Goal: Obtain resource: Obtain resource

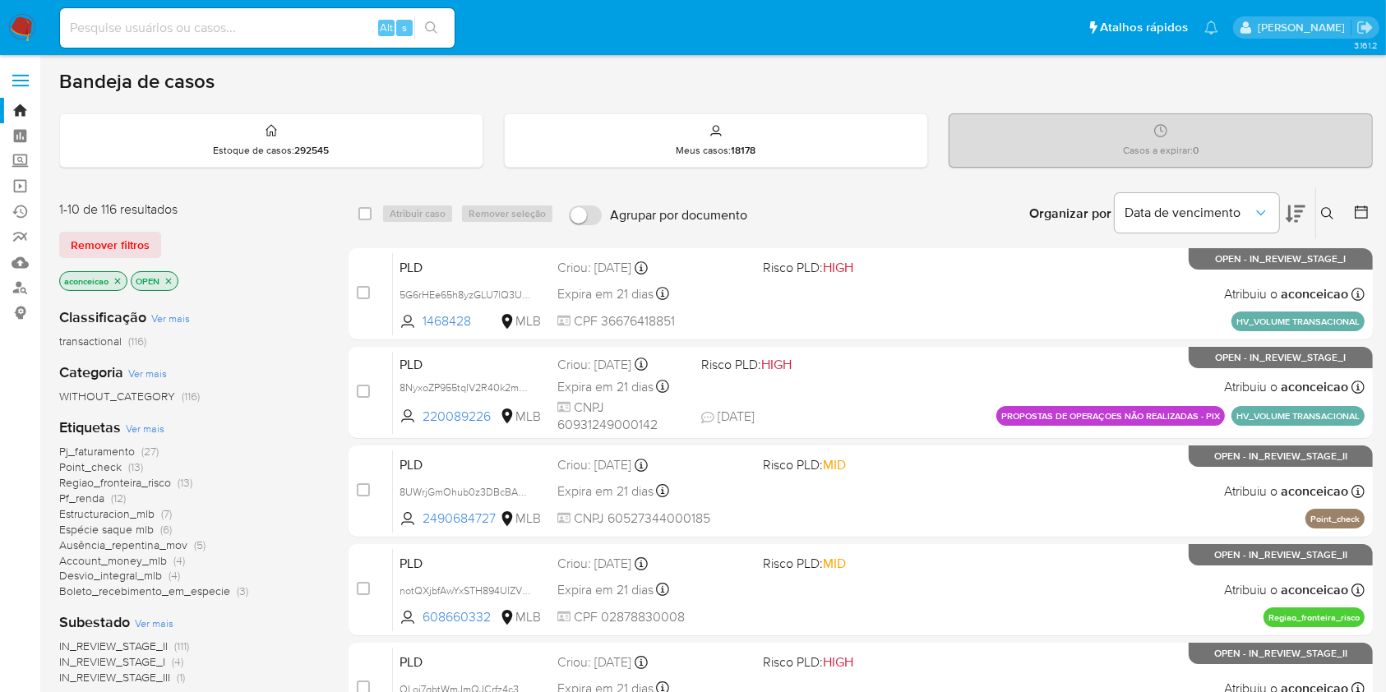
click at [94, 498] on span "Pf_renda" at bounding box center [81, 498] width 45 height 16
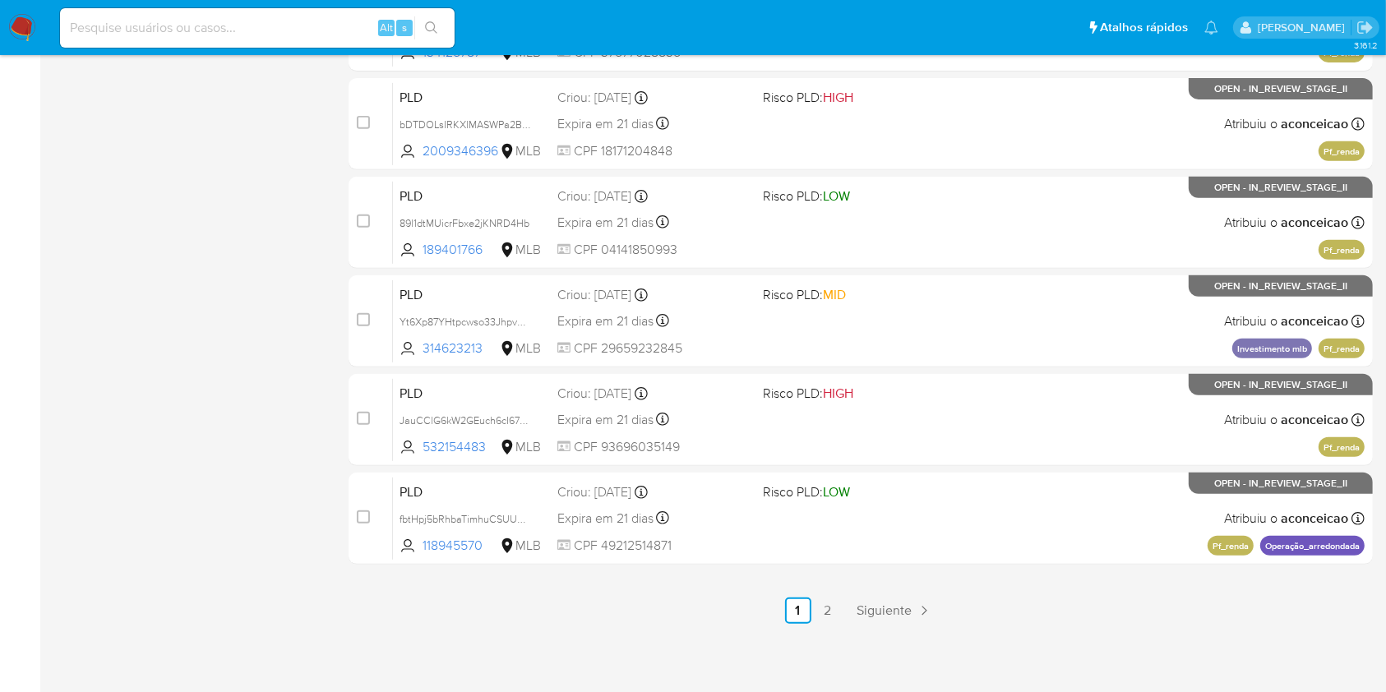
scroll to position [664, 0]
click at [832, 601] on link "2" at bounding box center [827, 610] width 26 height 26
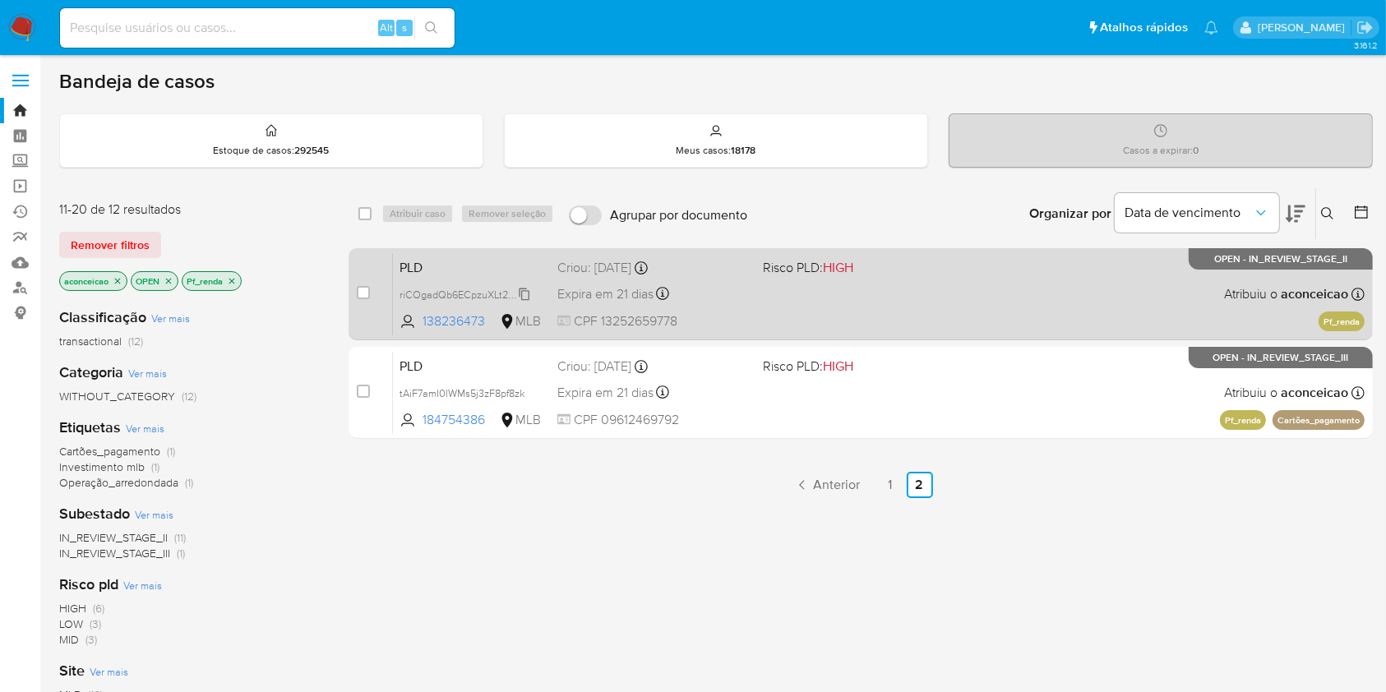
click at [527, 291] on span "riCOgadQb6ECpzuXLt2EyoYJ" at bounding box center [466, 293] width 134 height 18
click at [759, 294] on div "PLD riCOgadQb6ECpzuXLt2EyoYJ 138236473 MLB Risco PLD: HIGH Criou: 12/09/2025 Cr…" at bounding box center [878, 293] width 971 height 83
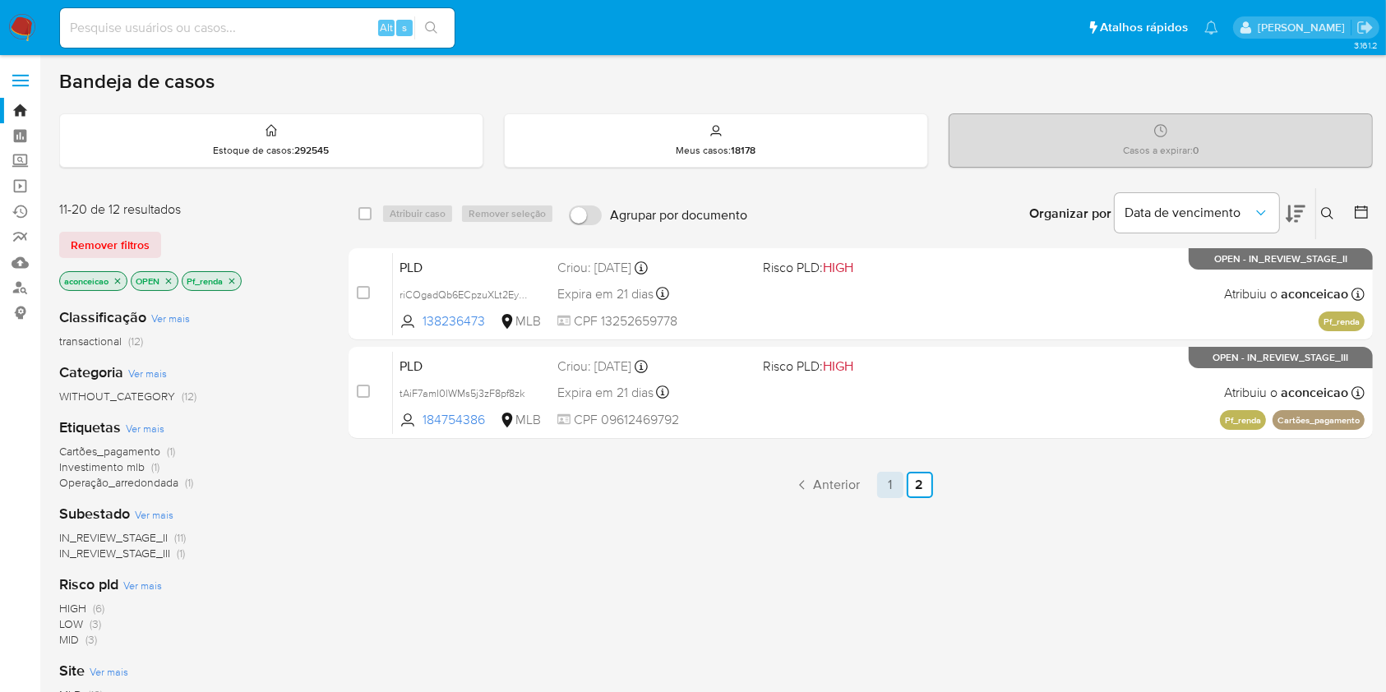
click at [894, 473] on link "1" at bounding box center [890, 485] width 26 height 26
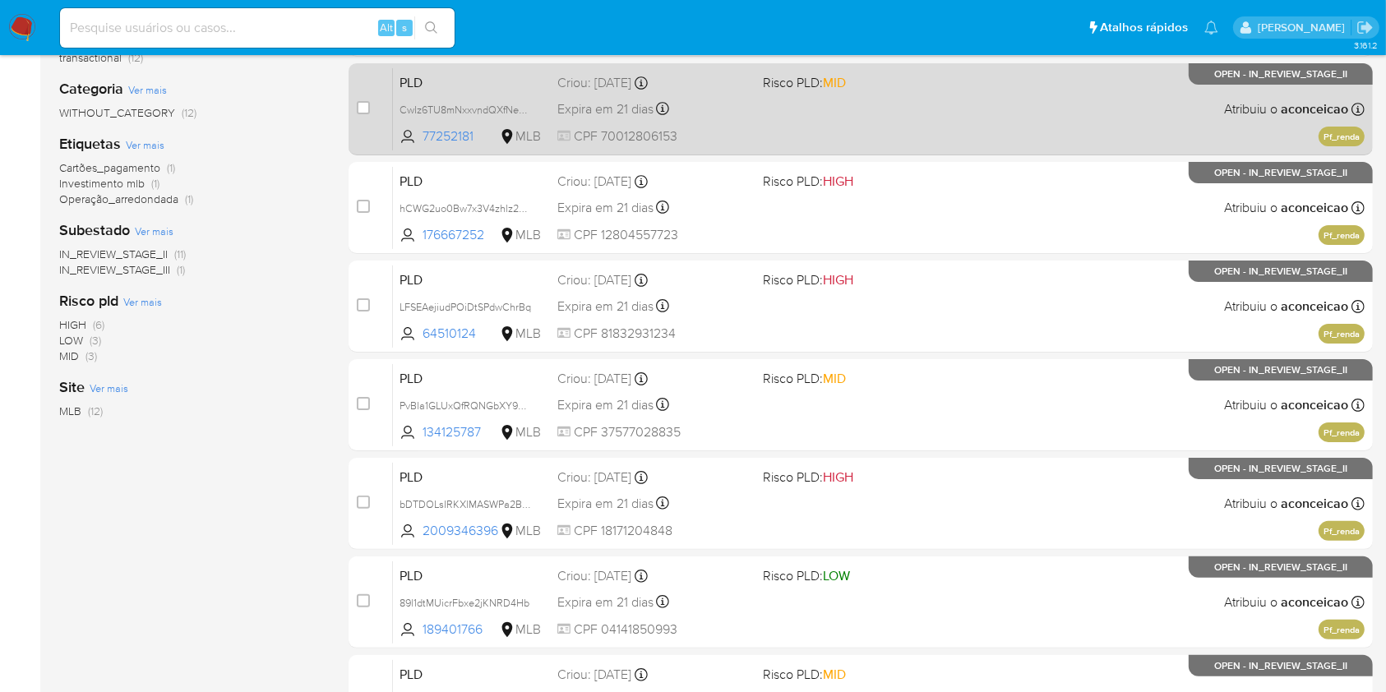
scroll to position [657, 0]
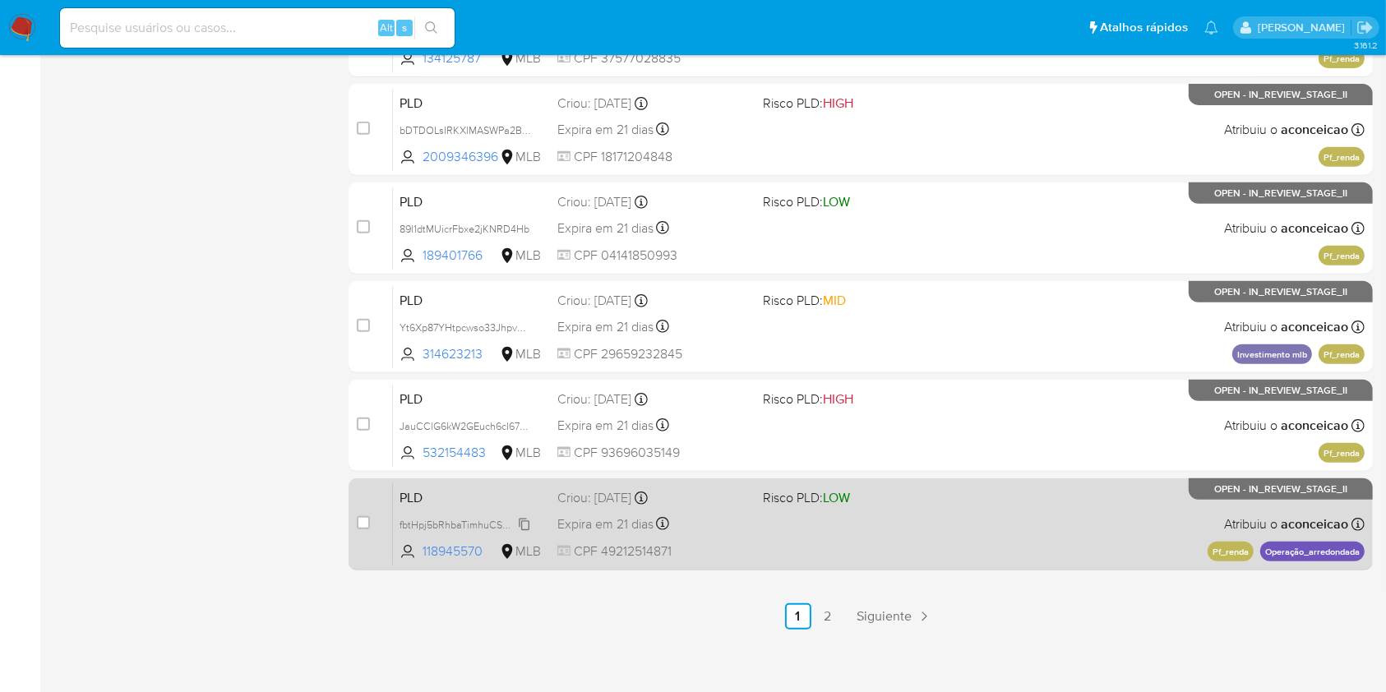
click at [526, 519] on span "fbtHpj5bRhbaTimhuCSUUZr6" at bounding box center [465, 523] width 132 height 18
click at [522, 520] on span "fbtHpj5bRhbaTimhuCSUUZr6" at bounding box center [465, 523] width 132 height 18
click at [793, 518] on div "PLD fbtHpj5bRhbaTimhuCSUUZr6 Copiado Copiado 118945570 MLB Risco PLD: LOW Criou…" at bounding box center [878, 523] width 971 height 83
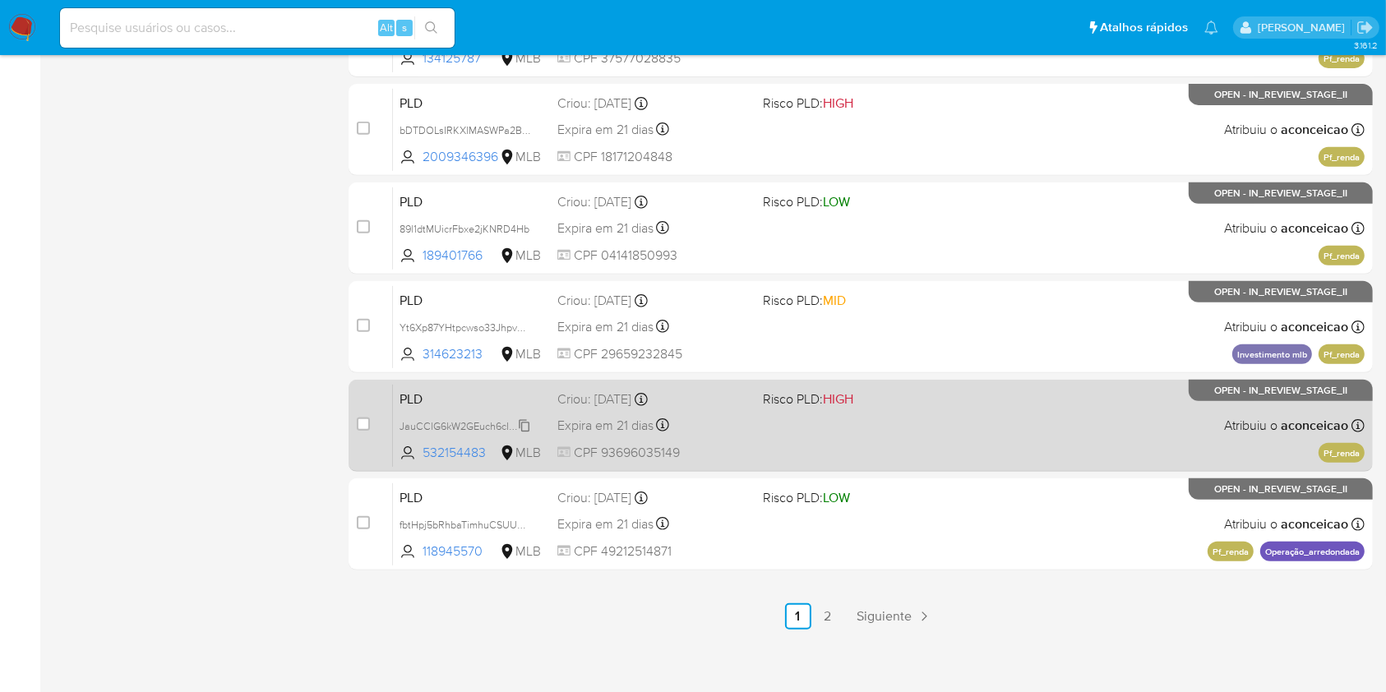
click at [525, 422] on span "JauCClG6kW2GEuch6cI67MkI" at bounding box center [467, 425] width 136 height 18
click at [524, 422] on span "JauCClG6kW2GEuch6cI67MkI" at bounding box center [467, 425] width 136 height 18
click at [743, 434] on div "Expira em 21 dias Expira em 27/10/2025 00:13:28" at bounding box center [652, 425] width 191 height 22
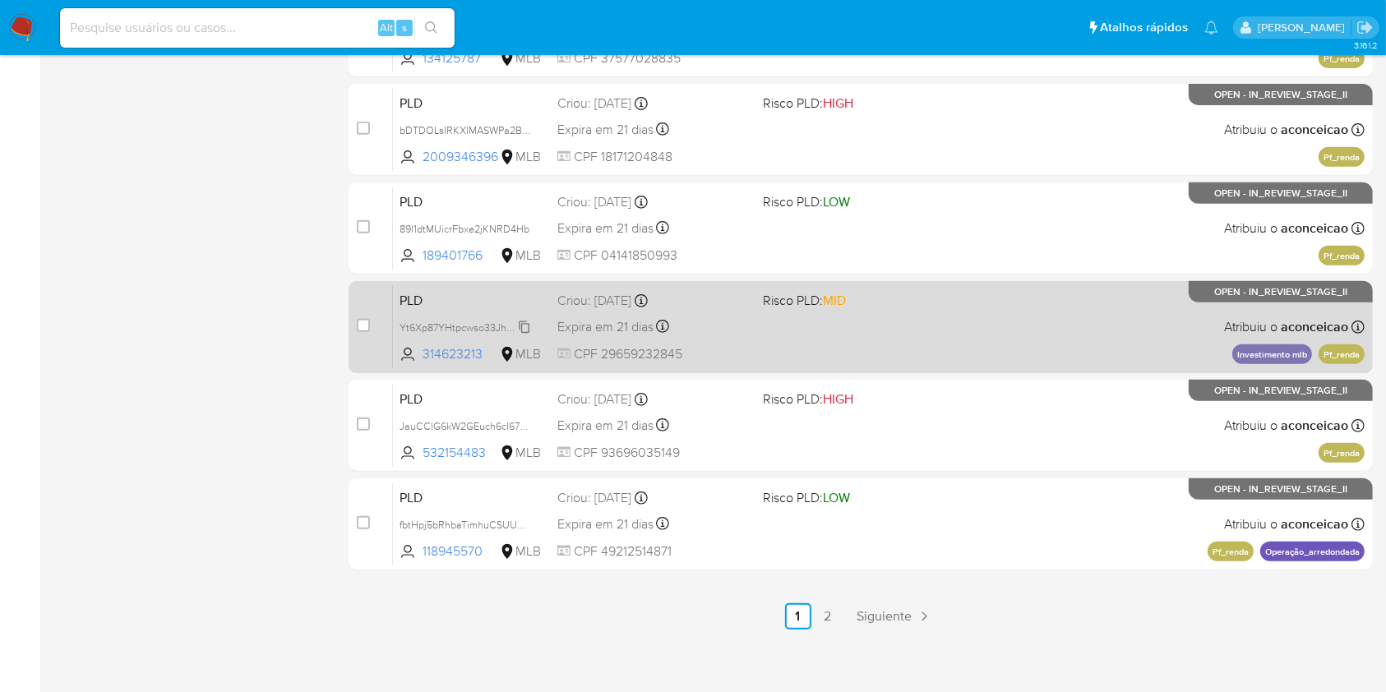
click at [522, 324] on span "Yt6Xp87YHtpcwso33JhpvmeO" at bounding box center [469, 326] width 140 height 18
click at [743, 319] on div "Expira em 21 dias Expira em 27/10/2025 00:14:14" at bounding box center [652, 327] width 191 height 22
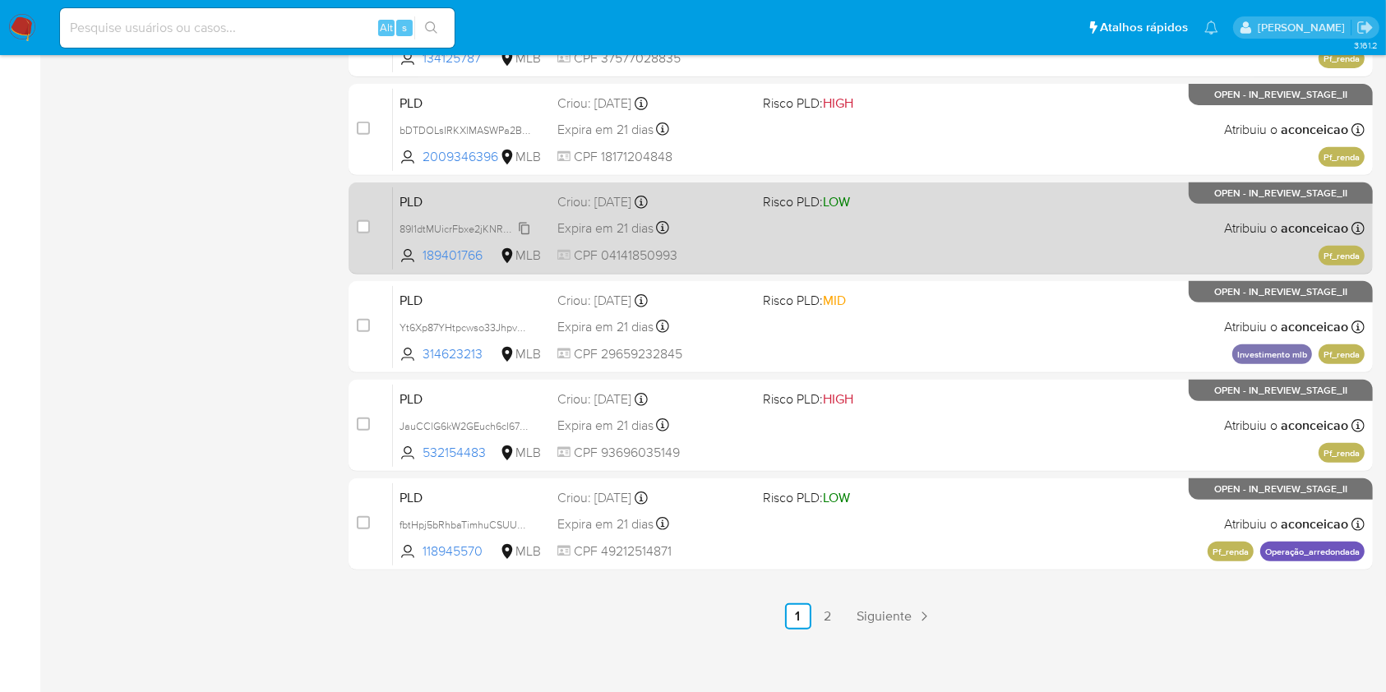
click at [528, 222] on icon at bounding box center [524, 228] width 13 height 13
click at [773, 247] on div "PLD 89l1dtMUicrFbxe2jKNRD4Hb Copiado Copiado 189401766 MLB Risco PLD: LOW Criou…" at bounding box center [878, 228] width 971 height 83
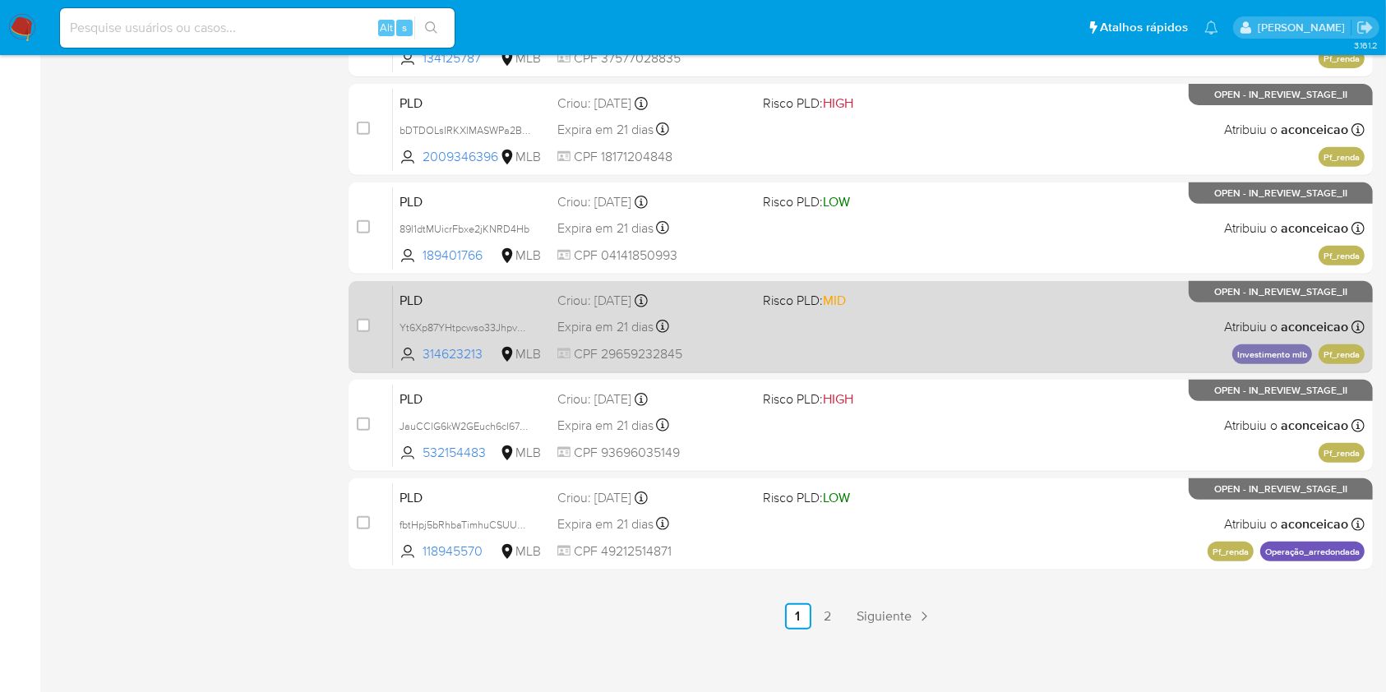
scroll to position [547, 0]
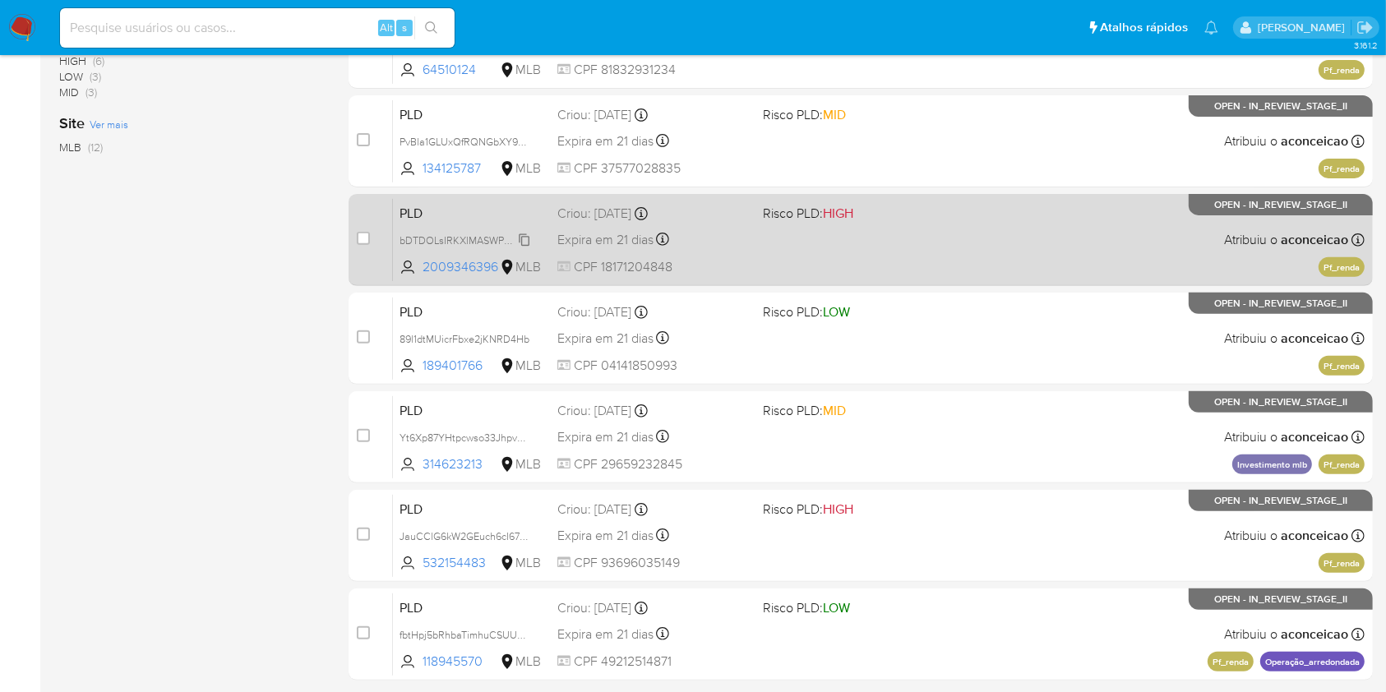
click at [530, 237] on span "bDTDOLsIRKXlMASWPa2B1bKo" at bounding box center [471, 239] width 144 height 18
click at [730, 228] on div "Expira em 21 dias Expira em 27/10/2025 00:17:57" at bounding box center [652, 239] width 191 height 22
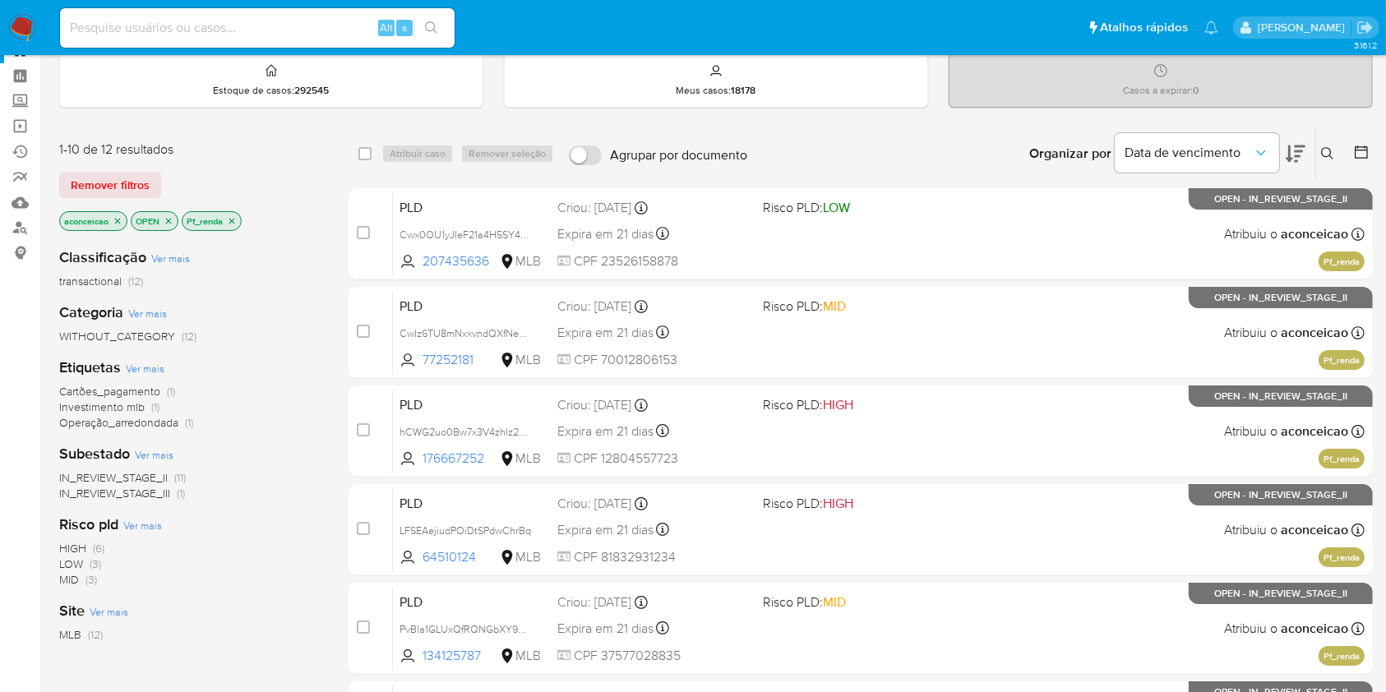
scroll to position [109, 0]
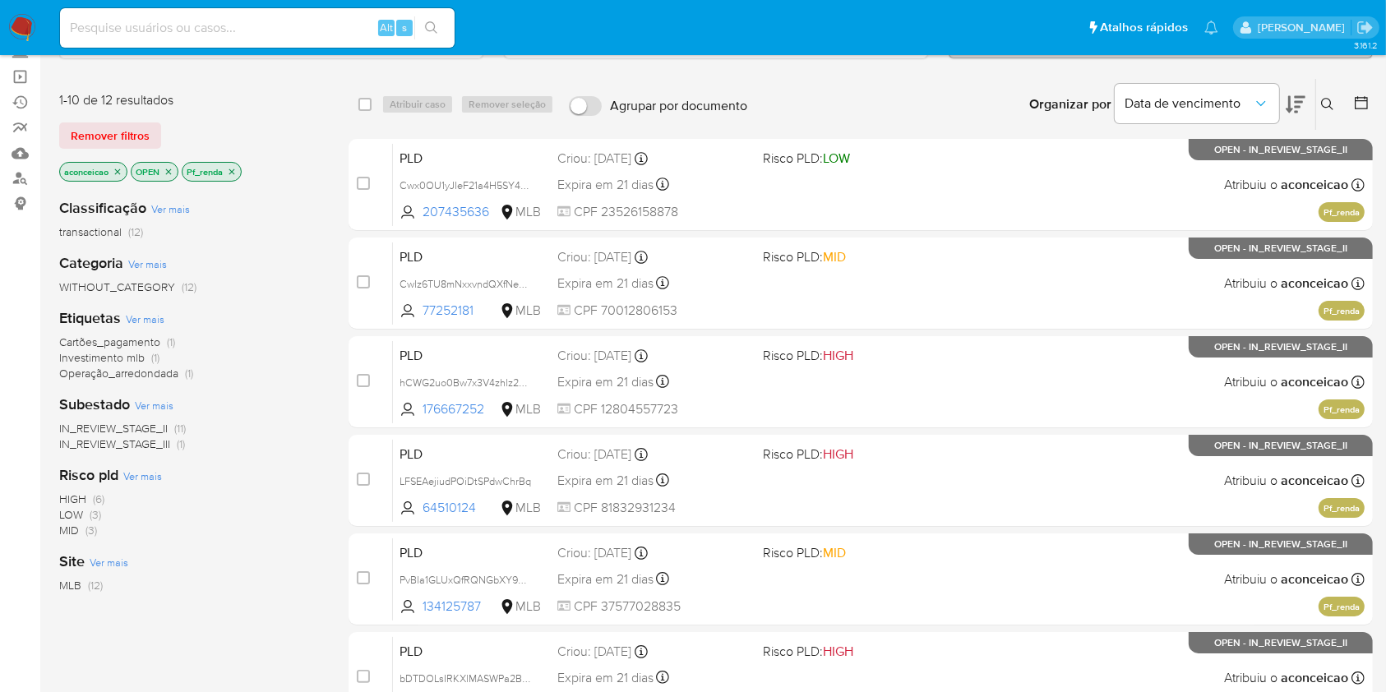
click at [237, 167] on icon "close-filter" at bounding box center [232, 172] width 10 height 10
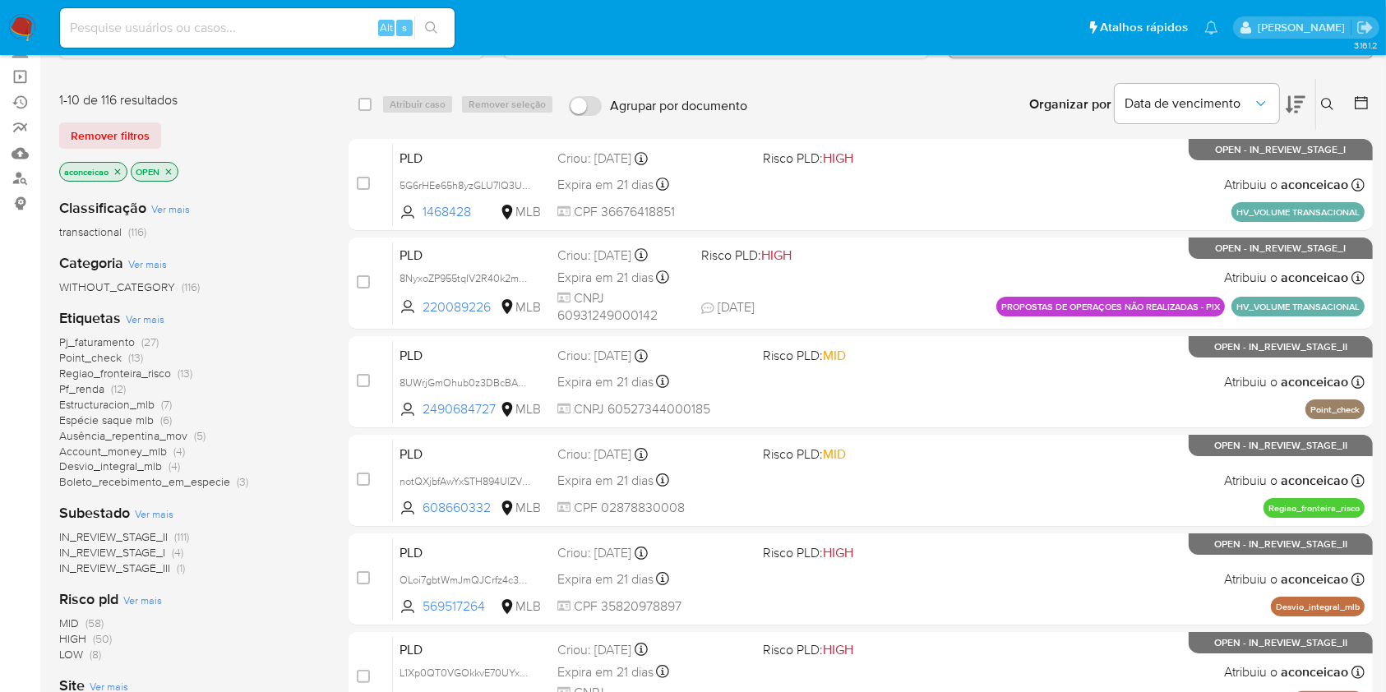
click at [168, 445] on span "Account_money_mlb (4)" at bounding box center [122, 452] width 126 height 16
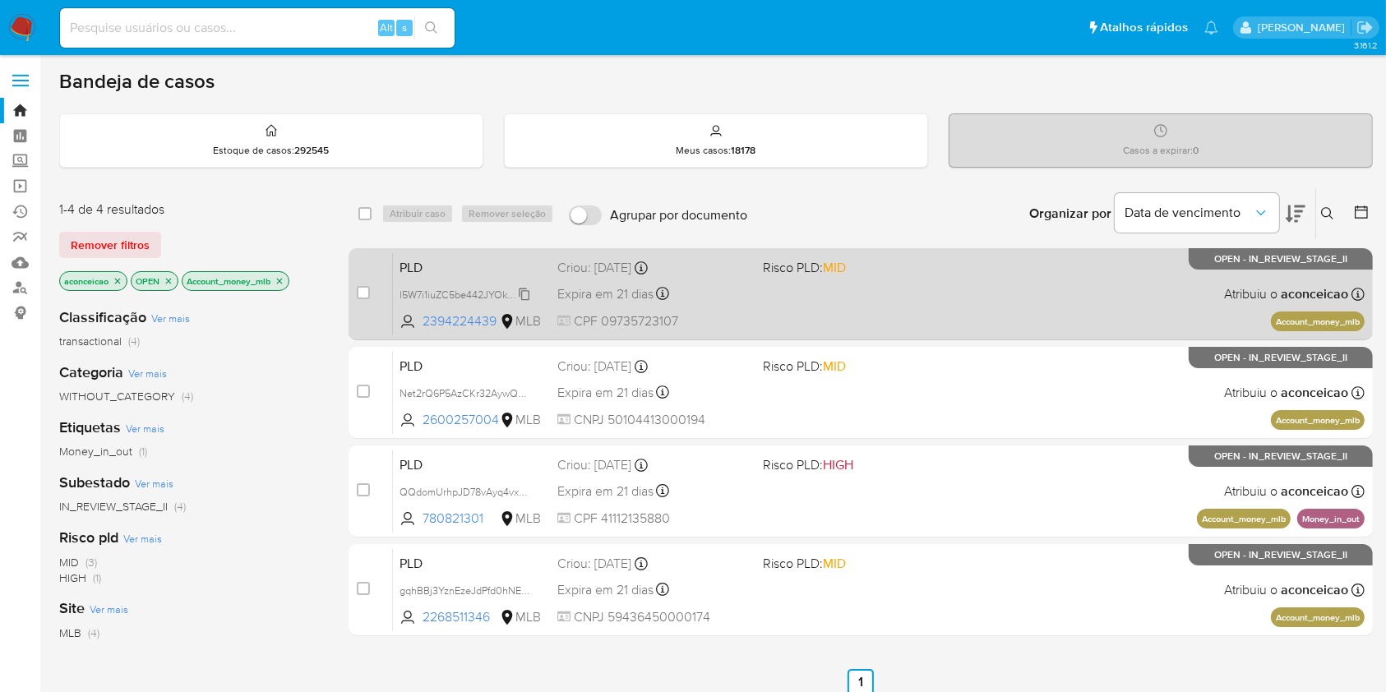
click at [530, 292] on span "I5W7i1iuZC5be442JYOkFZXH" at bounding box center [465, 293] width 133 height 18
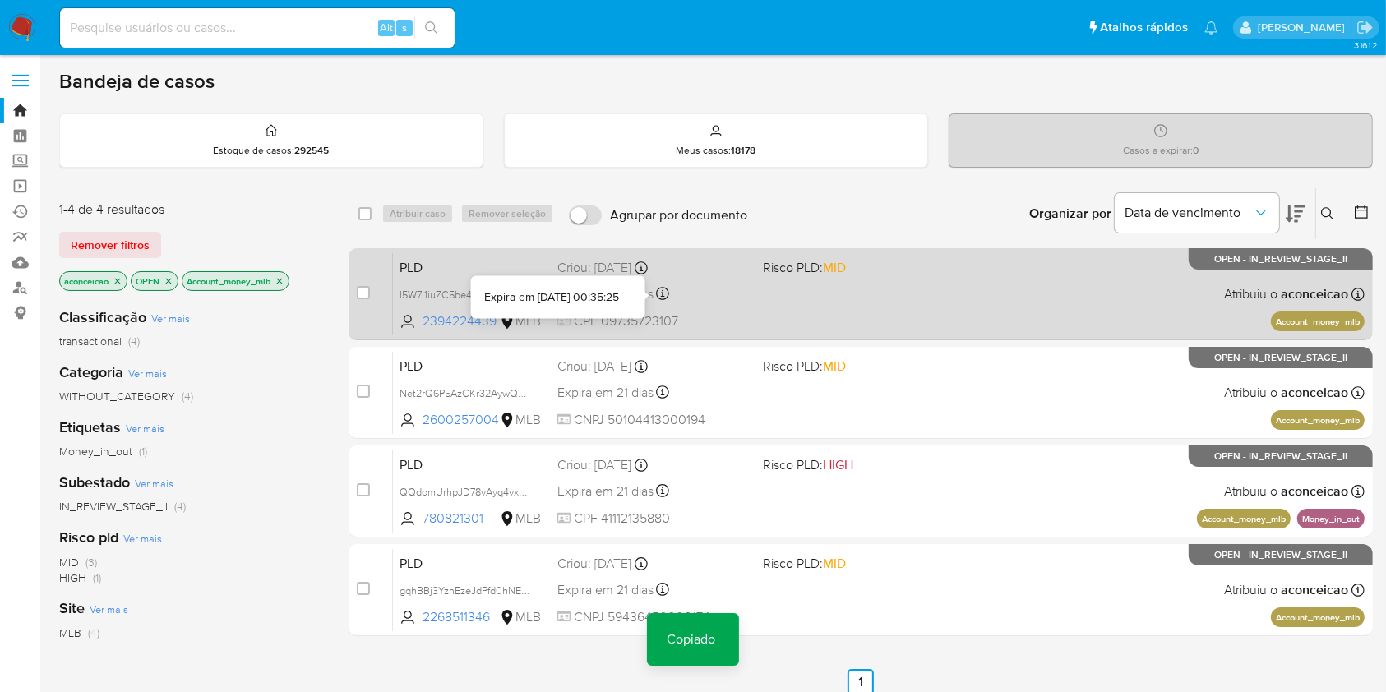
click at [675, 306] on div "PLD I5W7i1iuZC5be442JYOkFZXH Copiado Copiado 2394224439 MLB Risco PLD: MID Crio…" at bounding box center [878, 293] width 971 height 83
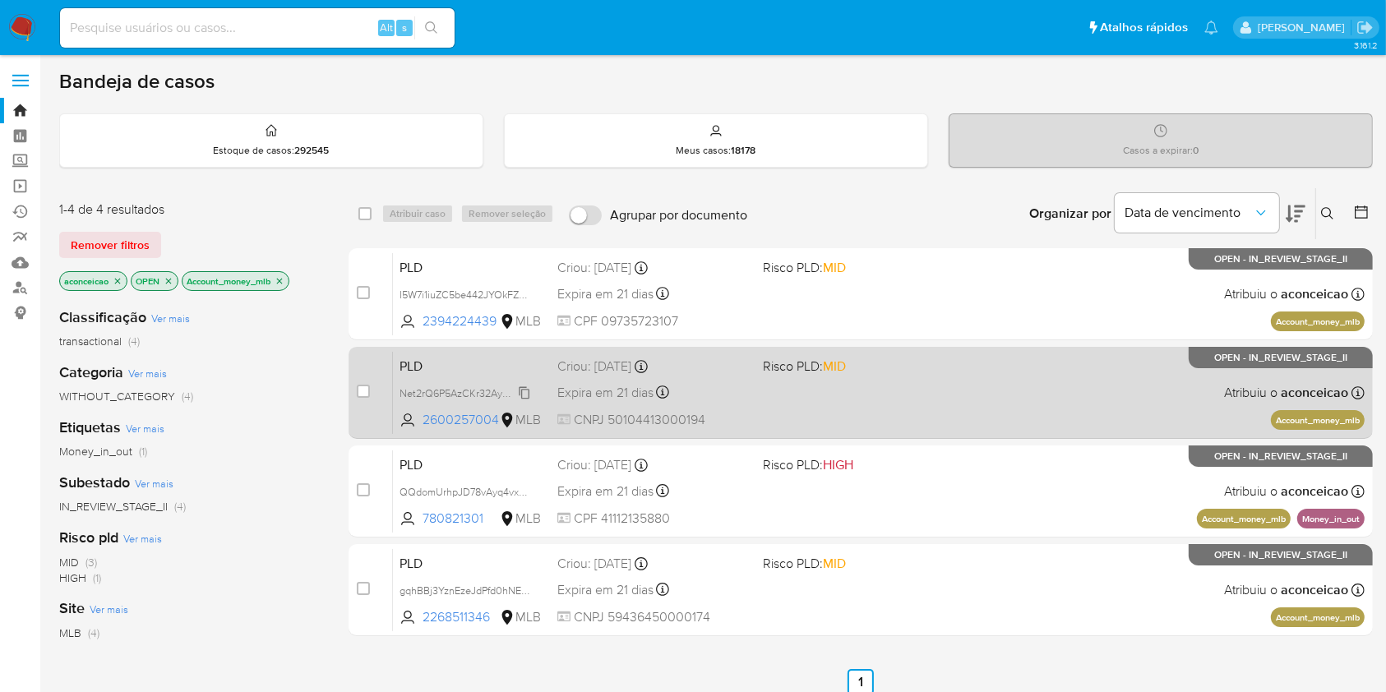
click at [521, 390] on span "Net2rQ6P5AzCKr32AywQmlC9" at bounding box center [470, 392] width 142 height 18
click at [686, 398] on div "Expira em 21 dias Expira em 27/10/2025 00:35:17" at bounding box center [652, 392] width 191 height 22
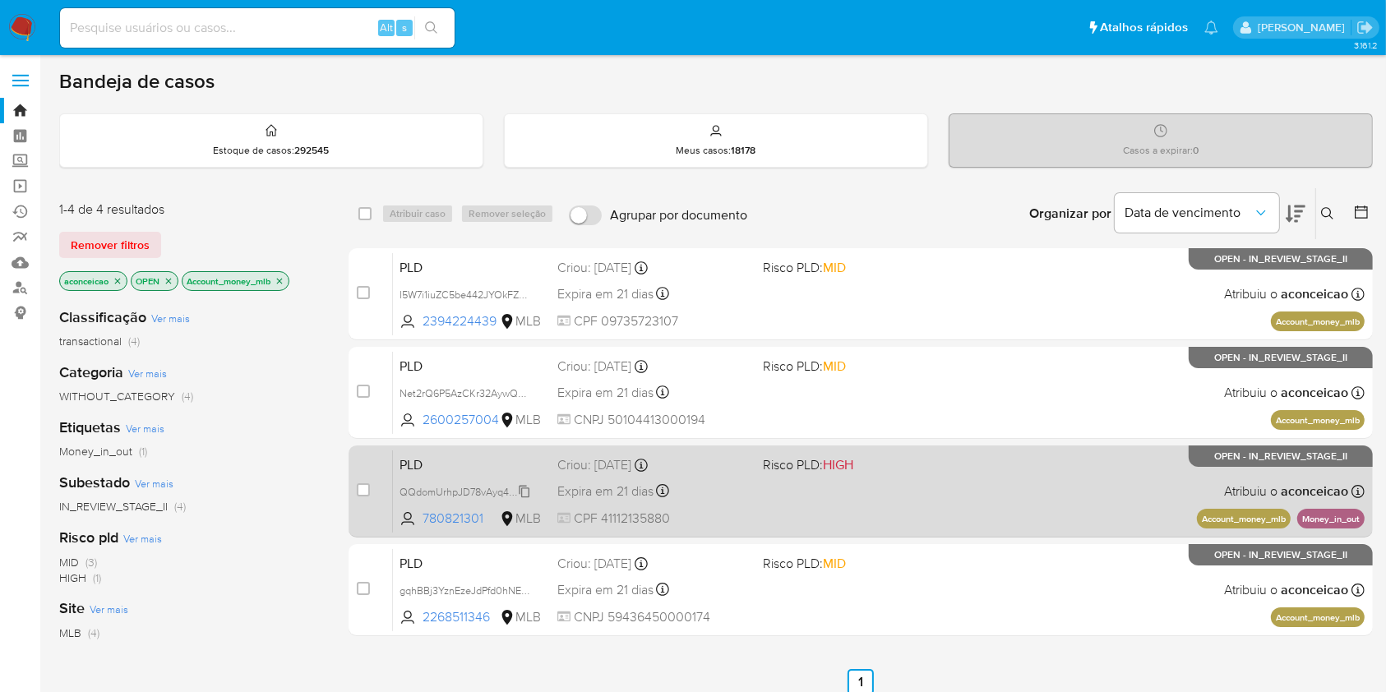
click at [525, 487] on span "QQdomUrhpJD78vAyq4vxGY5f" at bounding box center [469, 491] width 141 height 18
click at [775, 519] on div "PLD QQdomUrhpJD78vAyq4vxGY5f Copiado Copiado 780821301 MLB Risco PLD: HIGH Crio…" at bounding box center [878, 491] width 971 height 83
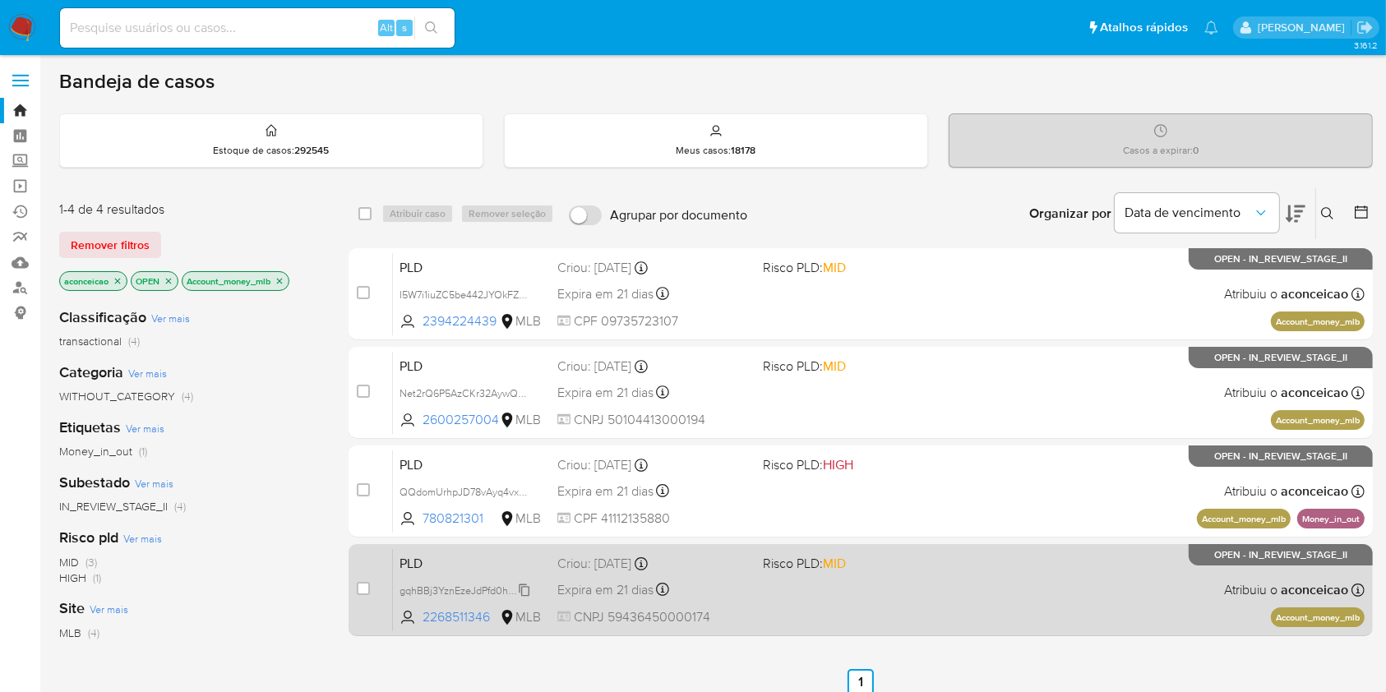
click at [524, 586] on span "gqhBBj3YznEzeJdPfd0hNEwJ" at bounding box center [466, 589] width 134 height 18
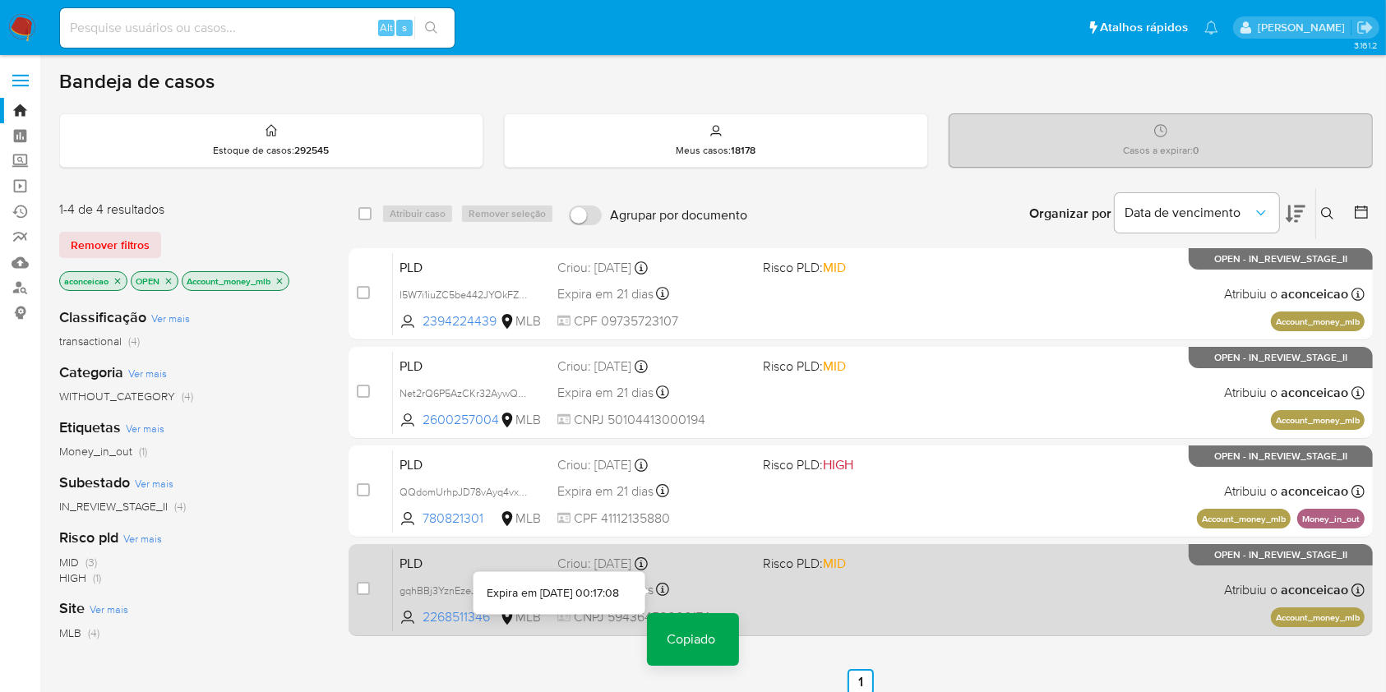
click at [689, 609] on span "CNPJ 59436450000174" at bounding box center [652, 617] width 191 height 18
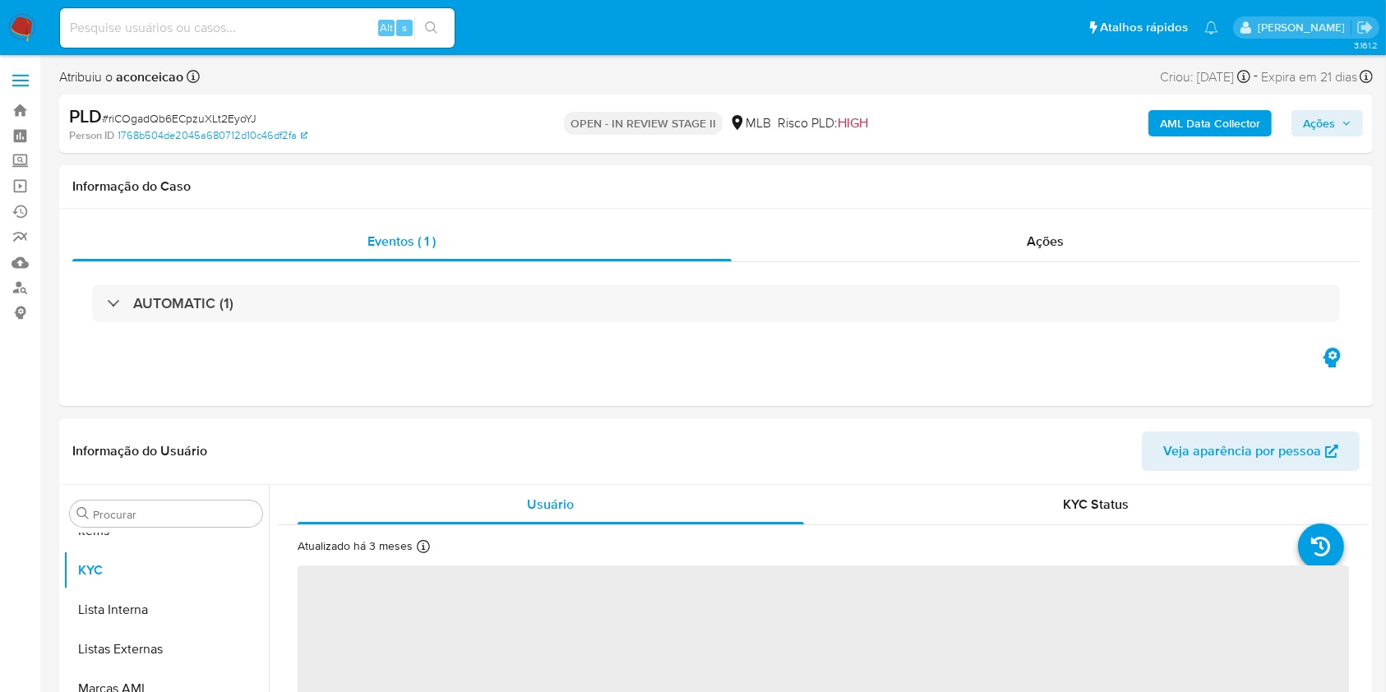
scroll to position [852, 0]
select select "10"
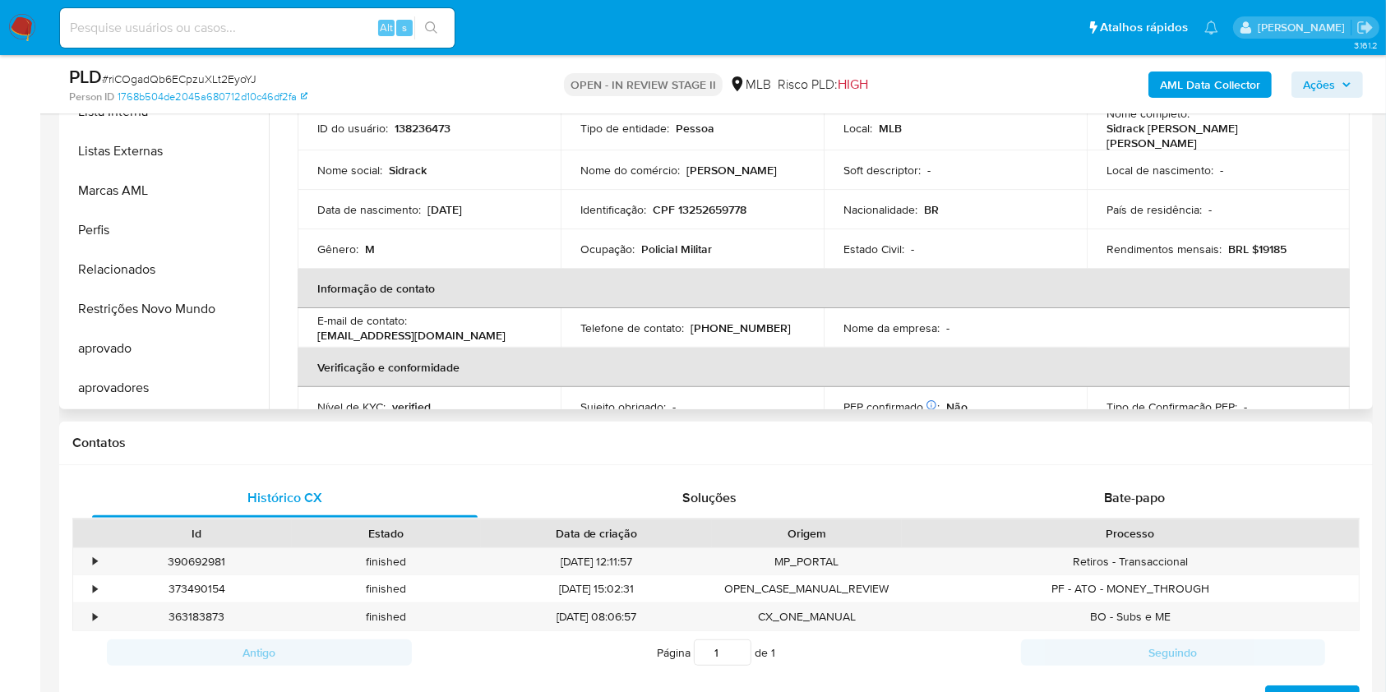
scroll to position [986, 0]
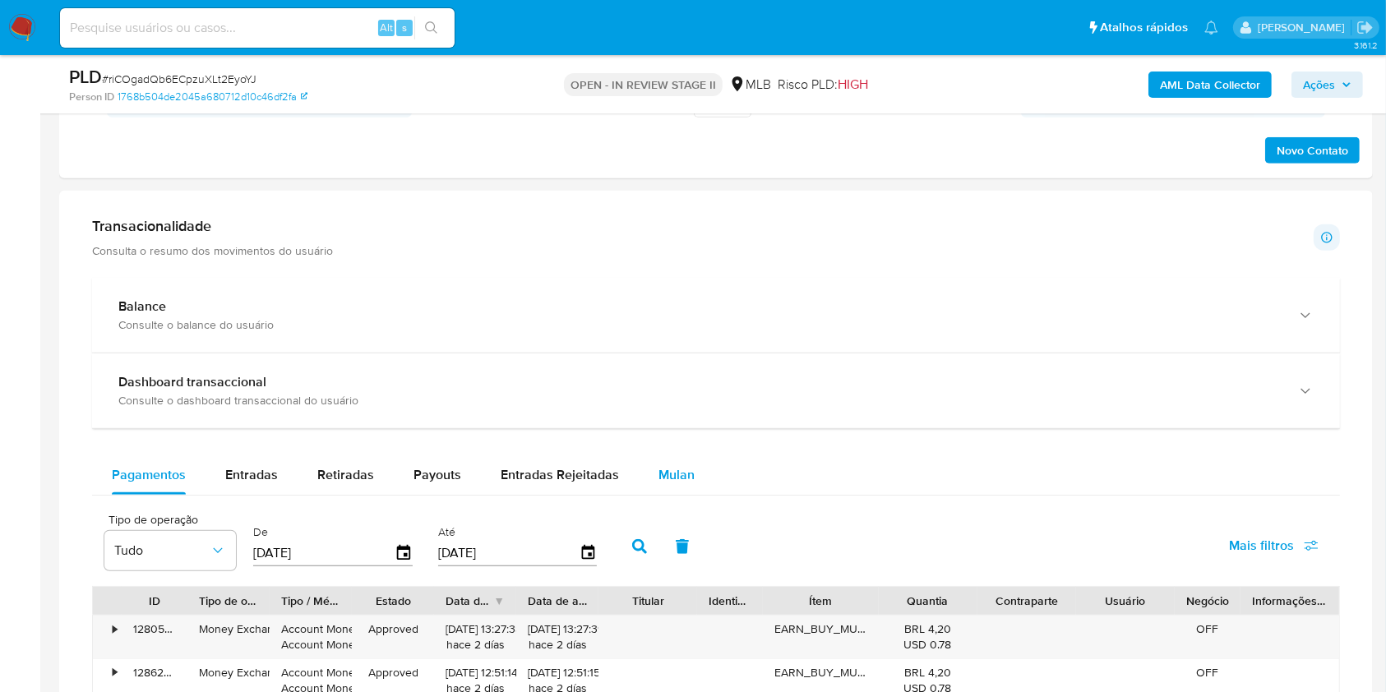
click at [669, 476] on span "Mulan" at bounding box center [676, 474] width 36 height 19
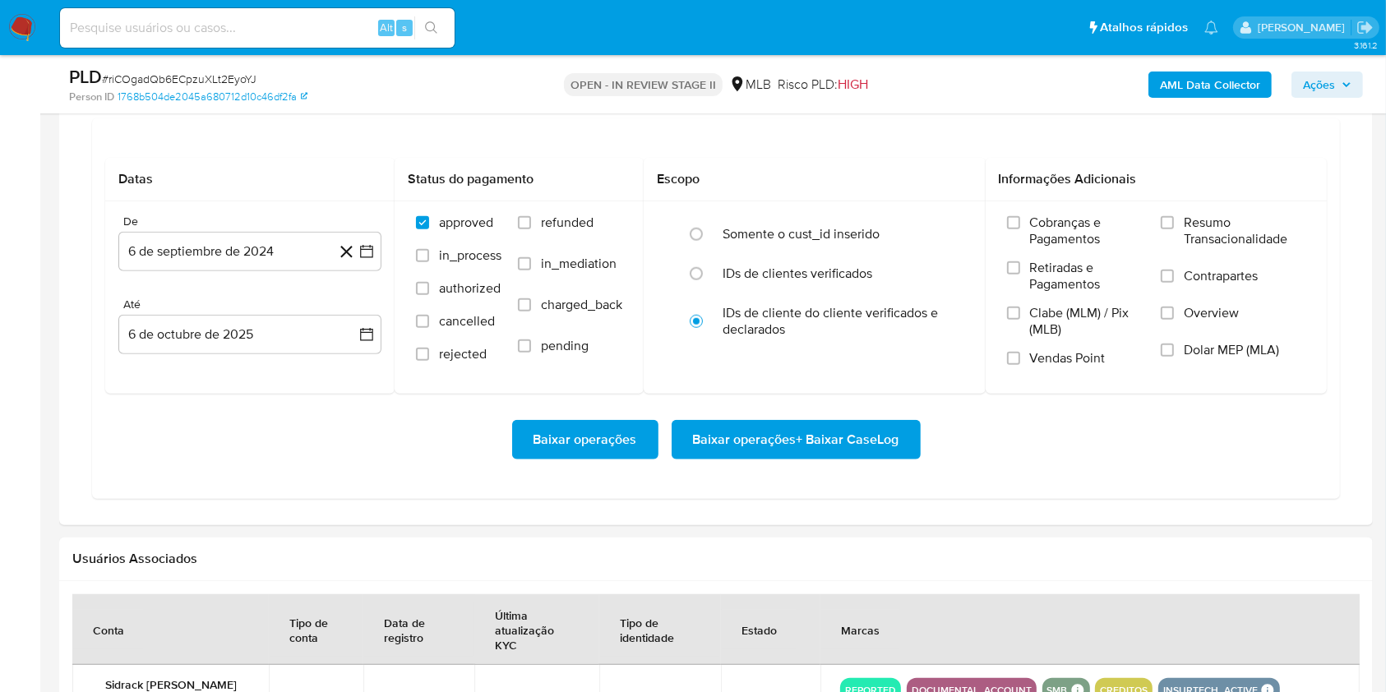
scroll to position [1424, 0]
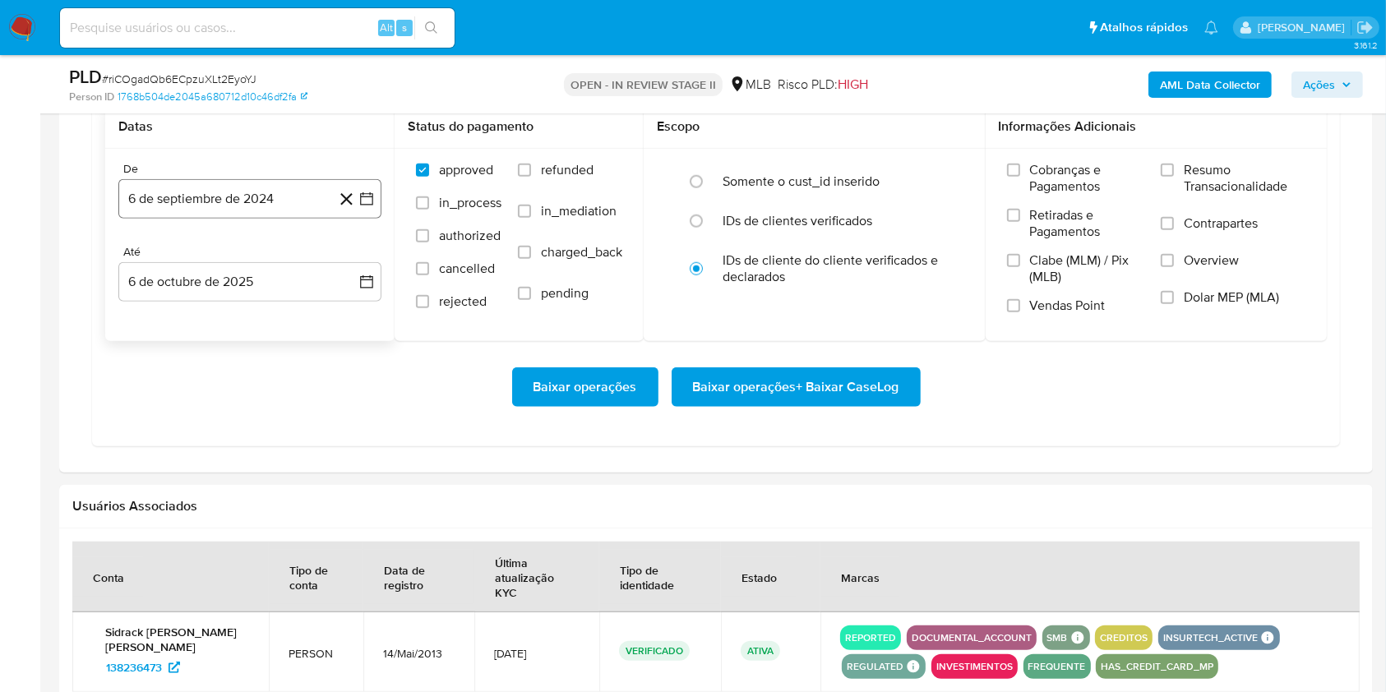
click at [270, 215] on button "6 de septiembre de 2024" at bounding box center [249, 198] width 263 height 39
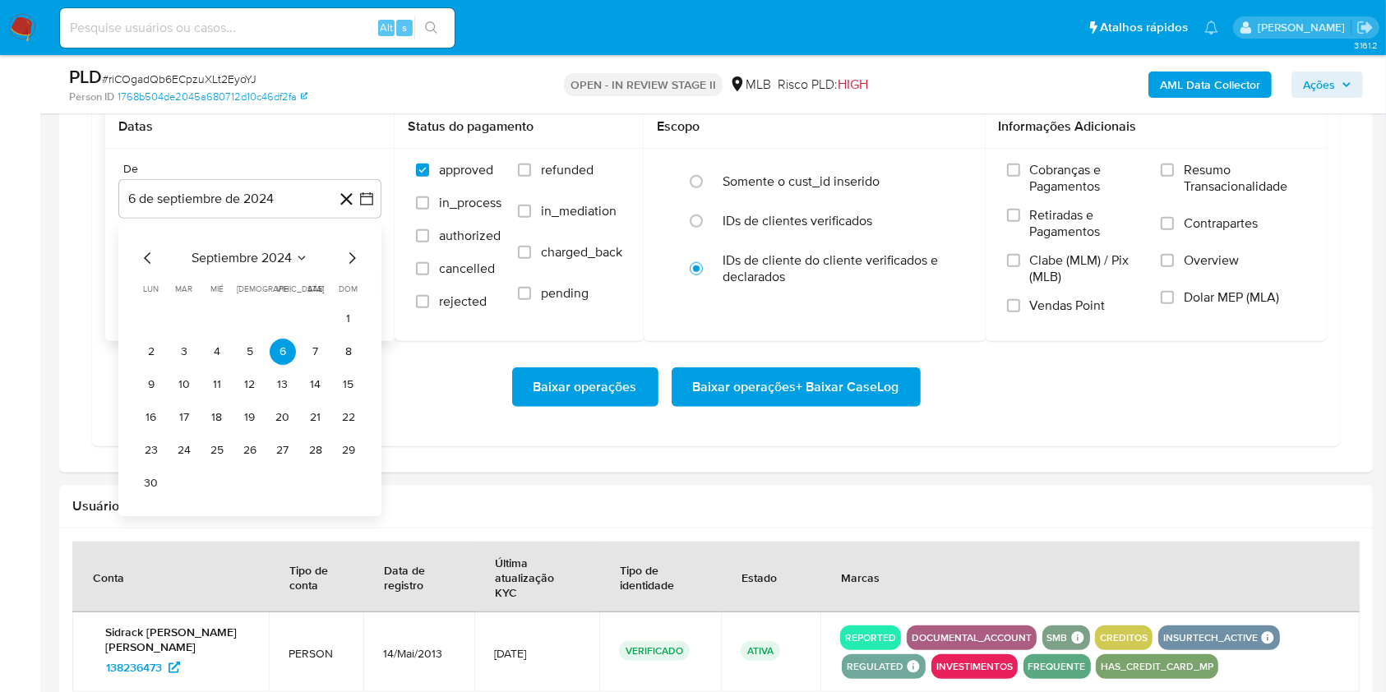
click at [276, 267] on div "septiembre 2024 septiembre 2024 lun lunes mar martes mié miércoles jue jueves v…" at bounding box center [250, 372] width 224 height 248
click at [279, 256] on span "septiembre 2024" at bounding box center [241, 258] width 100 height 16
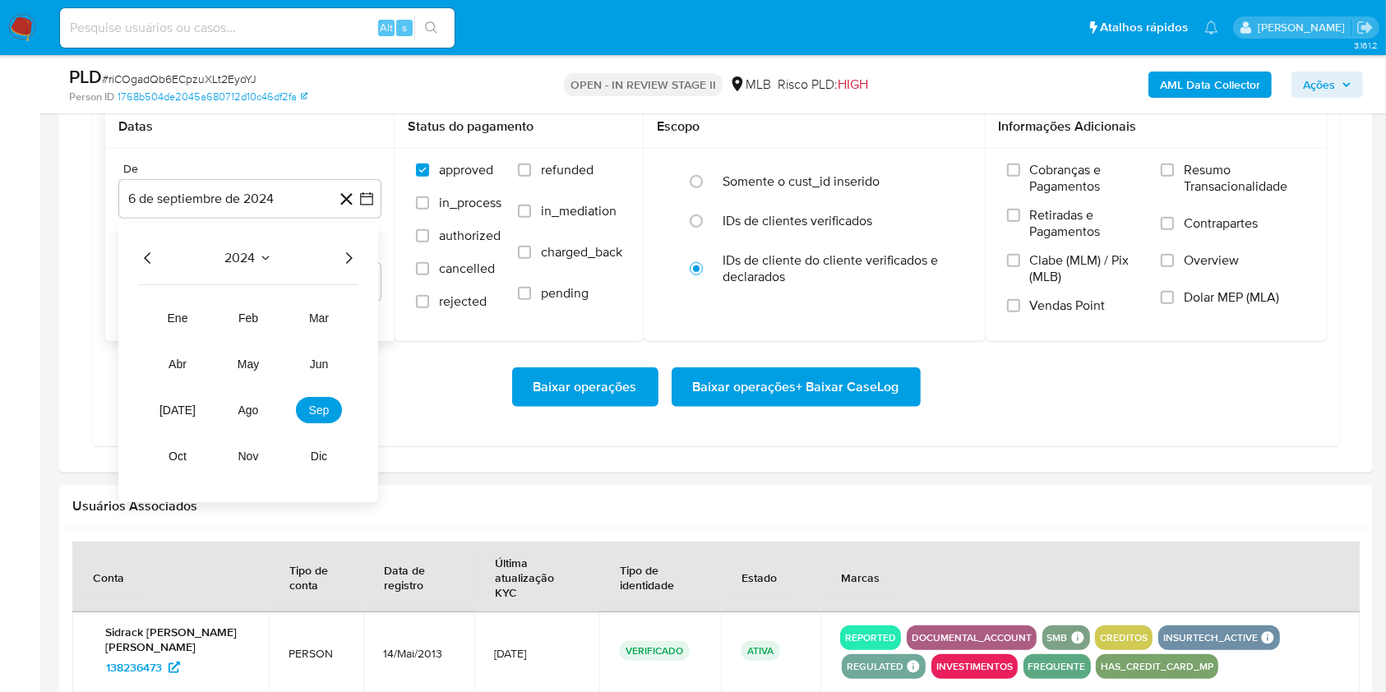
click at [344, 256] on icon "Año siguiente" at bounding box center [349, 258] width 20 height 20
click at [251, 411] on span "ago" at bounding box center [248, 410] width 21 height 13
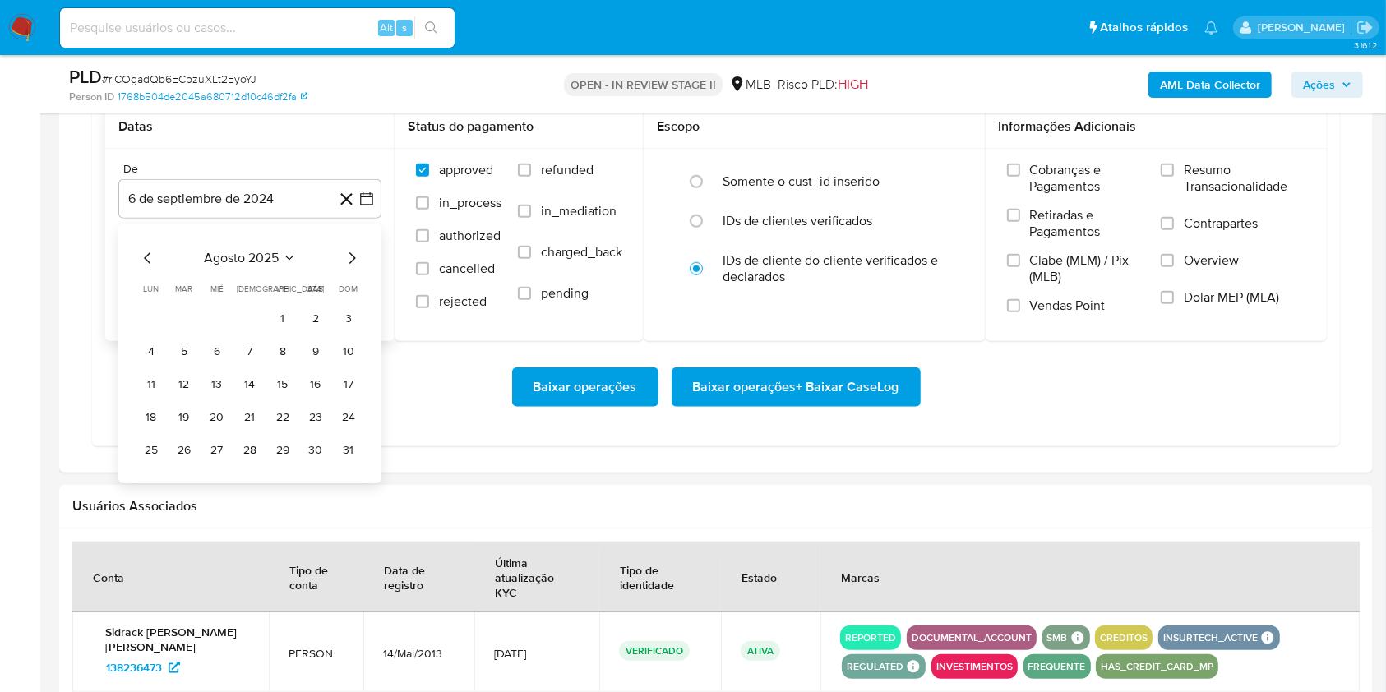
click at [276, 314] on button "1" at bounding box center [283, 319] width 26 height 26
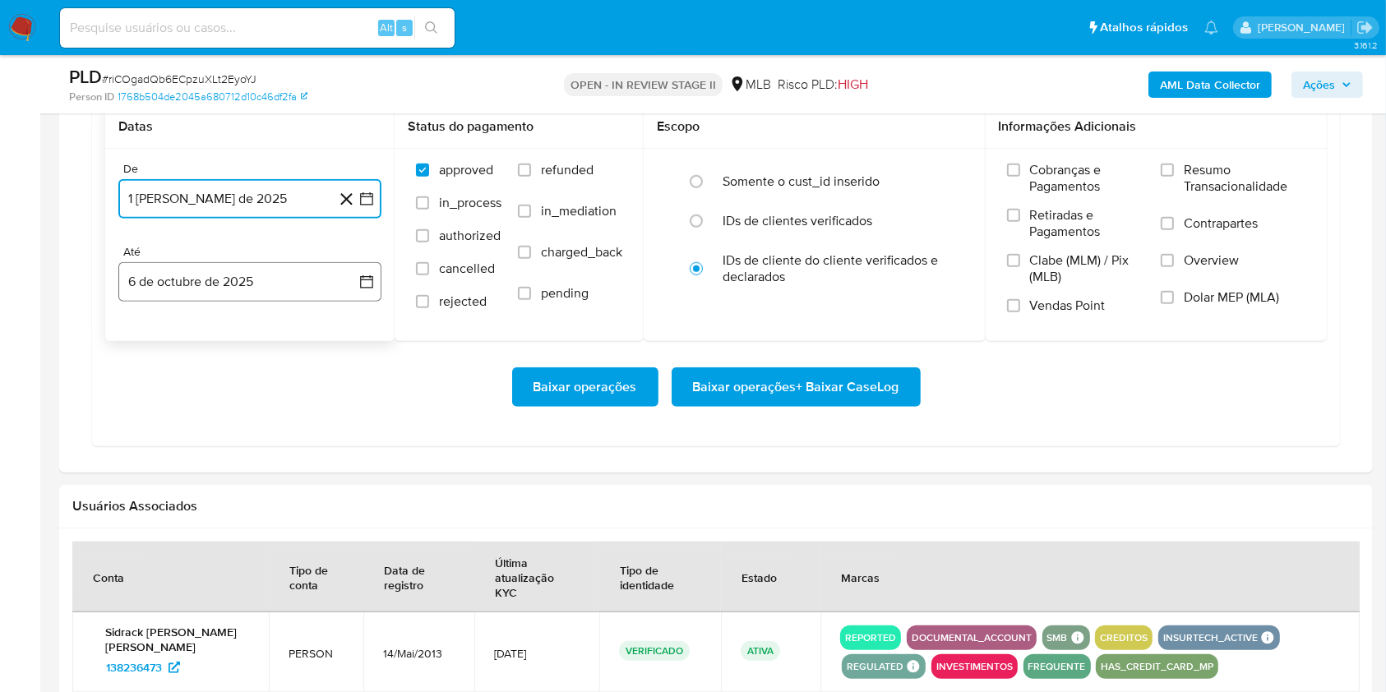
click at [205, 284] on button "6 de octubre de 2025" at bounding box center [249, 281] width 263 height 39
click at [305, 401] on button "4" at bounding box center [315, 402] width 26 height 26
drag, startPoint x: 1166, startPoint y: 176, endPoint x: 1160, endPoint y: 182, distance: 9.3
click at [1166, 177] on label "Resumo Transacionalidade" at bounding box center [1232, 188] width 145 height 53
click at [1166, 177] on input "Resumo Transacionalidade" at bounding box center [1166, 170] width 13 height 13
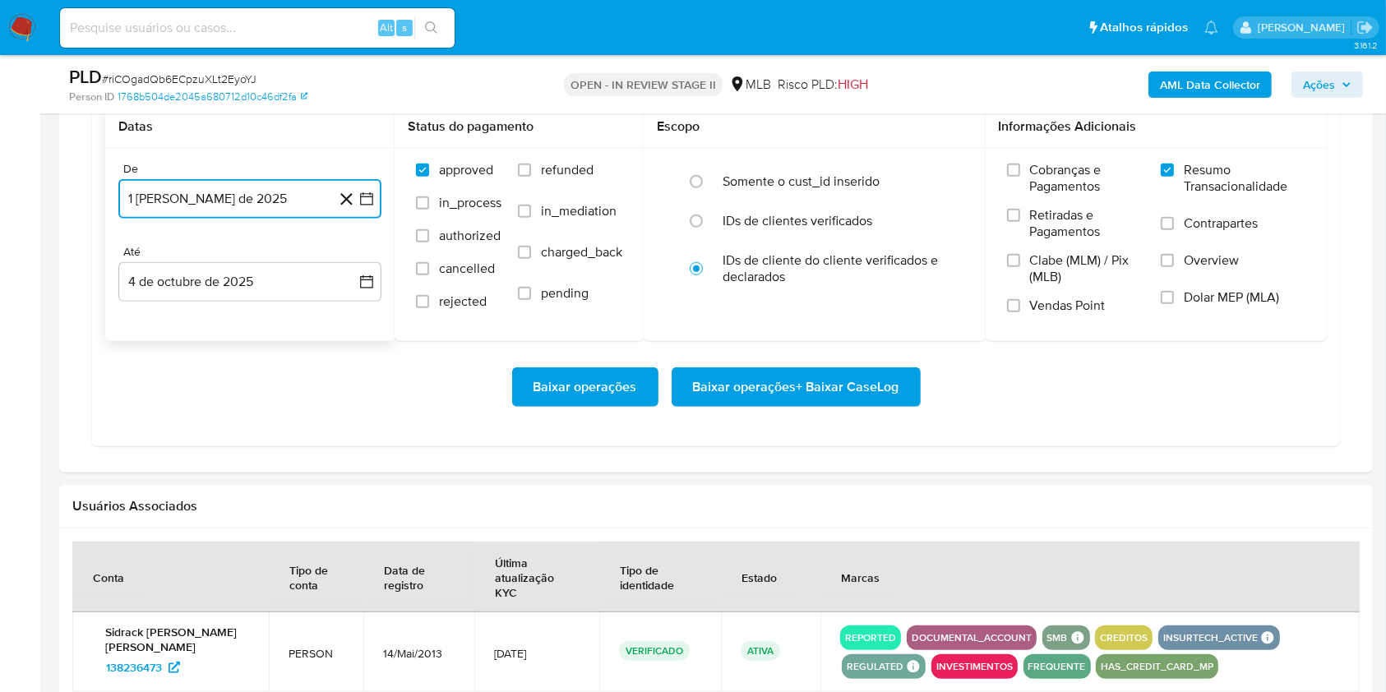
click at [248, 207] on button "1 [PERSON_NAME] de 2025" at bounding box center [249, 198] width 263 height 39
click at [274, 258] on span "agosto 2025" at bounding box center [242, 258] width 75 height 16
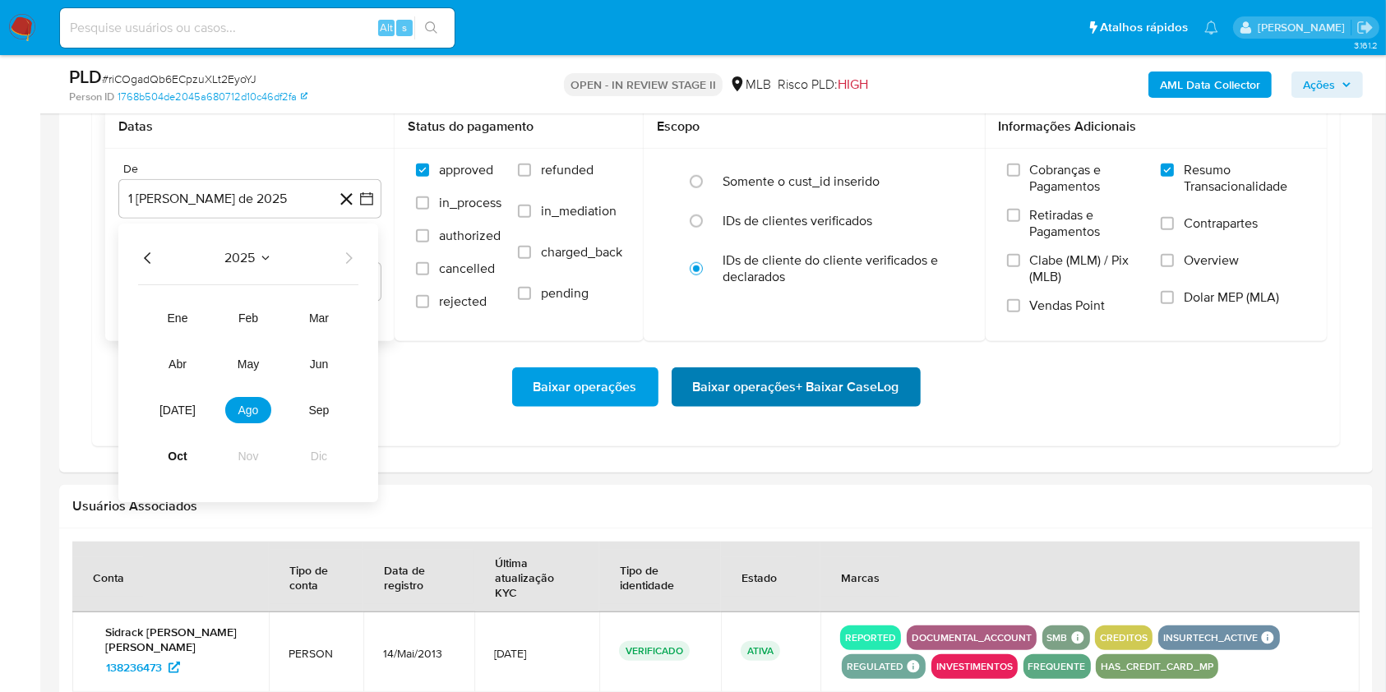
click at [704, 381] on span "Baixar operações + Baixar CaseLog" at bounding box center [796, 387] width 206 height 36
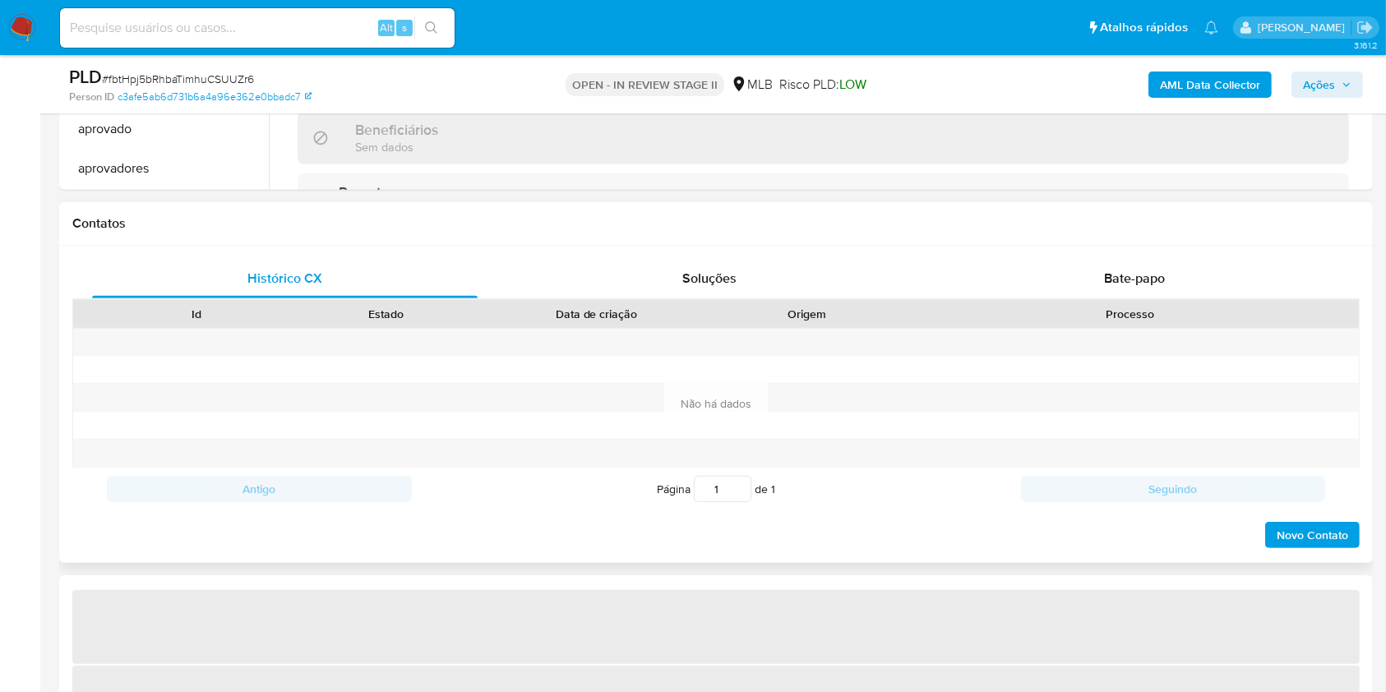
scroll to position [1315, 0]
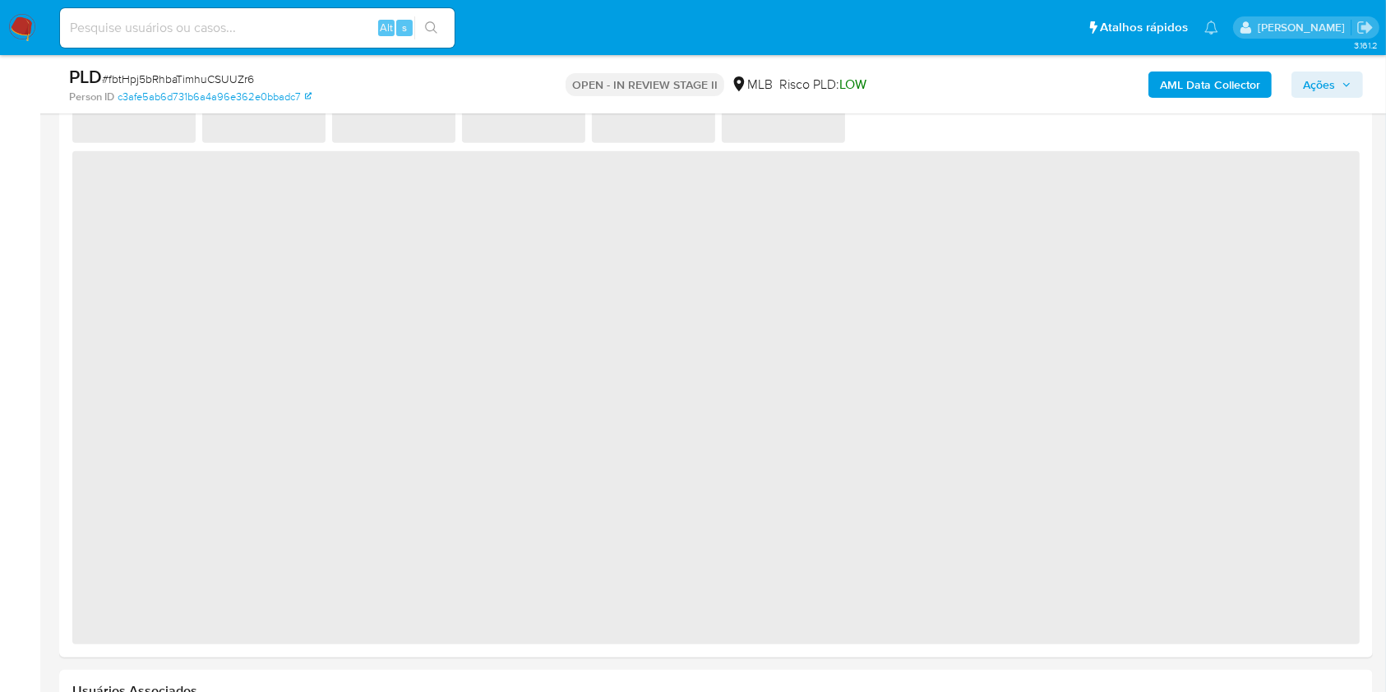
select select "10"
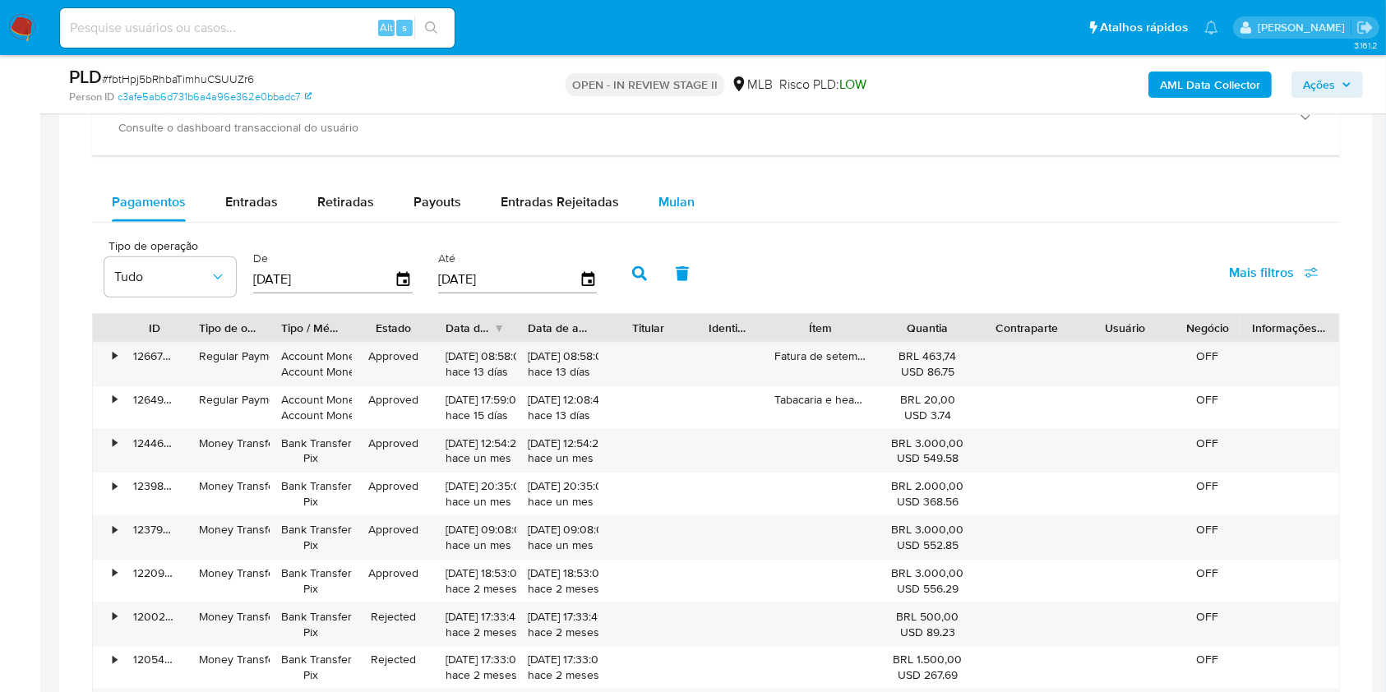
click at [668, 214] on div "Mulan" at bounding box center [676, 201] width 36 height 39
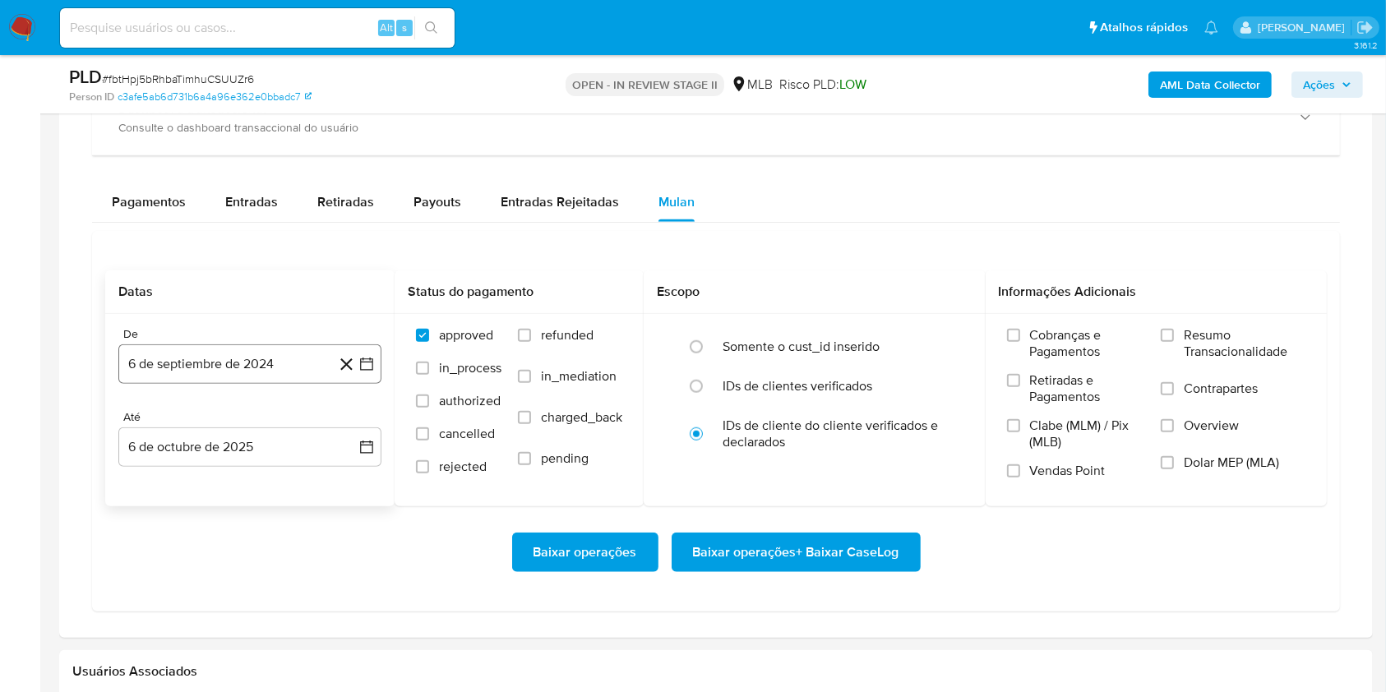
click at [274, 365] on button "6 de septiembre de 2024" at bounding box center [249, 363] width 263 height 39
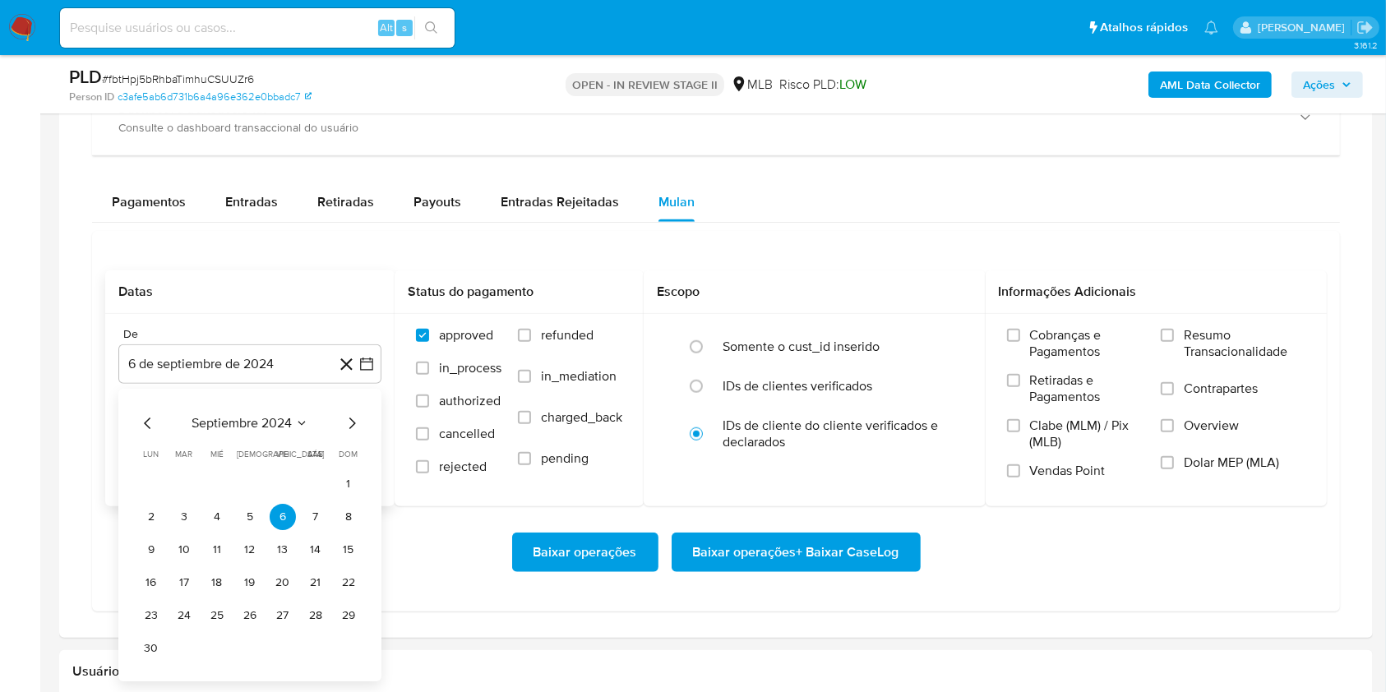
click at [297, 415] on button "septiembre 2024" at bounding box center [249, 423] width 117 height 16
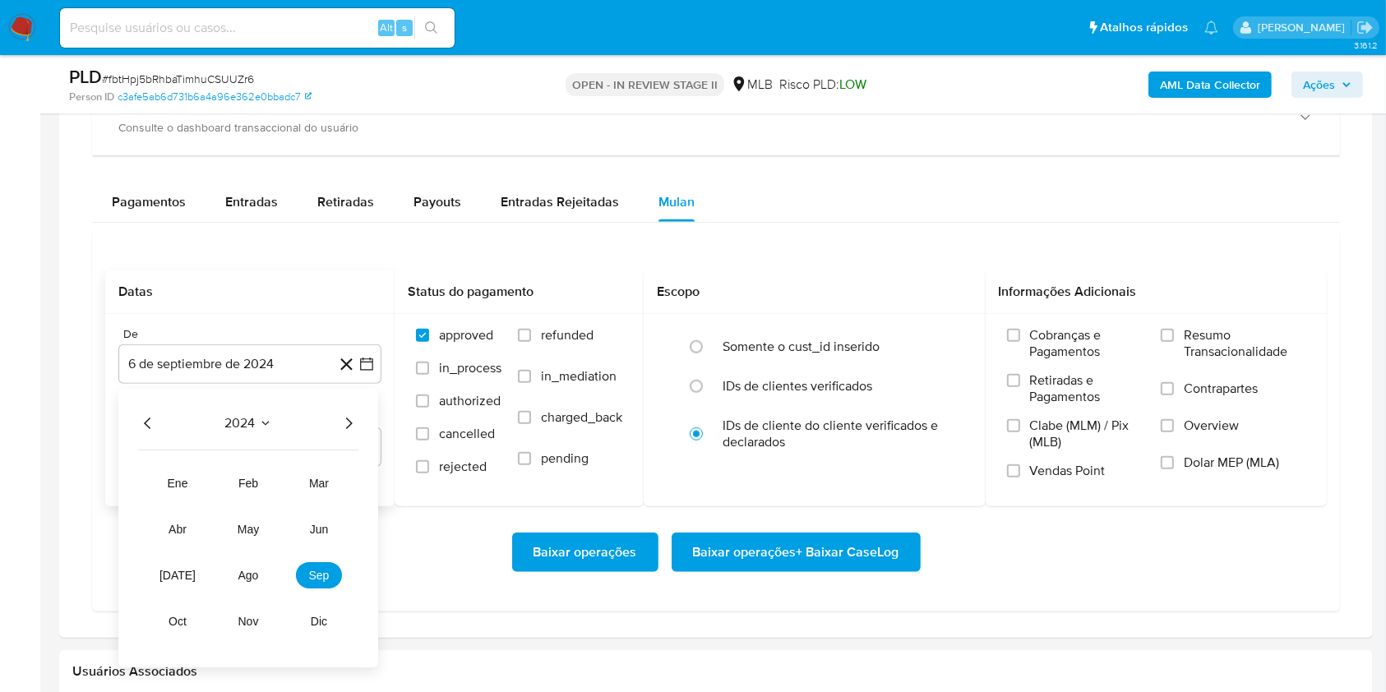
click at [344, 423] on icon "Año siguiente" at bounding box center [349, 423] width 20 height 20
click at [250, 579] on span "ago" at bounding box center [248, 575] width 21 height 13
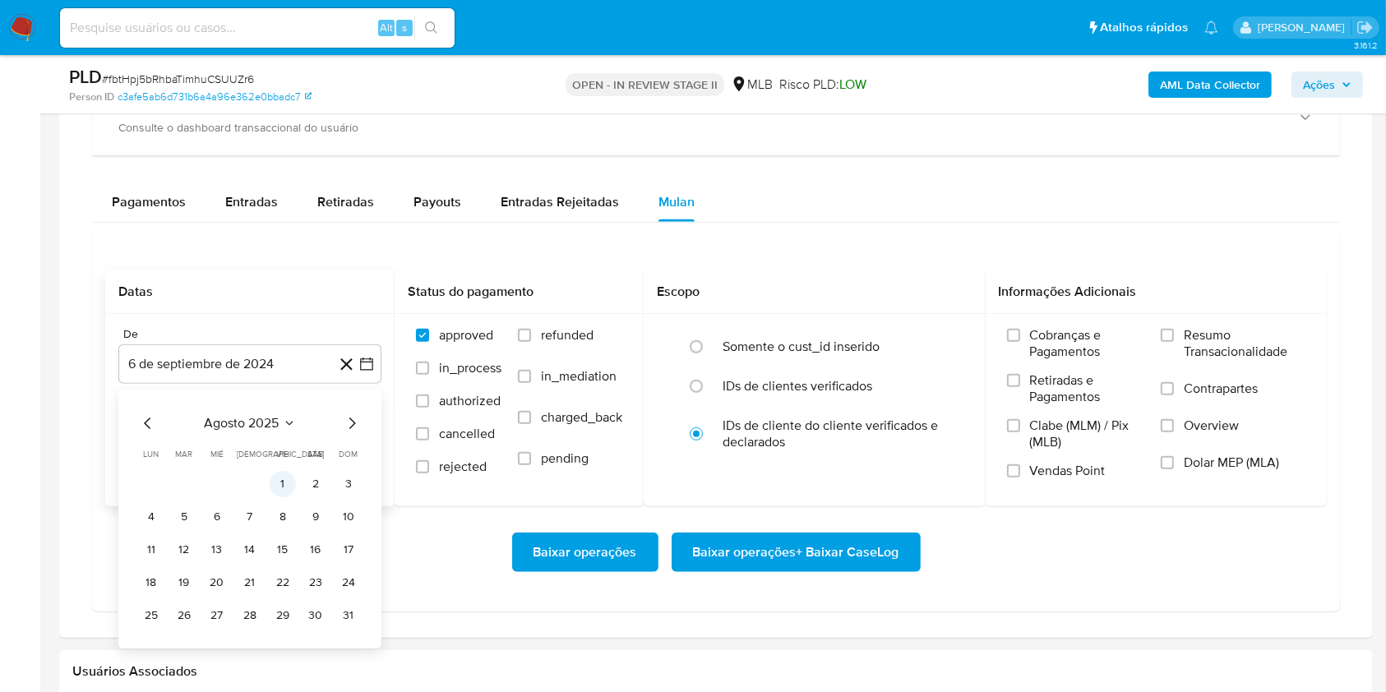
click at [287, 480] on button "1" at bounding box center [283, 484] width 26 height 26
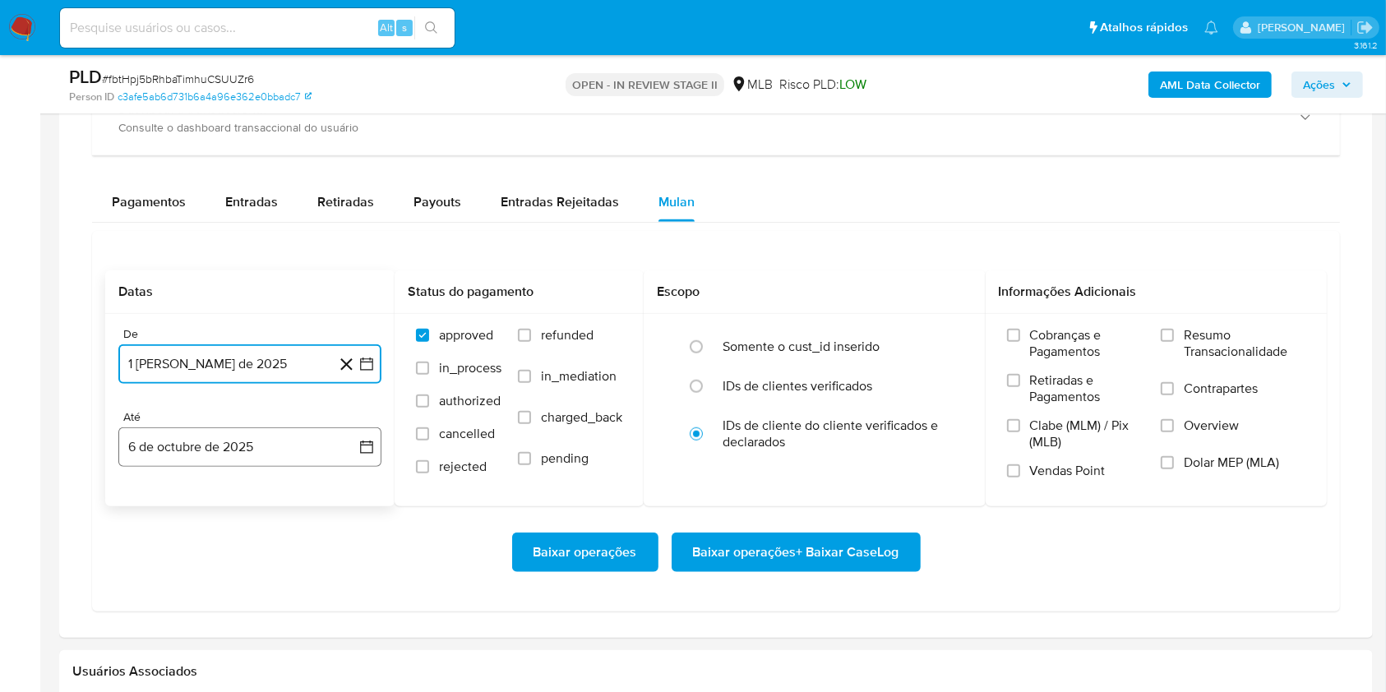
click at [265, 450] on button "6 de octubre de 2025" at bounding box center [249, 446] width 263 height 39
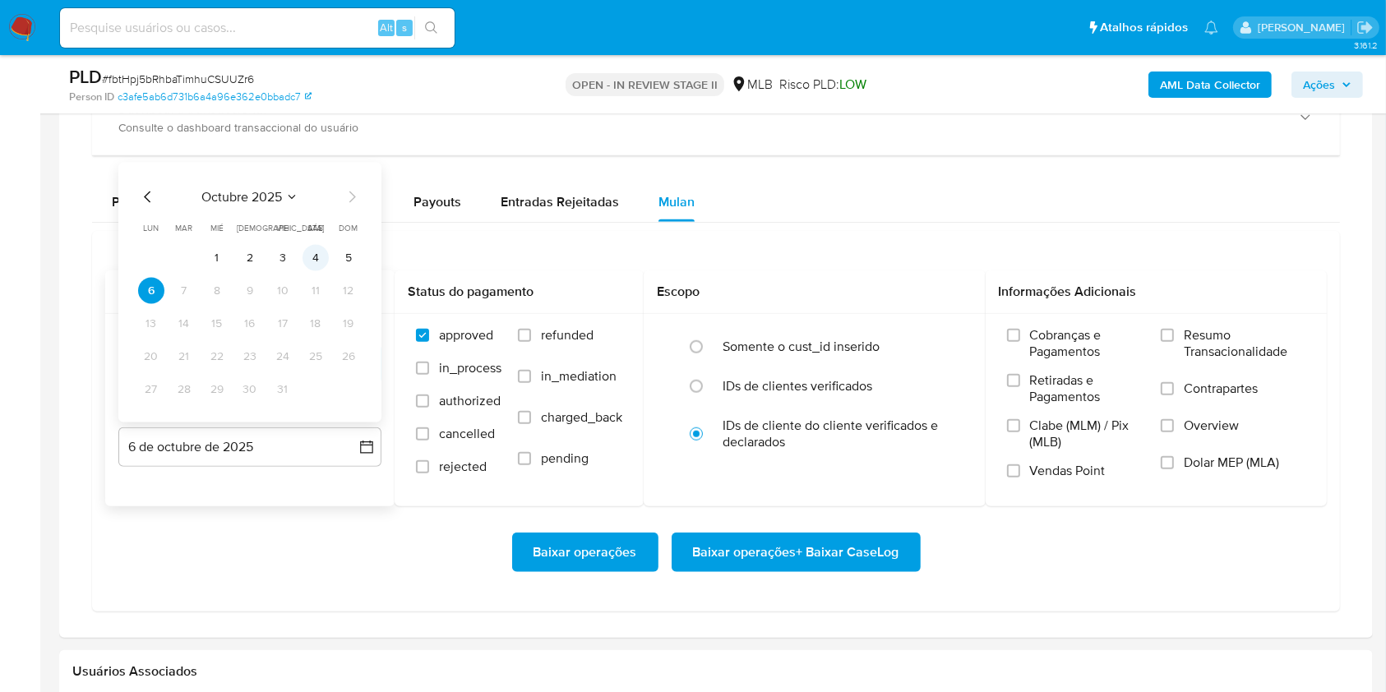
click at [305, 253] on button "4" at bounding box center [315, 258] width 26 height 26
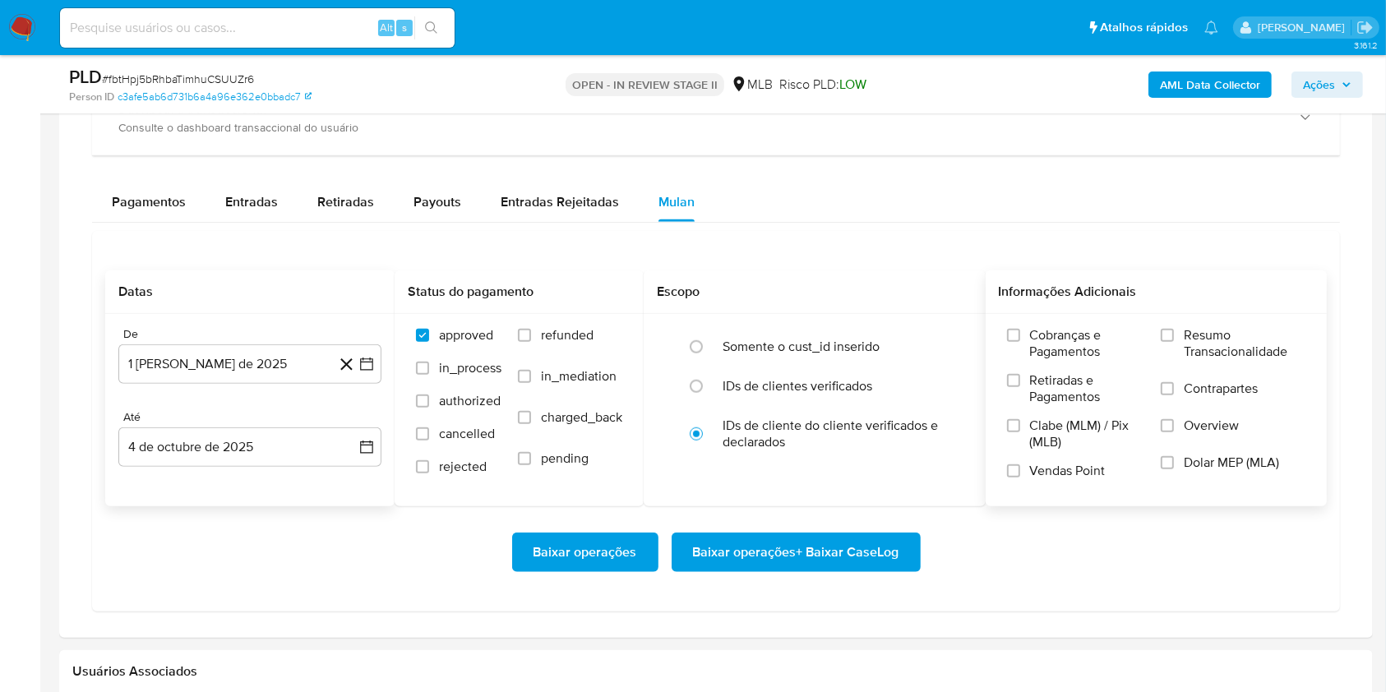
click at [1178, 343] on label "Resumo Transacionalidade" at bounding box center [1232, 353] width 145 height 53
click at [1174, 342] on input "Resumo Transacionalidade" at bounding box center [1166, 335] width 13 height 13
click at [897, 549] on span "Baixar operações + Baixar CaseLog" at bounding box center [796, 552] width 206 height 36
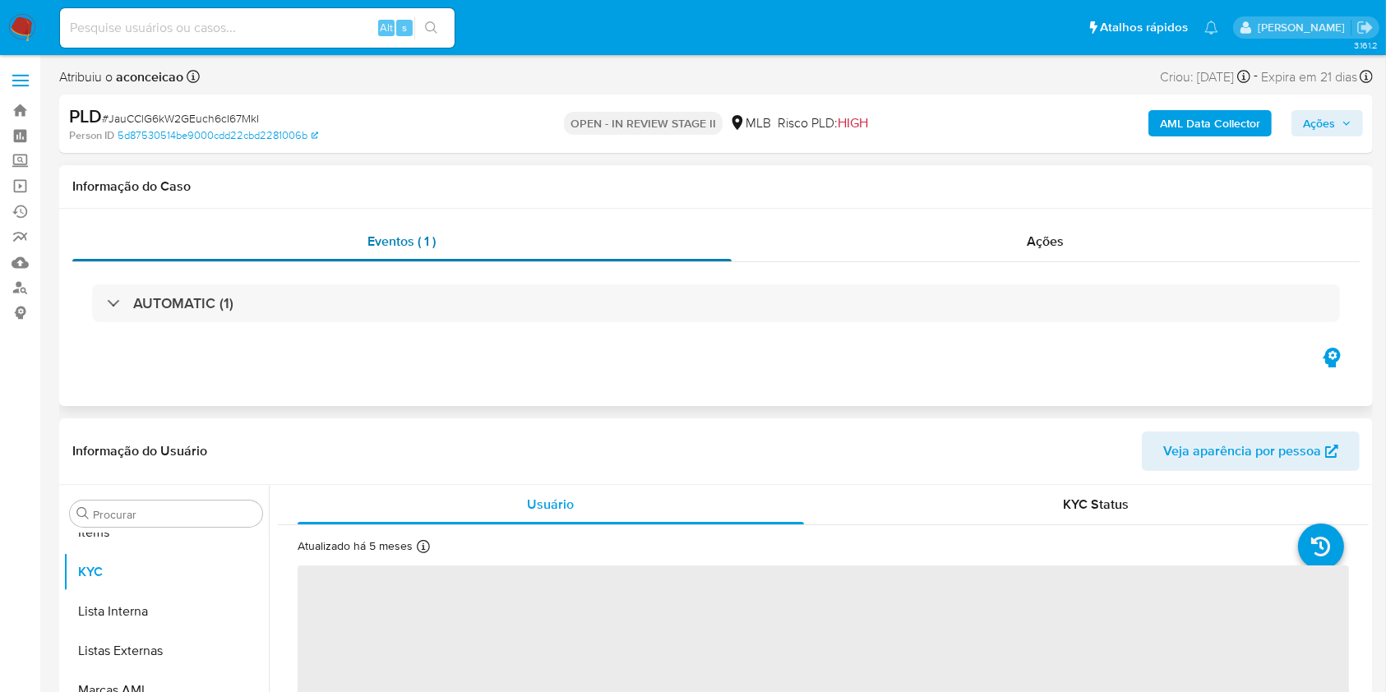
scroll to position [852, 0]
select select "10"
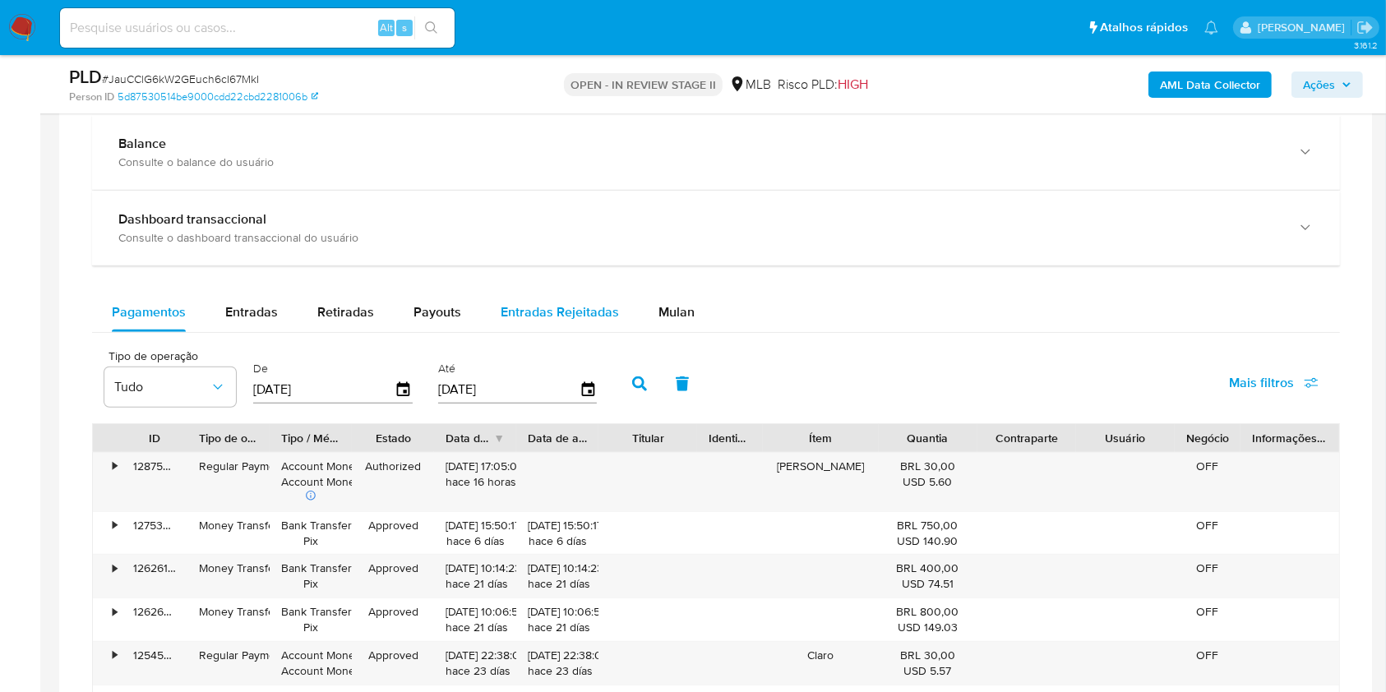
click at [662, 306] on span "Mulan" at bounding box center [676, 311] width 36 height 19
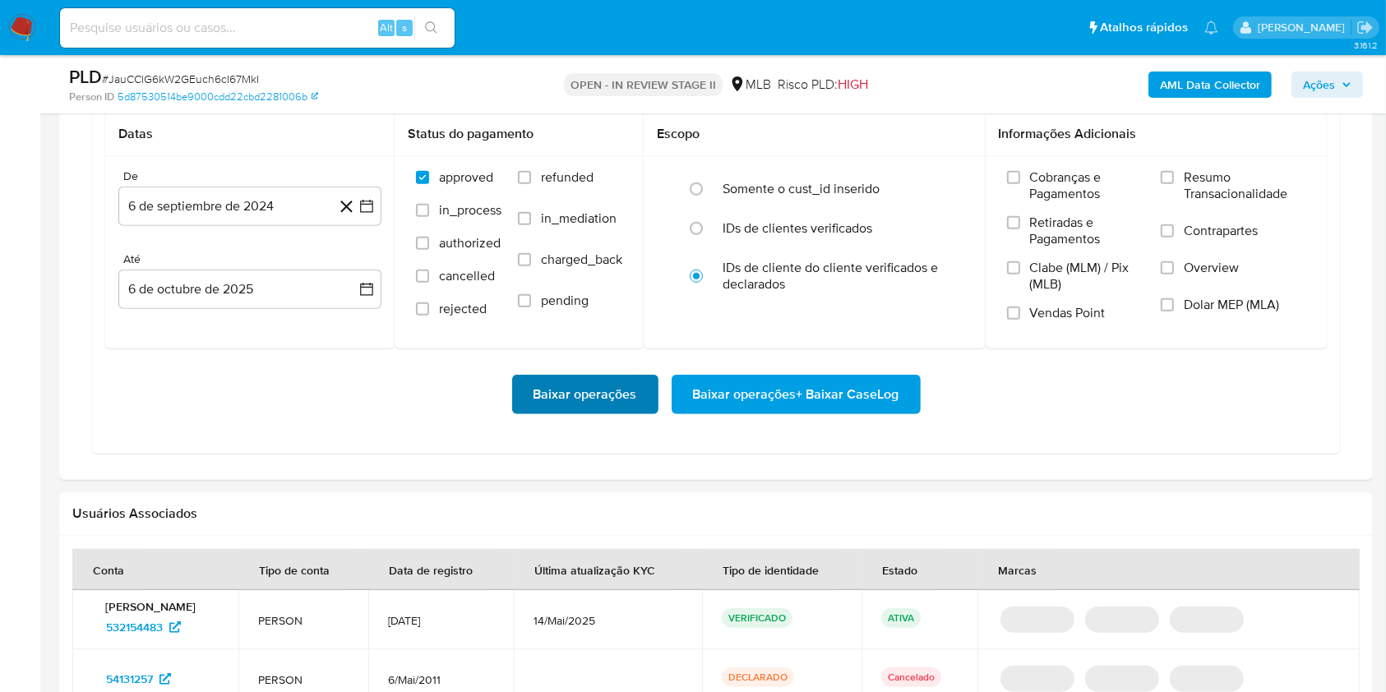
scroll to position [1534, 0]
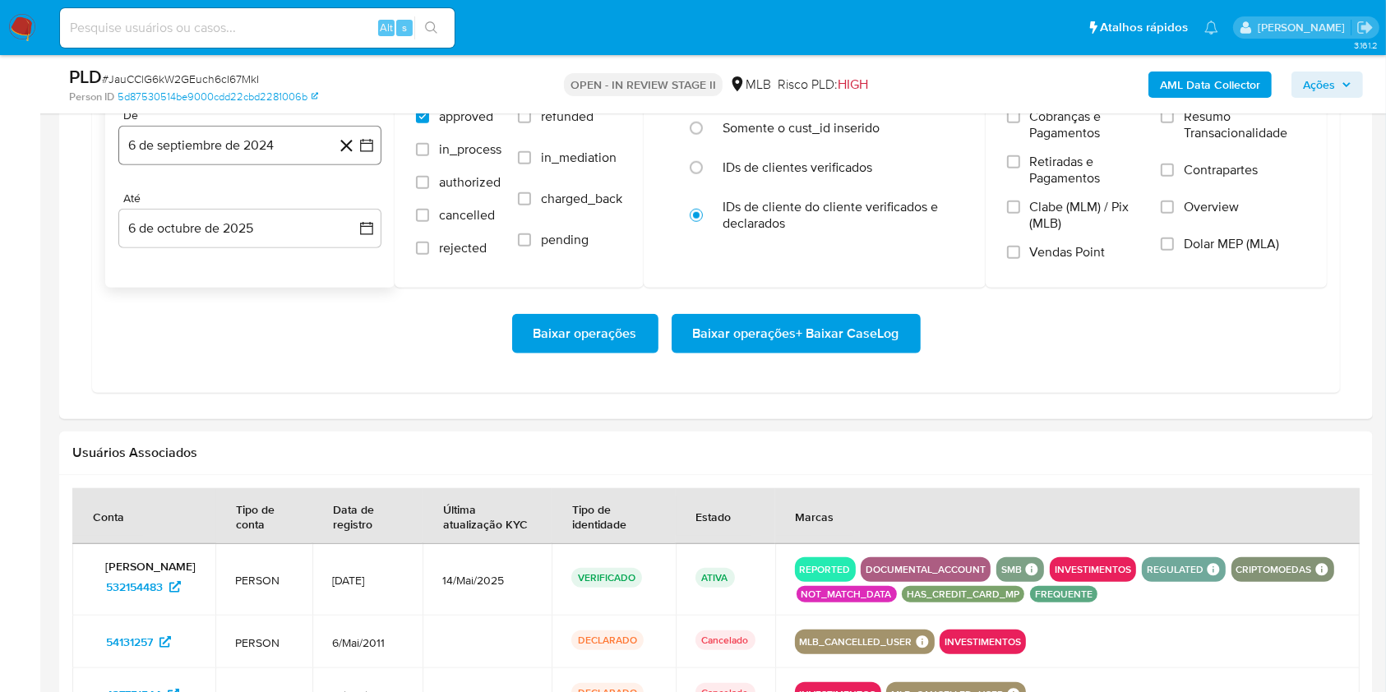
drag, startPoint x: 261, startPoint y: 147, endPoint x: 256, endPoint y: 161, distance: 14.8
click at [261, 148] on button "6 de septiembre de 2024" at bounding box center [249, 145] width 263 height 39
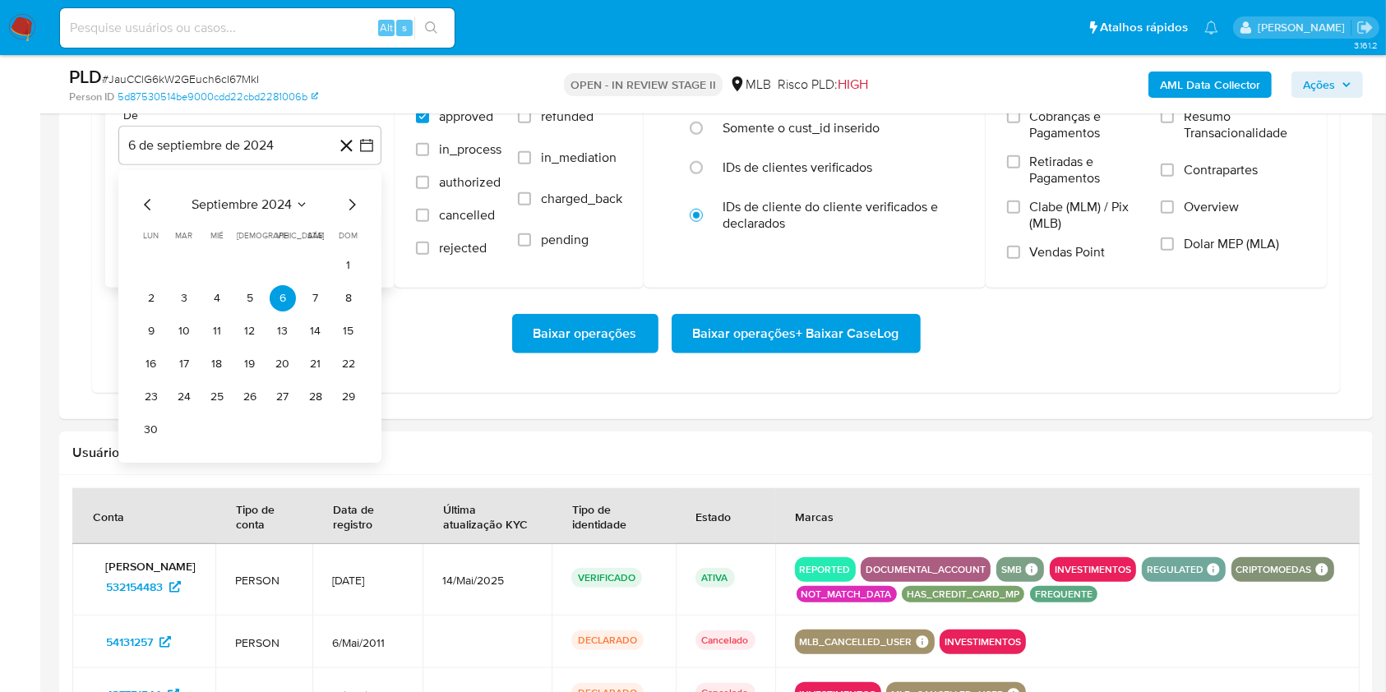
click at [260, 196] on span "septiembre 2024" at bounding box center [241, 204] width 100 height 16
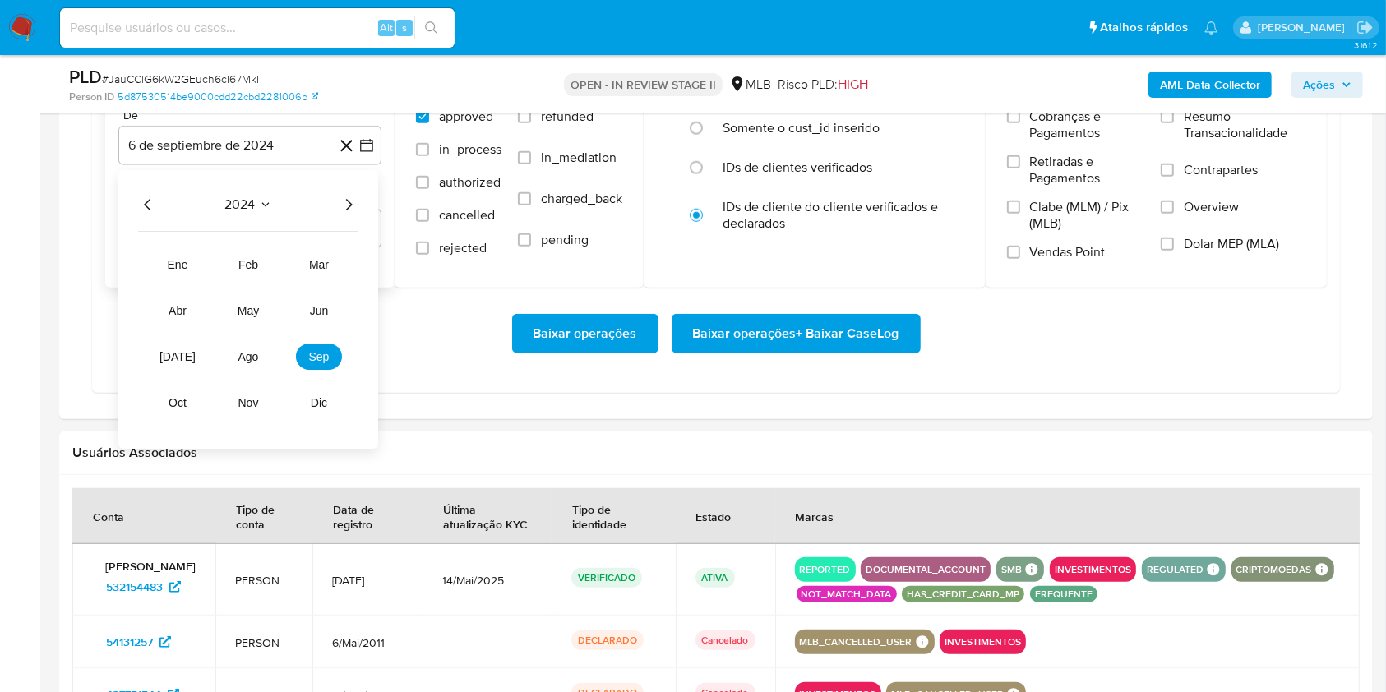
click at [348, 208] on icon "Año siguiente" at bounding box center [349, 205] width 20 height 20
click at [251, 360] on span "ago" at bounding box center [248, 356] width 21 height 13
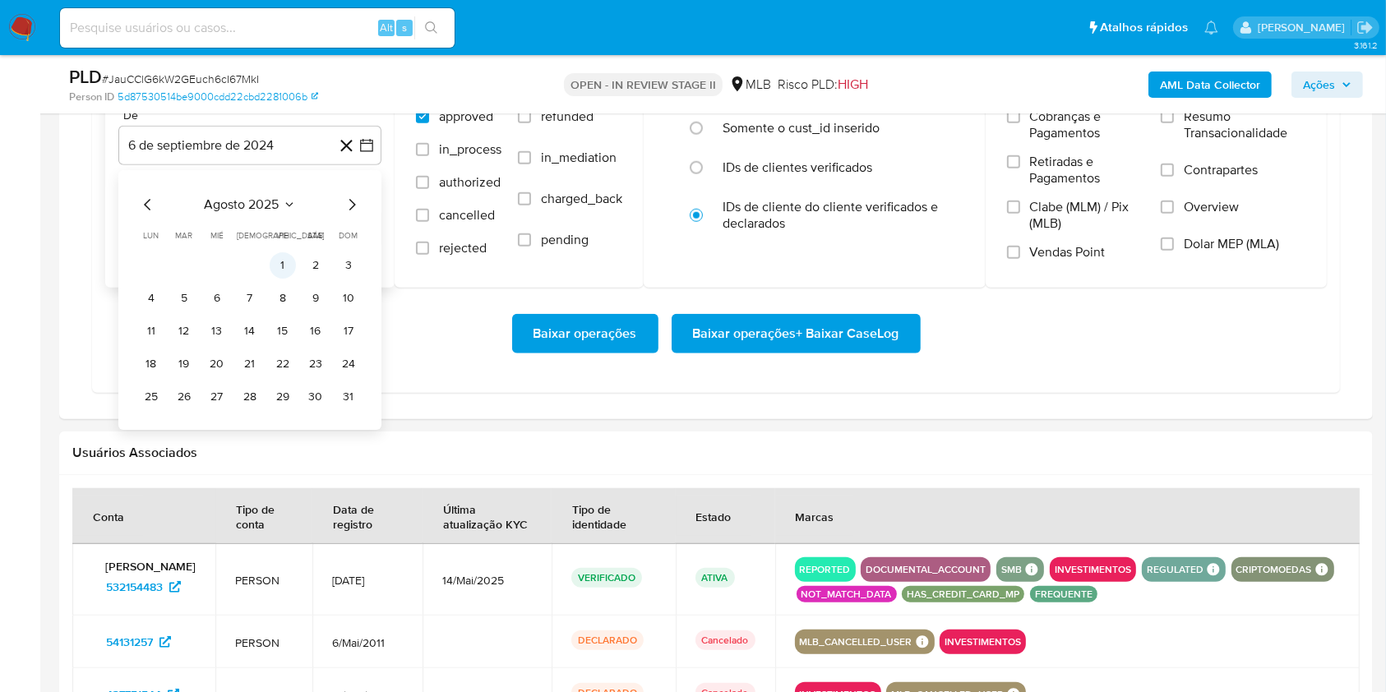
click at [285, 255] on button "1" at bounding box center [283, 265] width 26 height 26
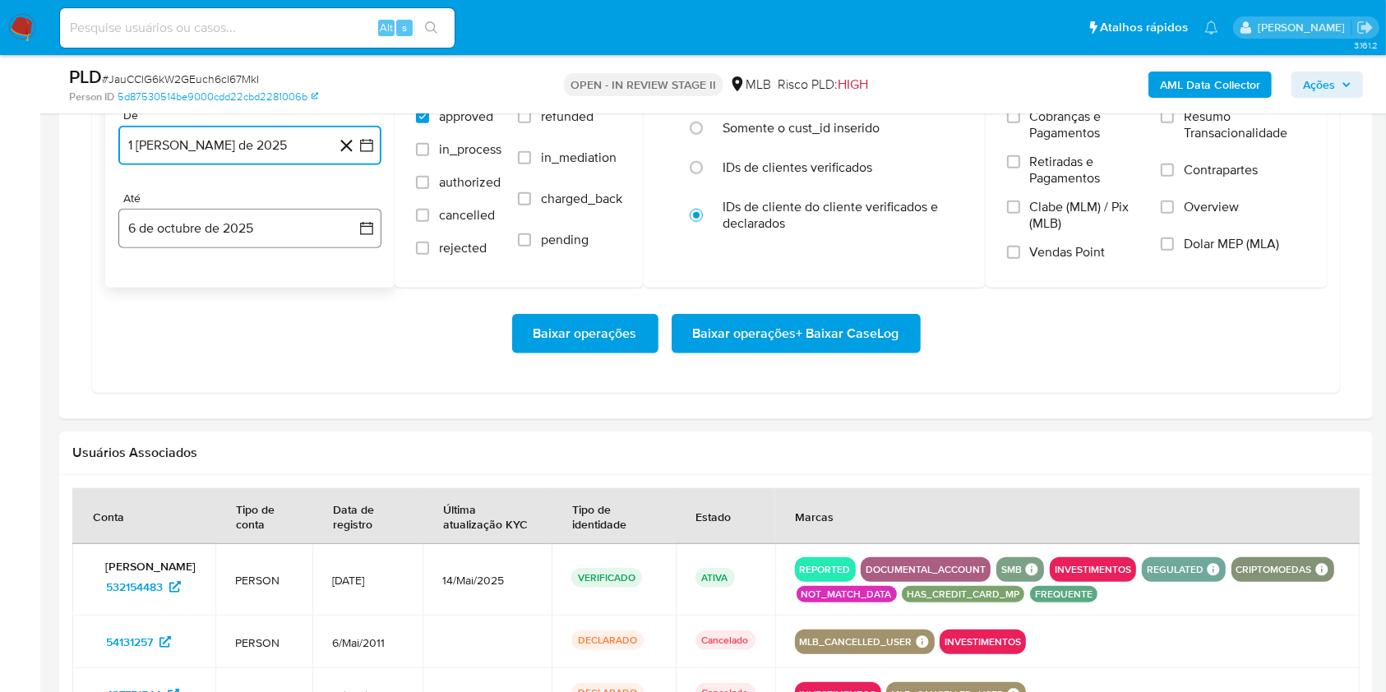
click at [281, 239] on button "6 de octubre de 2025" at bounding box center [249, 228] width 263 height 39
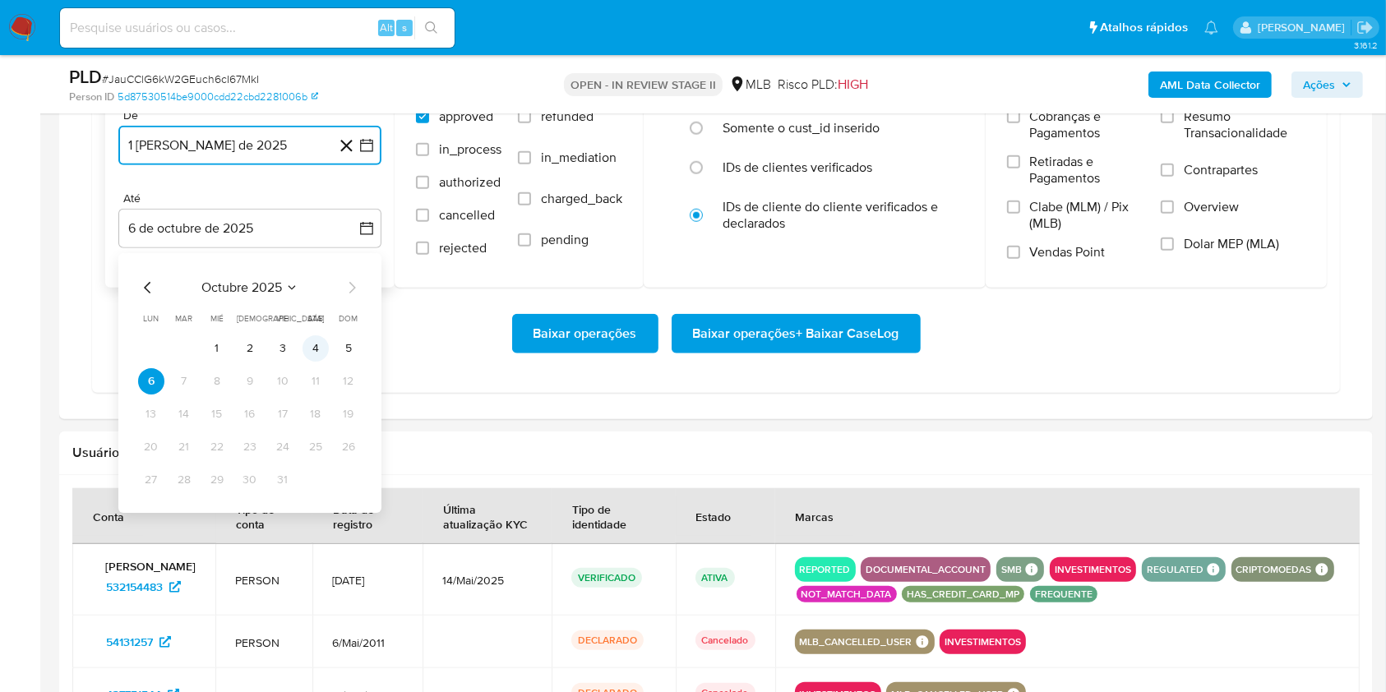
click at [309, 351] on button "4" at bounding box center [315, 348] width 26 height 26
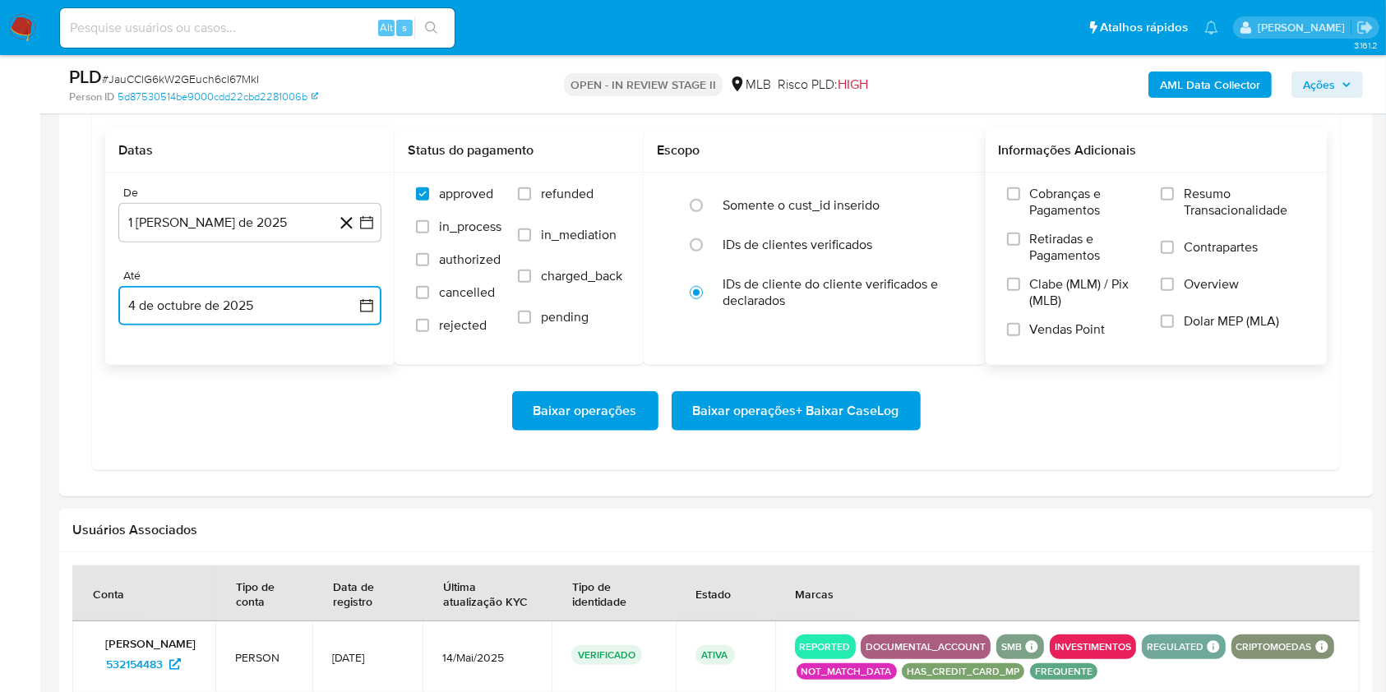
scroll to position [1424, 0]
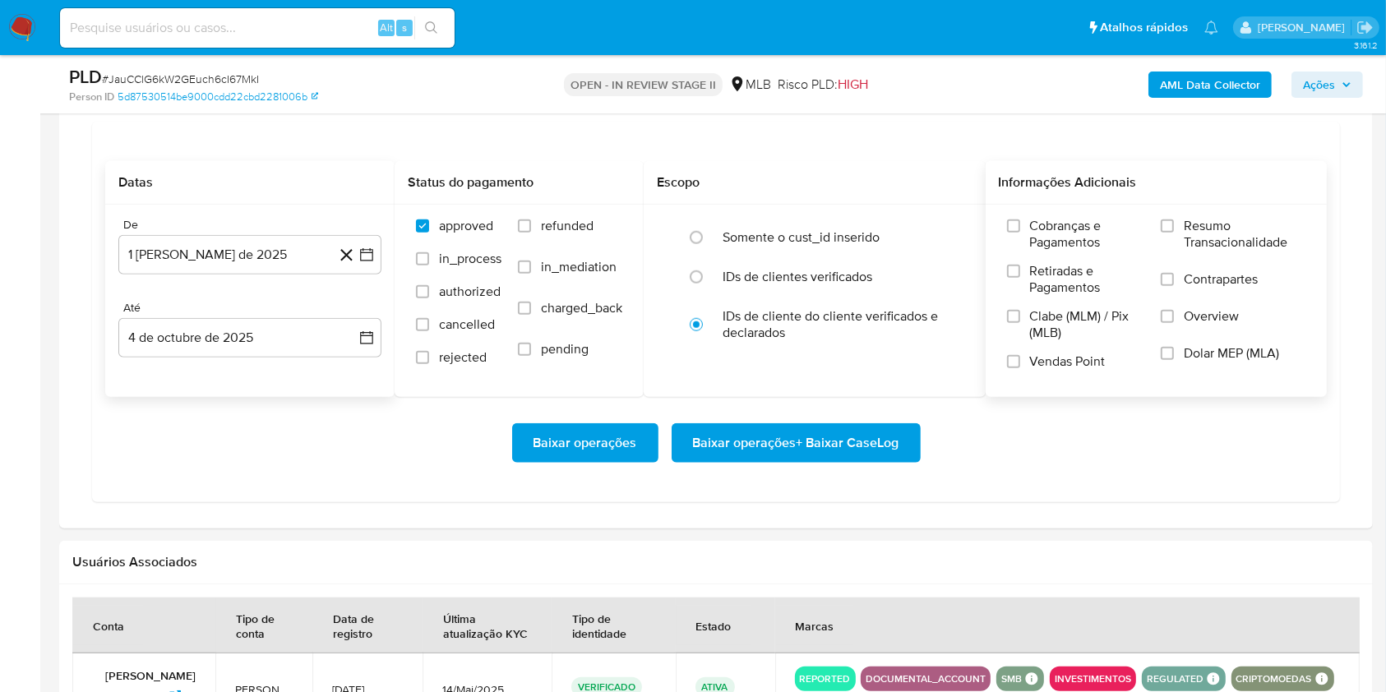
click at [1186, 233] on span "Resumo Transacionalidade" at bounding box center [1244, 234] width 122 height 33
click at [1174, 233] on input "Resumo Transacionalidade" at bounding box center [1166, 225] width 13 height 13
click at [870, 436] on span "Baixar operações + Baixar CaseLog" at bounding box center [796, 443] width 206 height 36
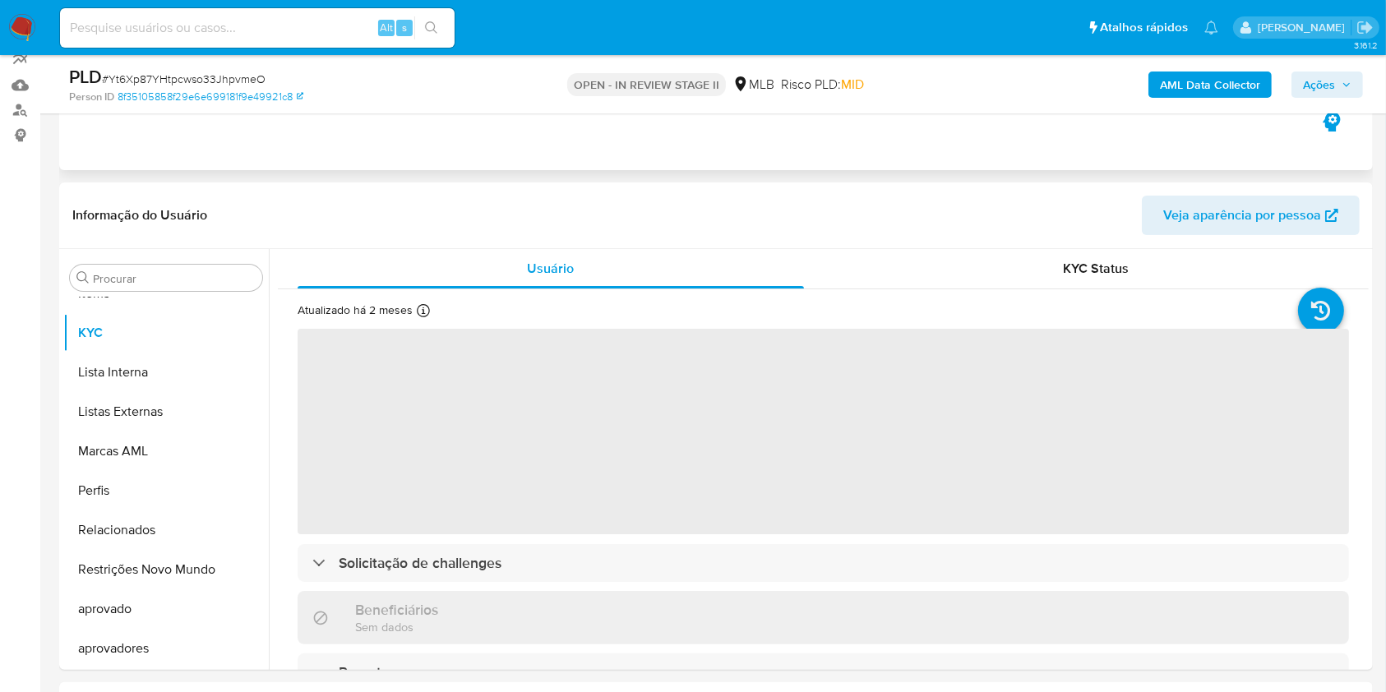
scroll to position [438, 0]
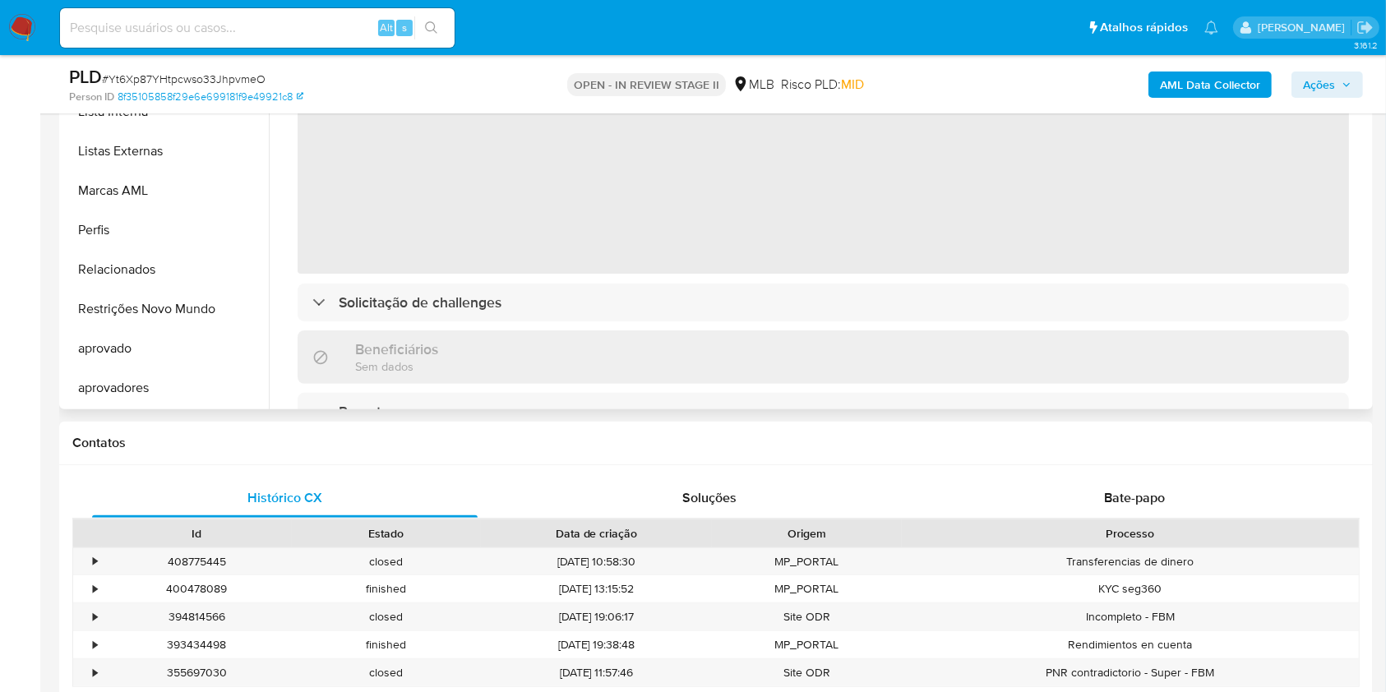
select select "10"
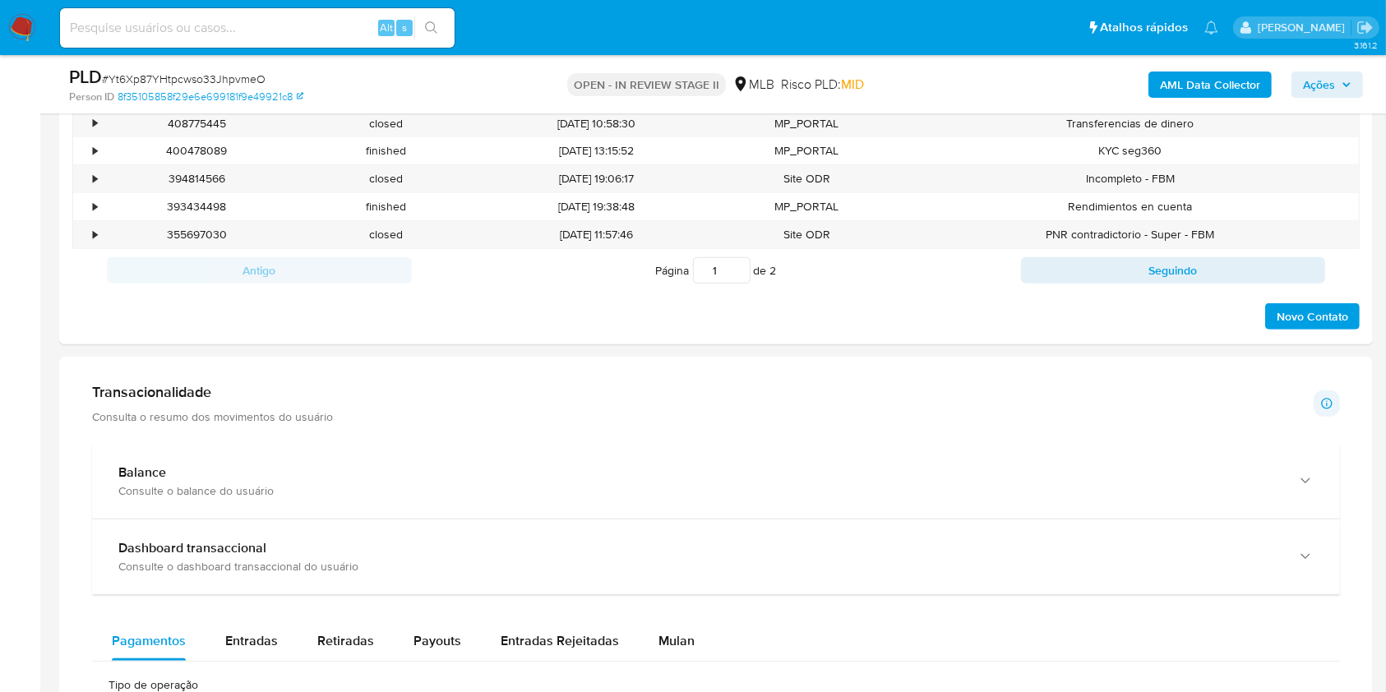
scroll to position [1096, 0]
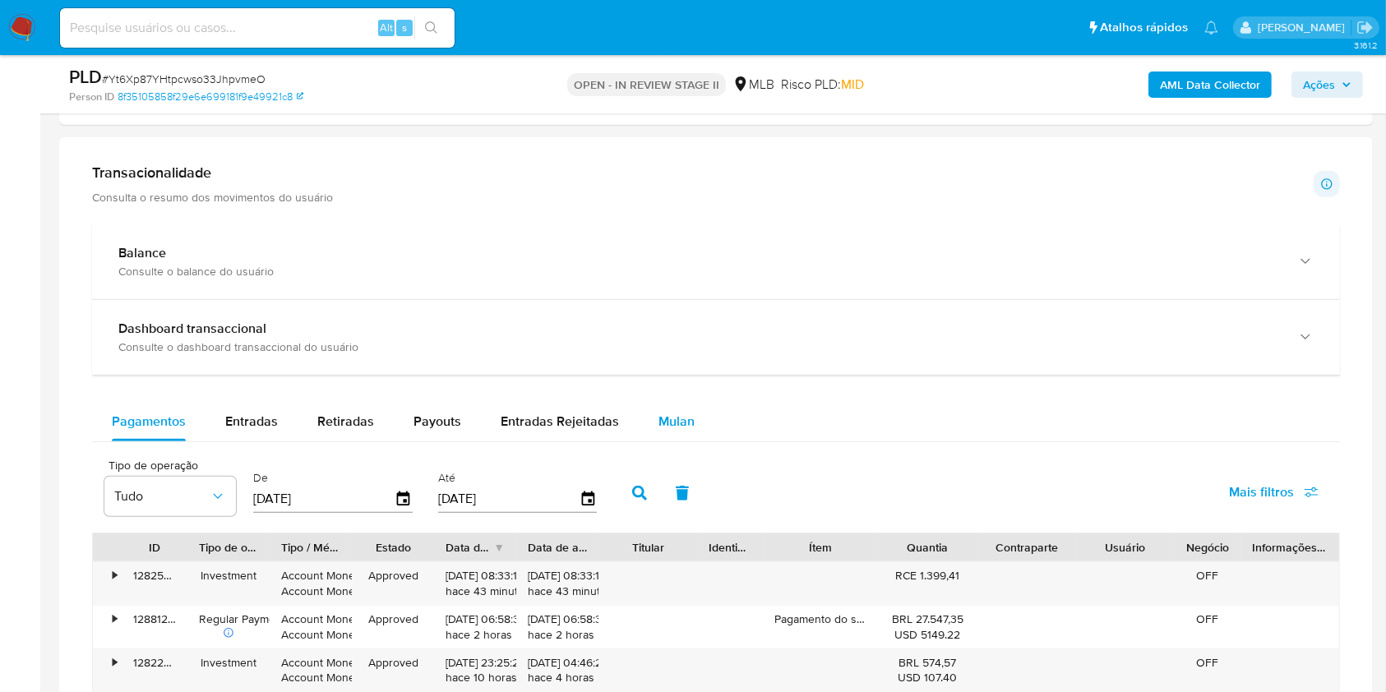
click at [677, 420] on span "Mulan" at bounding box center [676, 421] width 36 height 19
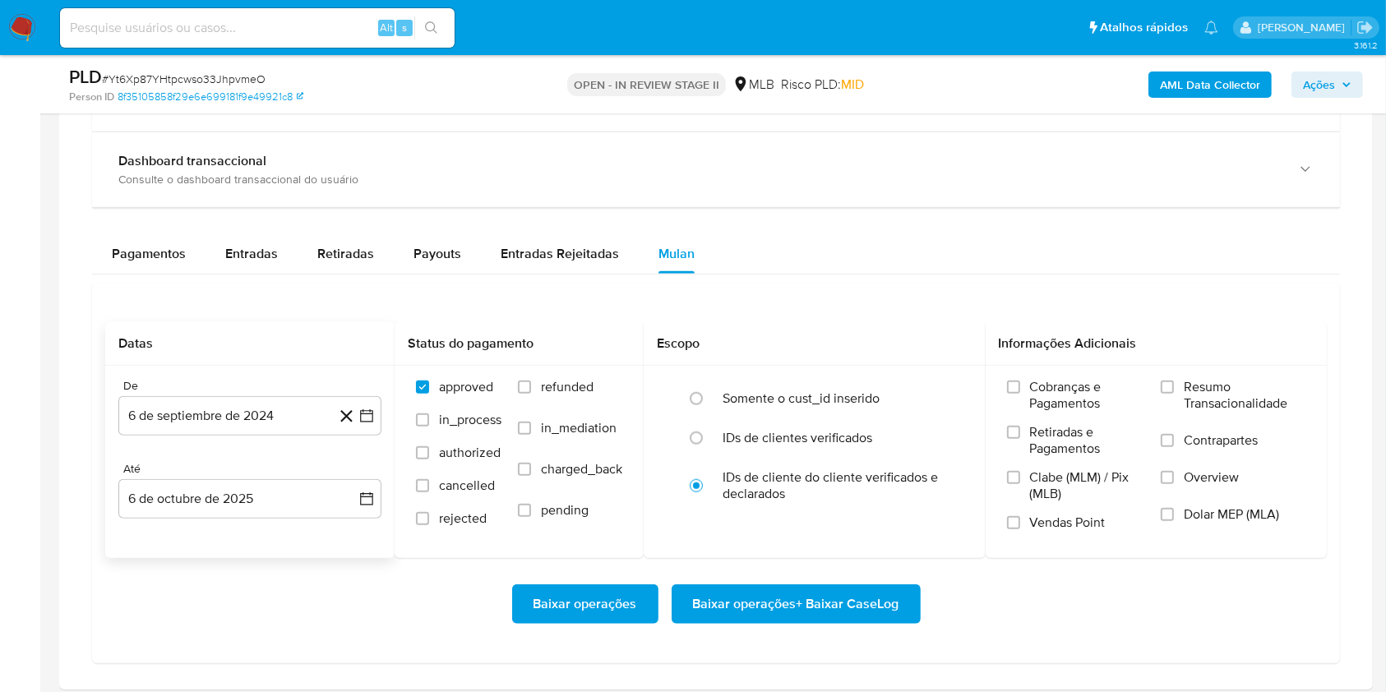
scroll to position [1315, 0]
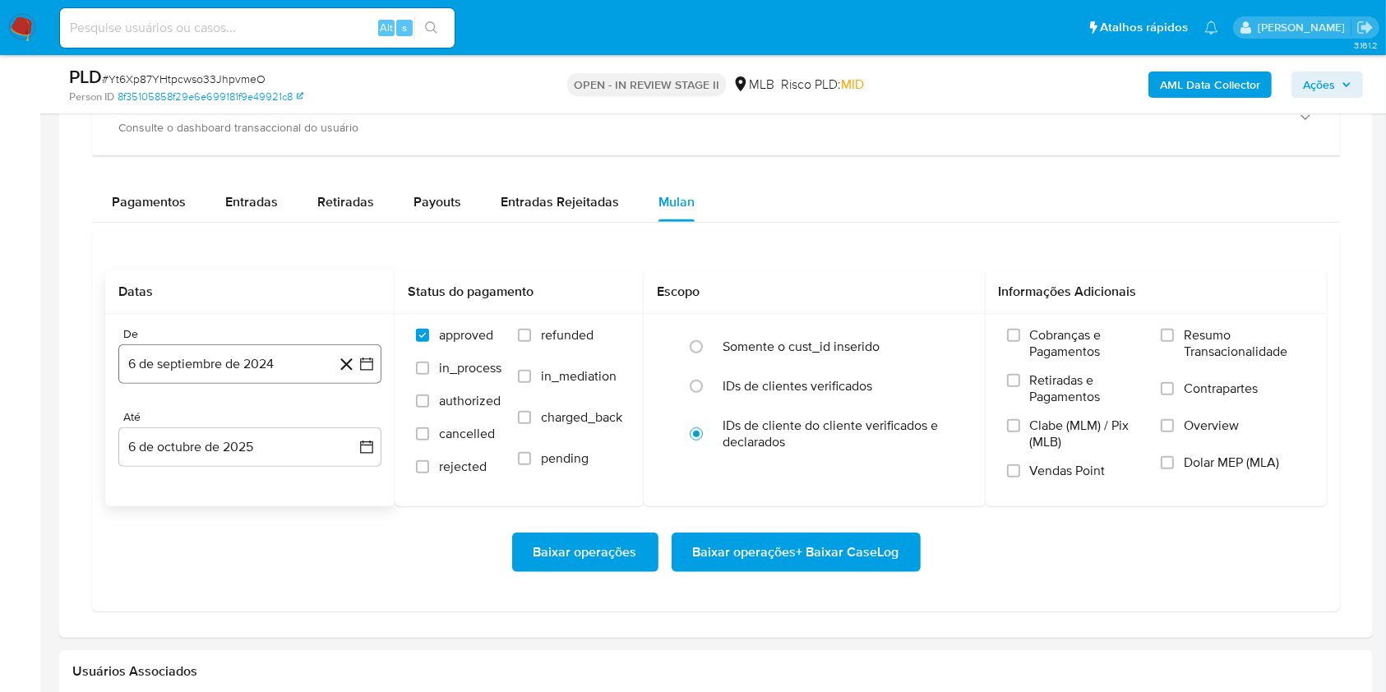
click at [267, 368] on button "6 de septiembre de 2024" at bounding box center [249, 363] width 263 height 39
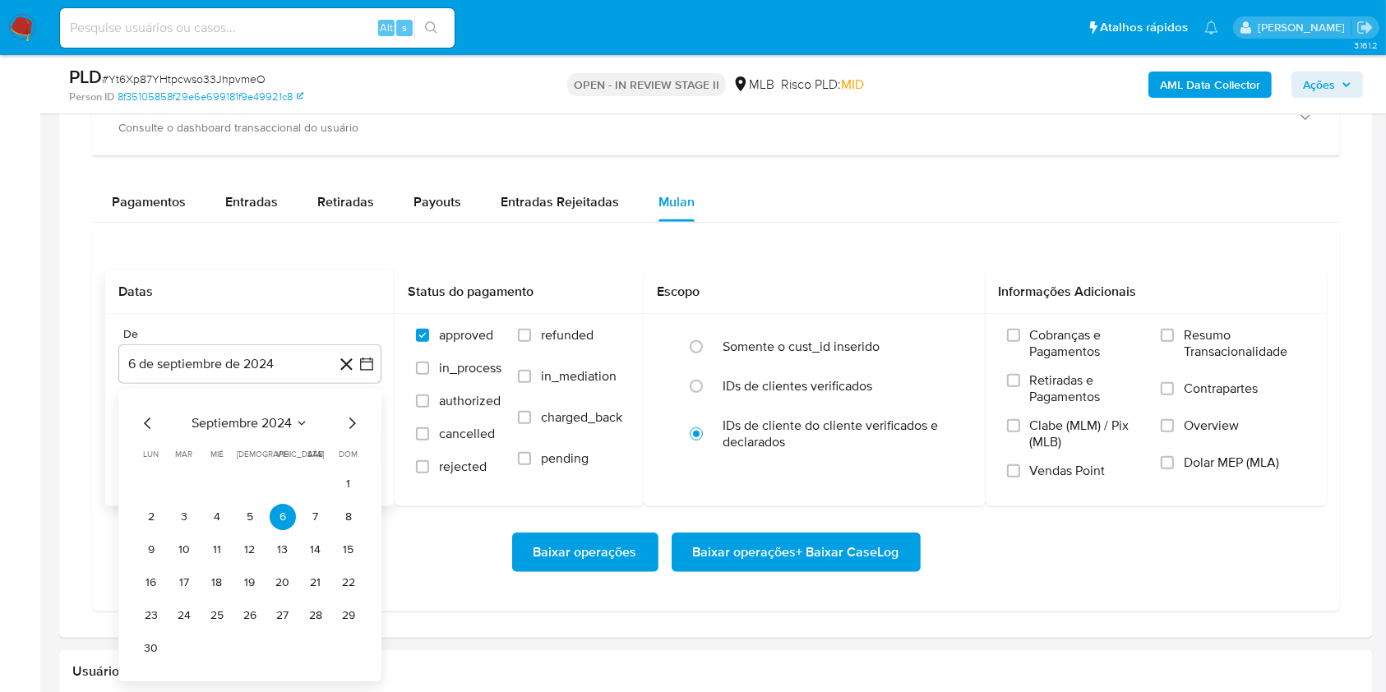
click at [279, 415] on span "septiembre 2024" at bounding box center [241, 423] width 100 height 16
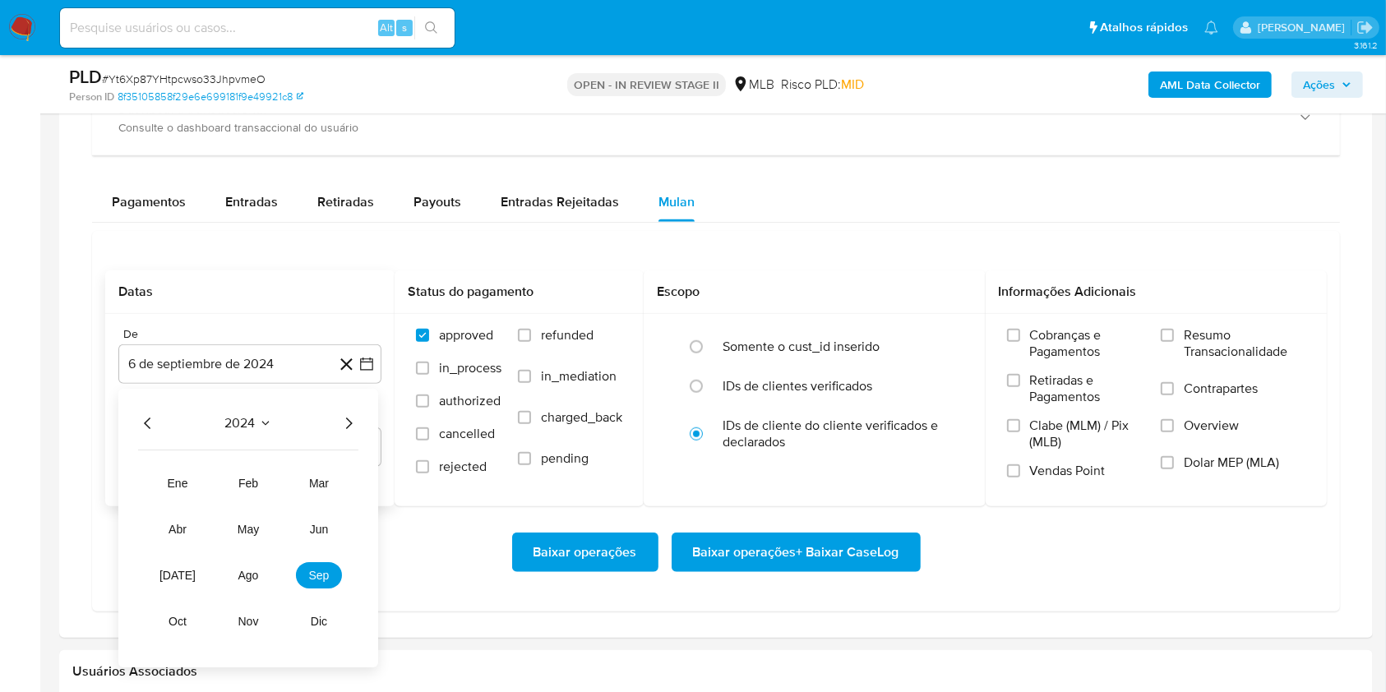
click at [341, 422] on icon "Año siguiente" at bounding box center [349, 423] width 20 height 20
click at [247, 564] on button "ago" at bounding box center [248, 575] width 46 height 26
click at [286, 475] on button "1" at bounding box center [283, 484] width 26 height 26
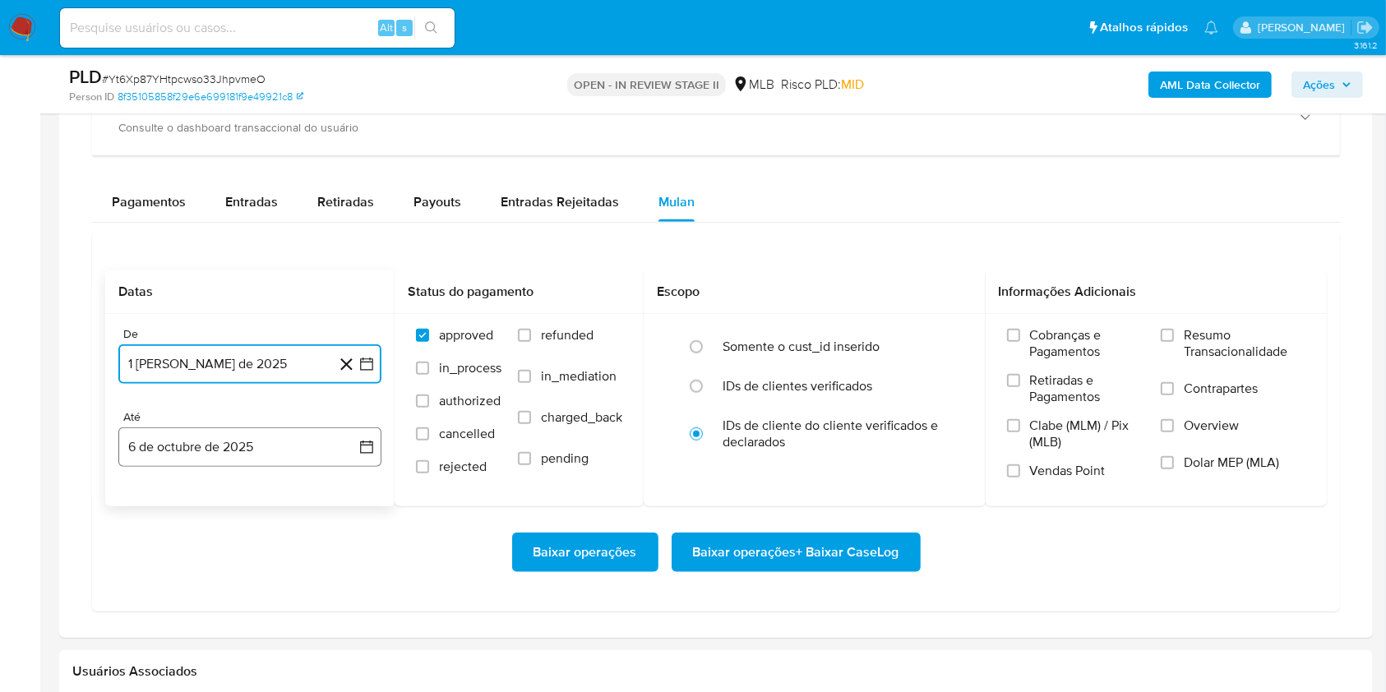
click at [296, 437] on button "6 de octubre de 2025" at bounding box center [249, 446] width 263 height 39
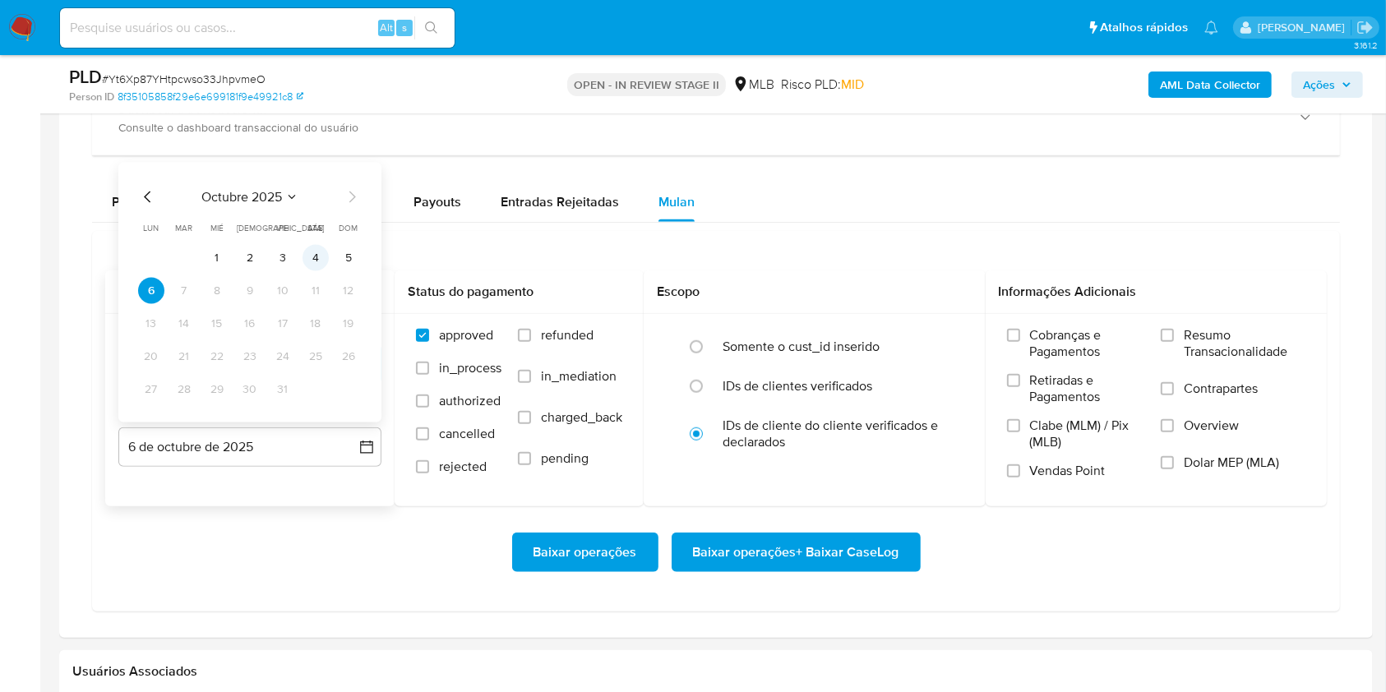
click at [316, 268] on button "4" at bounding box center [315, 258] width 26 height 26
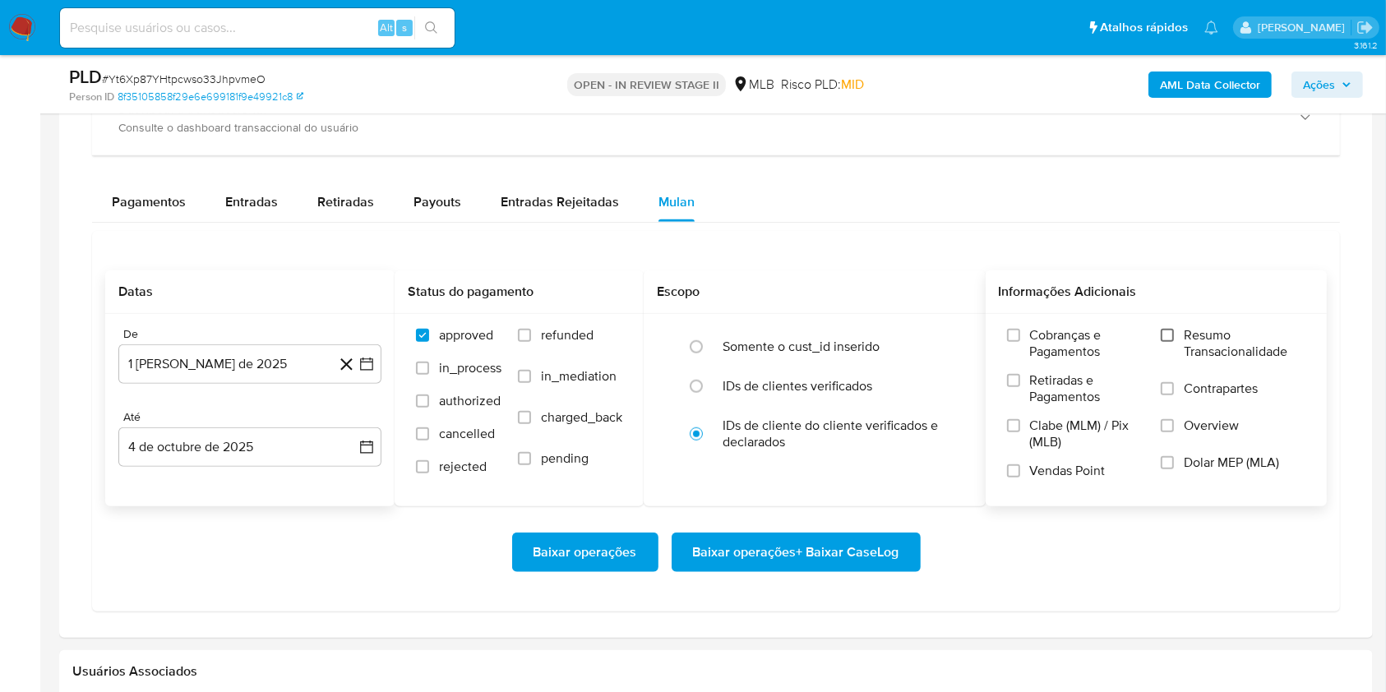
drag, startPoint x: 1171, startPoint y: 322, endPoint x: 1165, endPoint y: 331, distance: 10.7
click at [1170, 323] on div "Cobranças e Pagamentos Retiradas e Pagamentos Clabe (MLM) / Pix (MLB) Vendas Po…" at bounding box center [1156, 409] width 342 height 191
click at [1167, 339] on input "Resumo Transacionalidade" at bounding box center [1166, 335] width 13 height 13
click at [894, 558] on span "Baixar operações + Baixar CaseLog" at bounding box center [796, 552] width 206 height 36
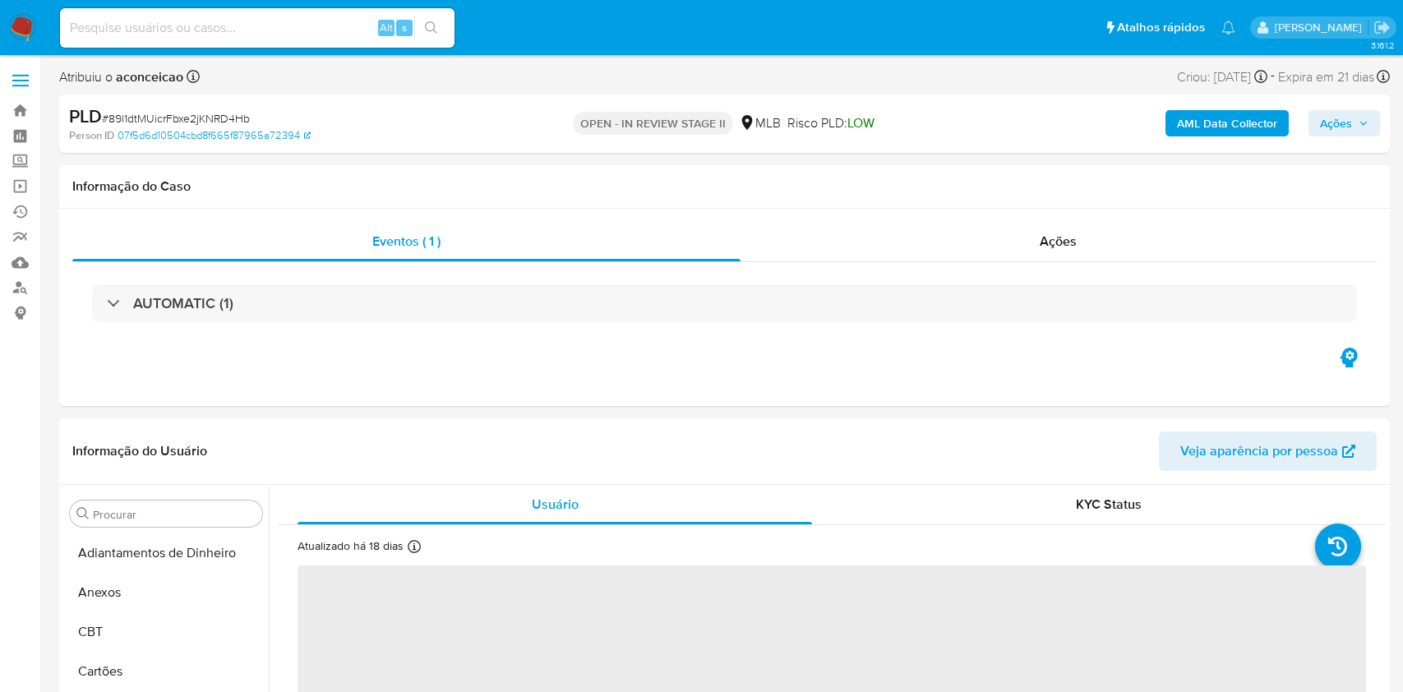
select select "10"
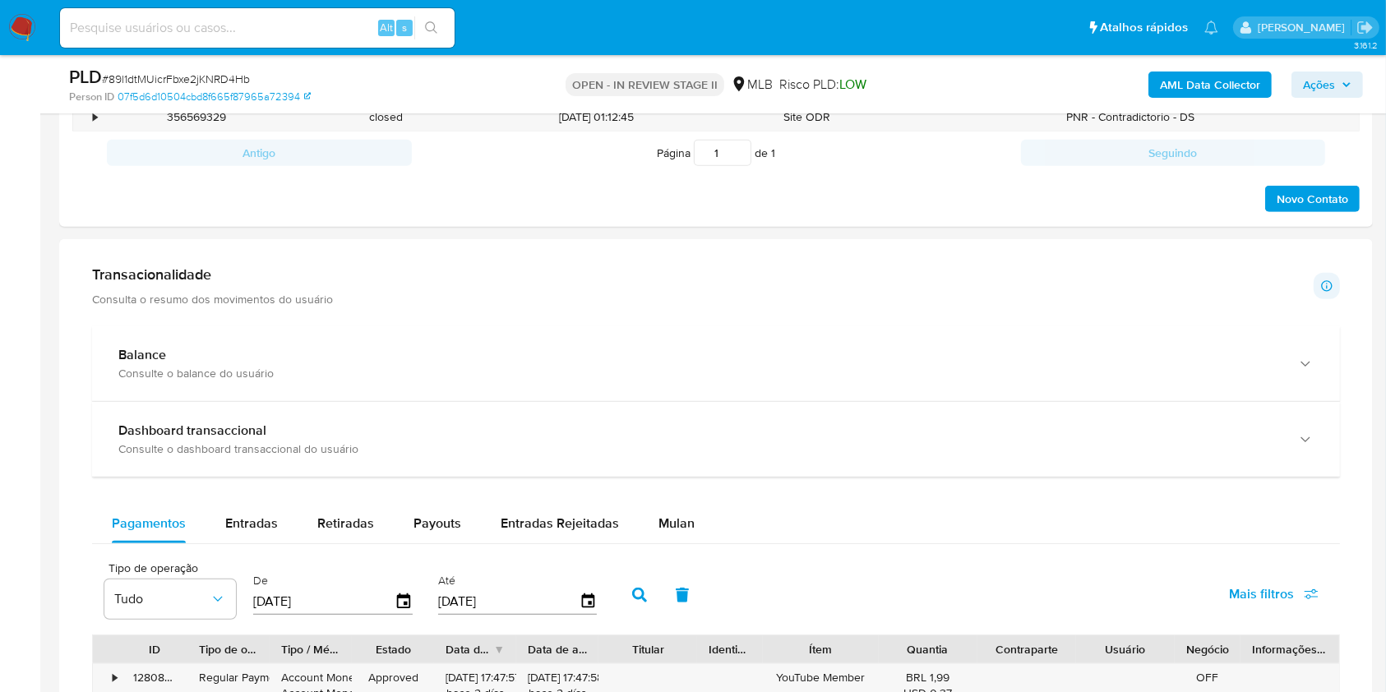
scroll to position [1096, 0]
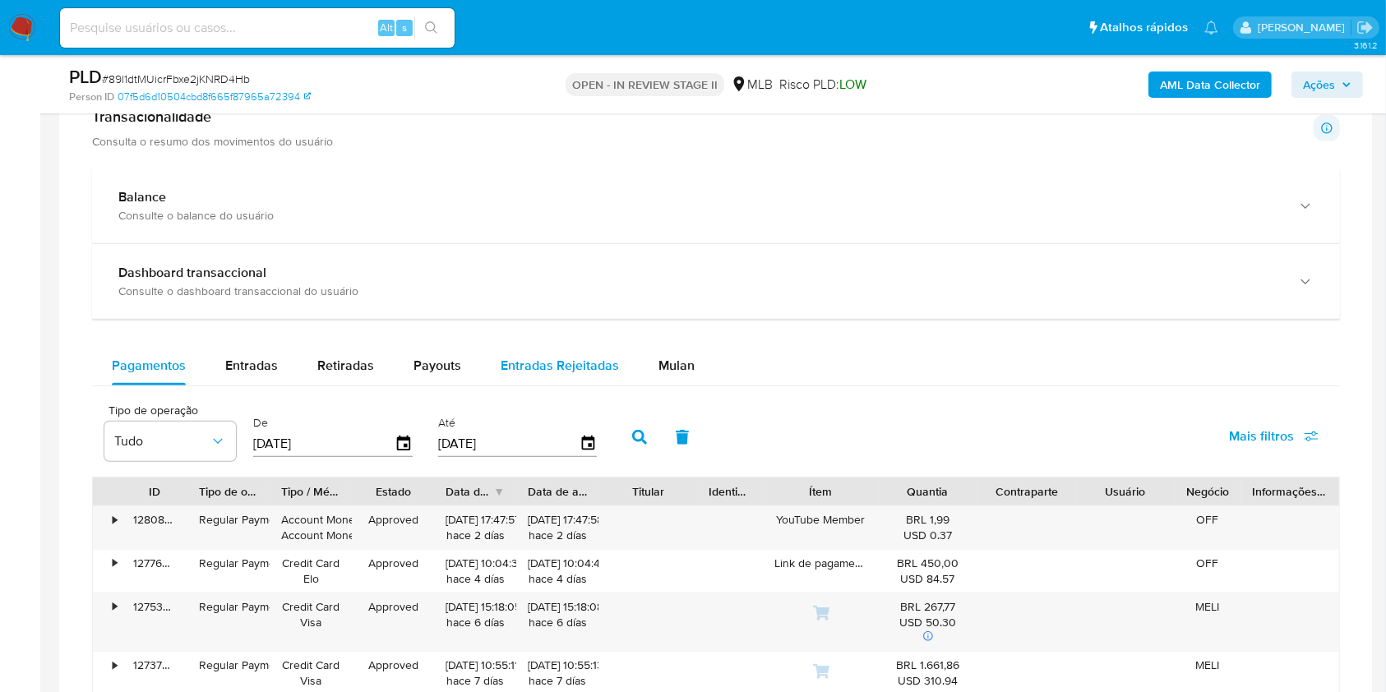
drag, startPoint x: 661, startPoint y: 374, endPoint x: 582, endPoint y: 384, distance: 79.5
click at [662, 374] on span "Mulan" at bounding box center [676, 365] width 36 height 19
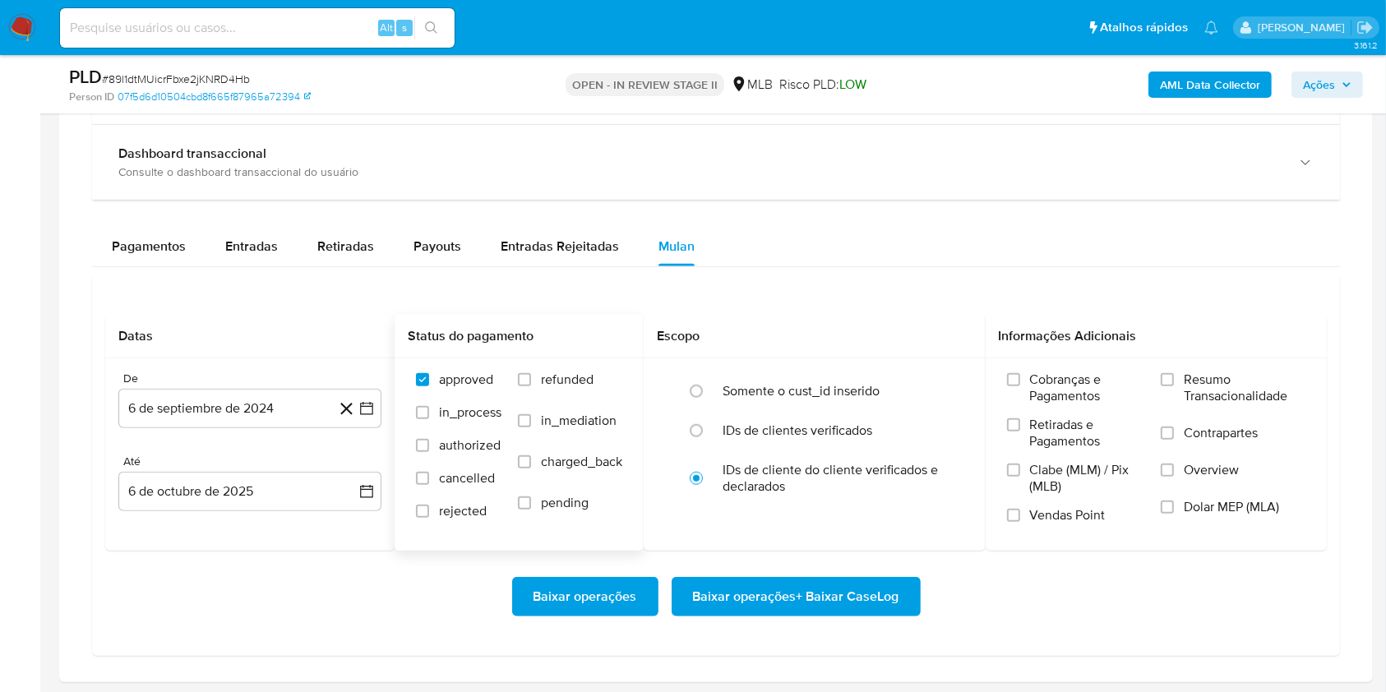
scroll to position [1315, 0]
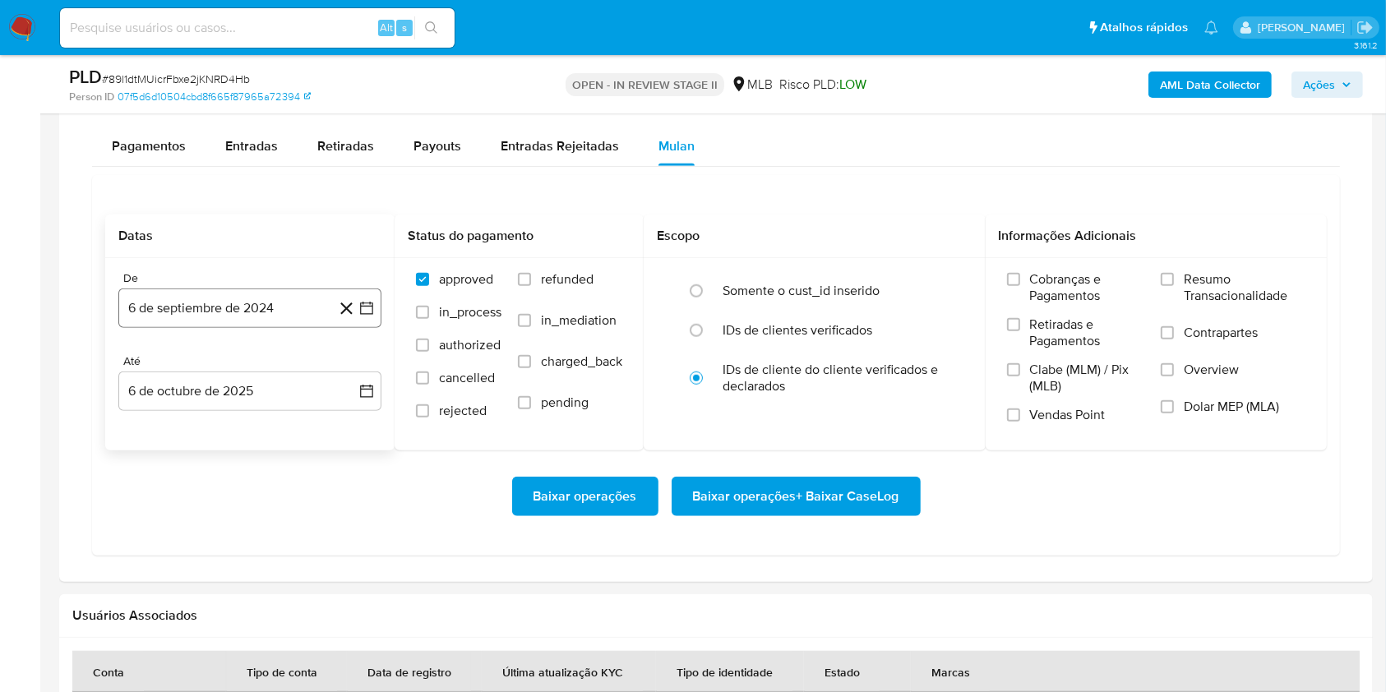
click at [283, 314] on button "6 de septiembre de 2024" at bounding box center [249, 307] width 263 height 39
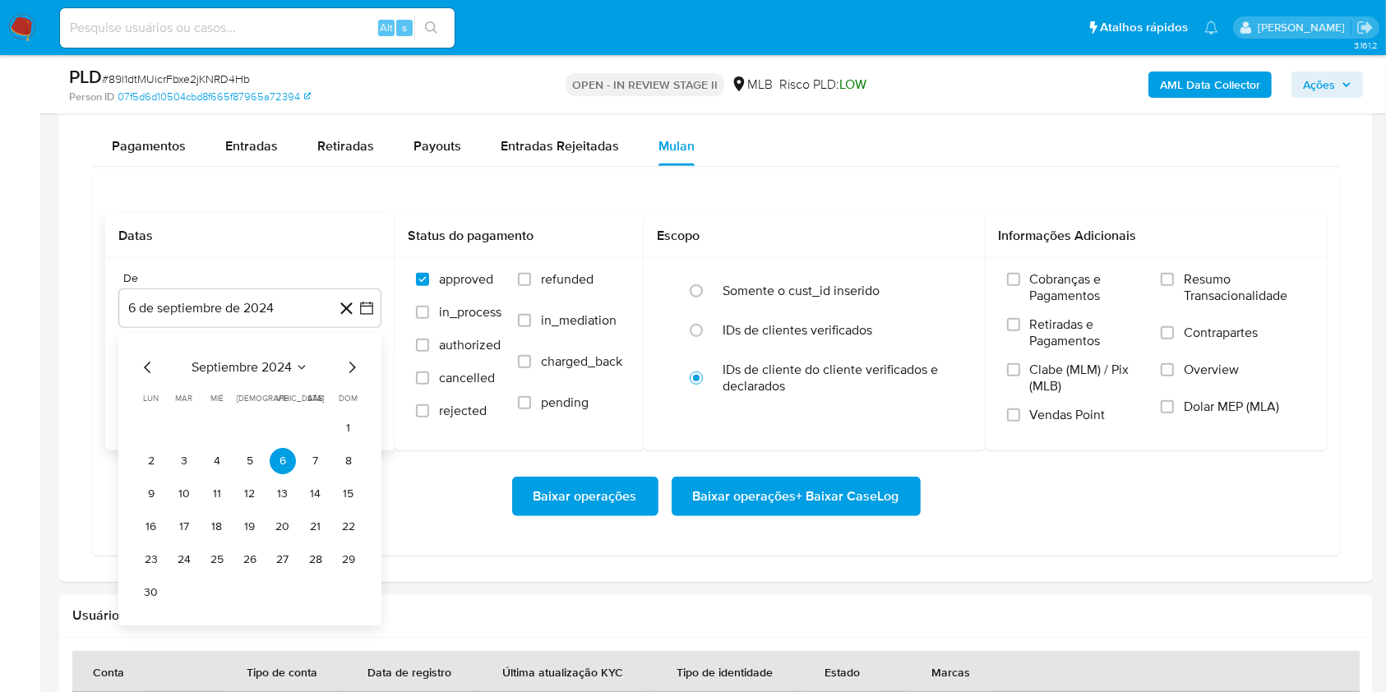
click at [274, 360] on span "septiembre 2024" at bounding box center [241, 367] width 100 height 16
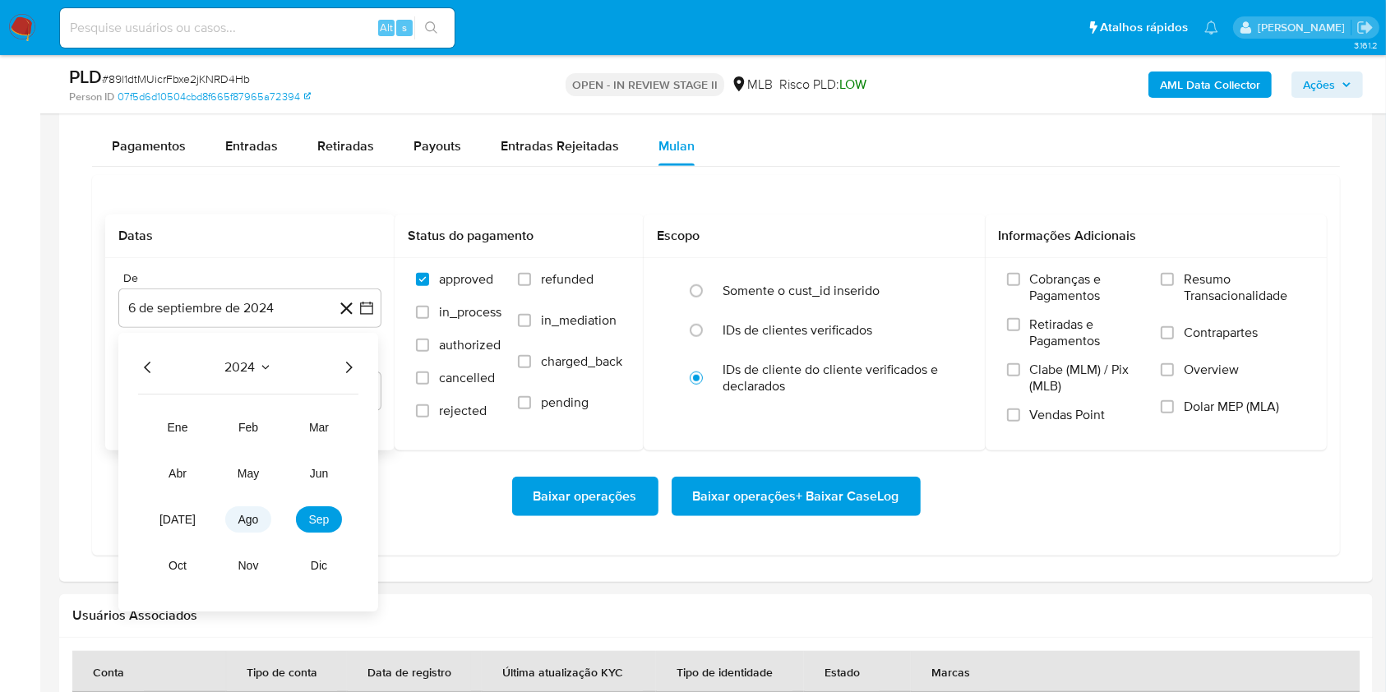
click at [261, 519] on button "ago" at bounding box center [248, 519] width 46 height 26
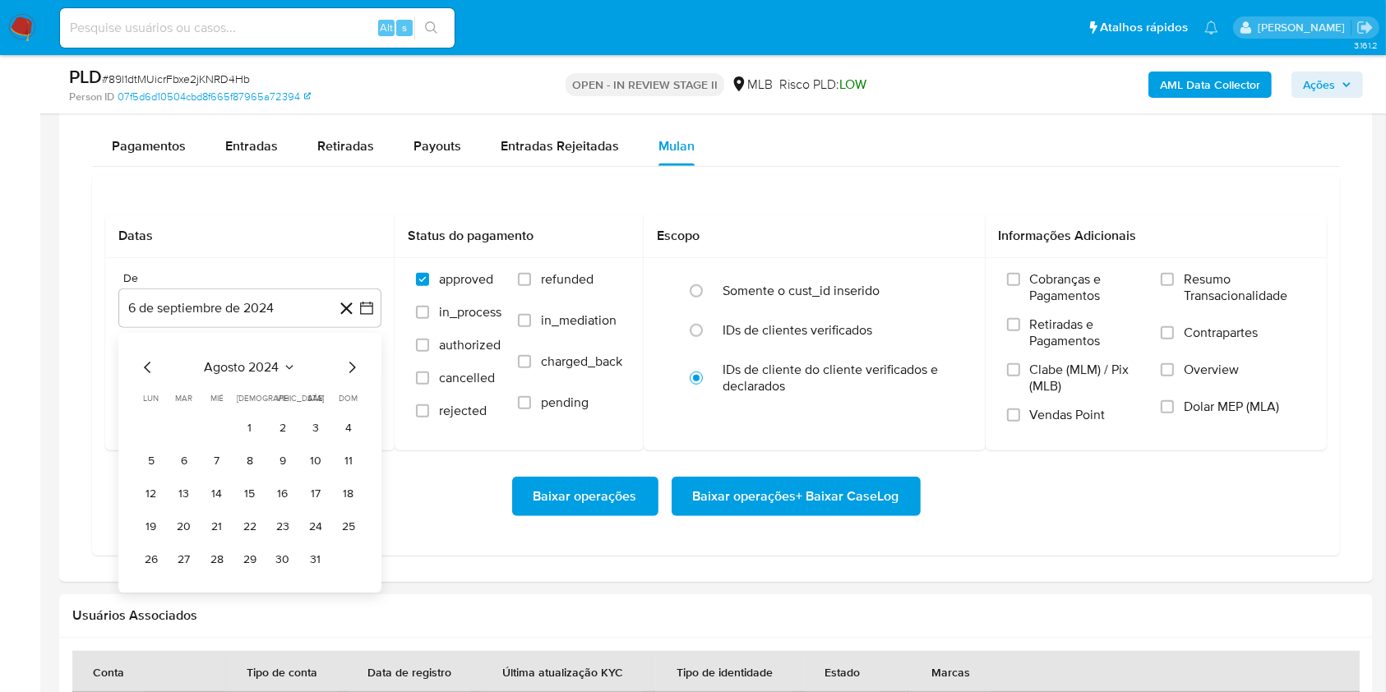
drag, startPoint x: 256, startPoint y: 427, endPoint x: 263, endPoint y: 450, distance: 25.0
click at [256, 427] on button "1" at bounding box center [250, 428] width 26 height 26
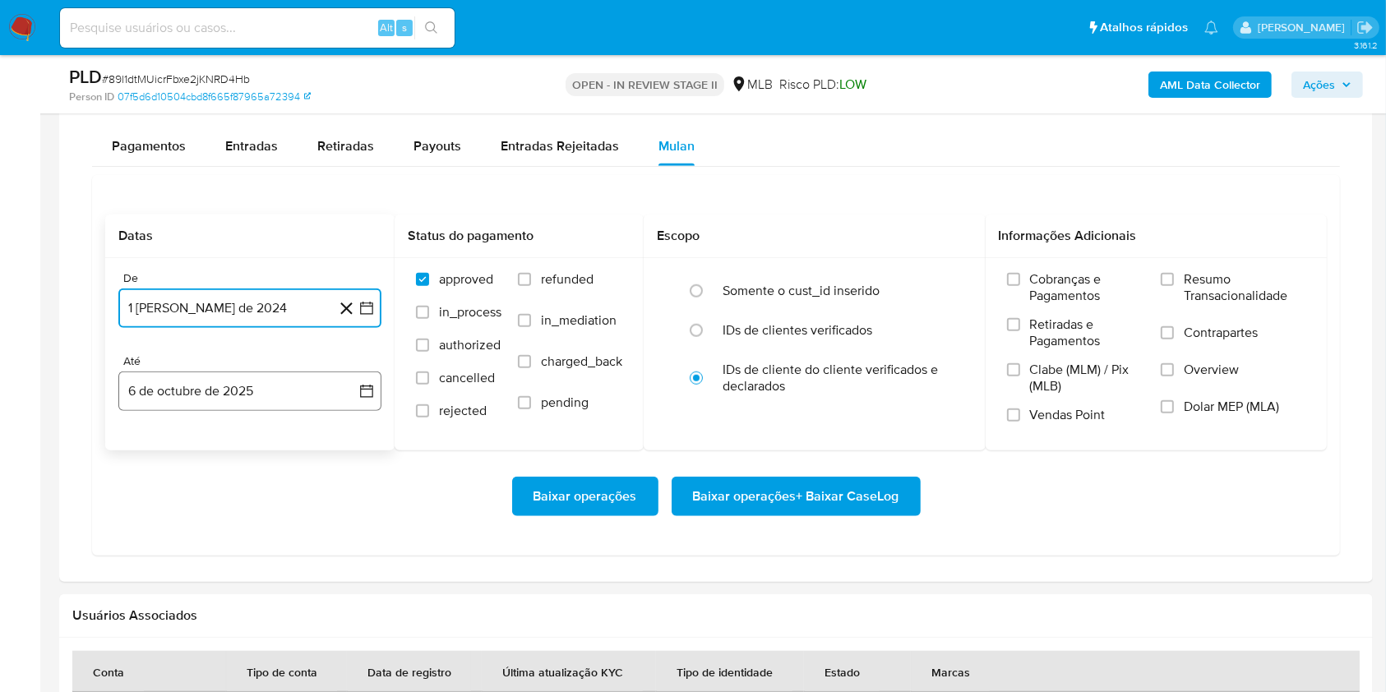
click at [273, 398] on button "6 de octubre de 2025" at bounding box center [249, 390] width 263 height 39
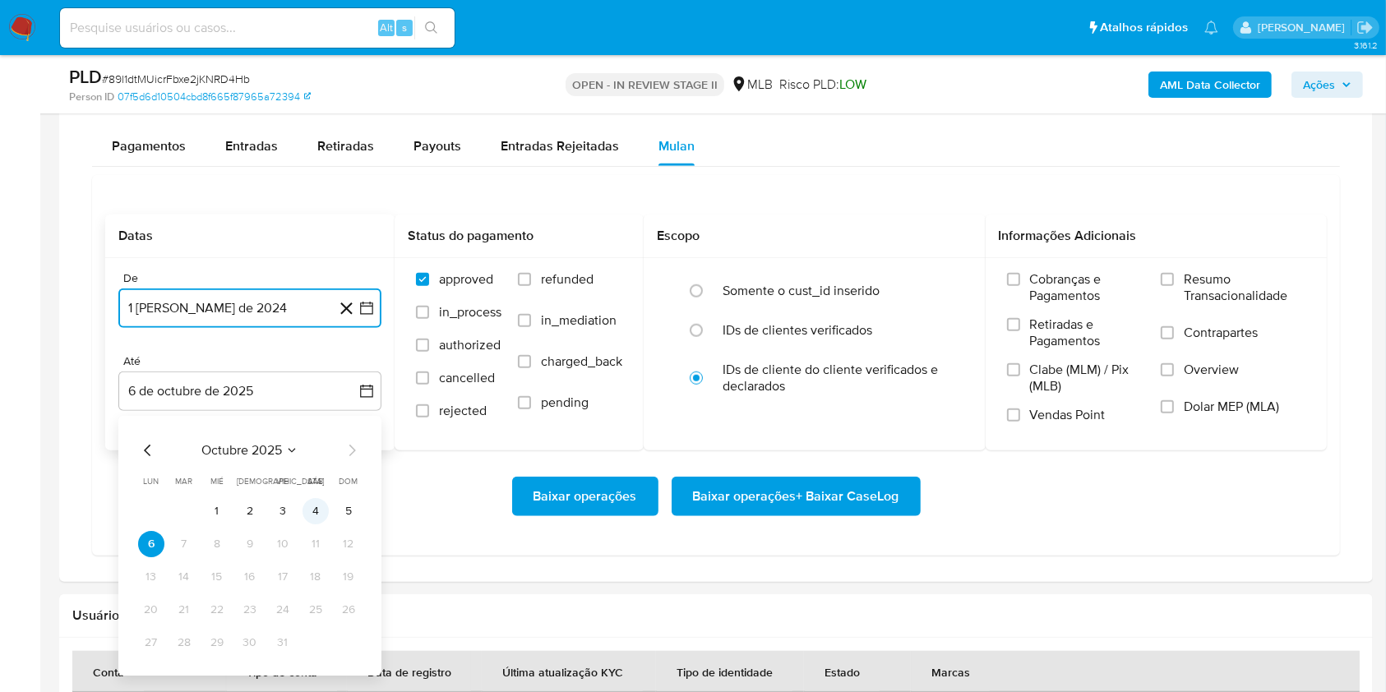
click at [307, 510] on button "4" at bounding box center [315, 511] width 26 height 26
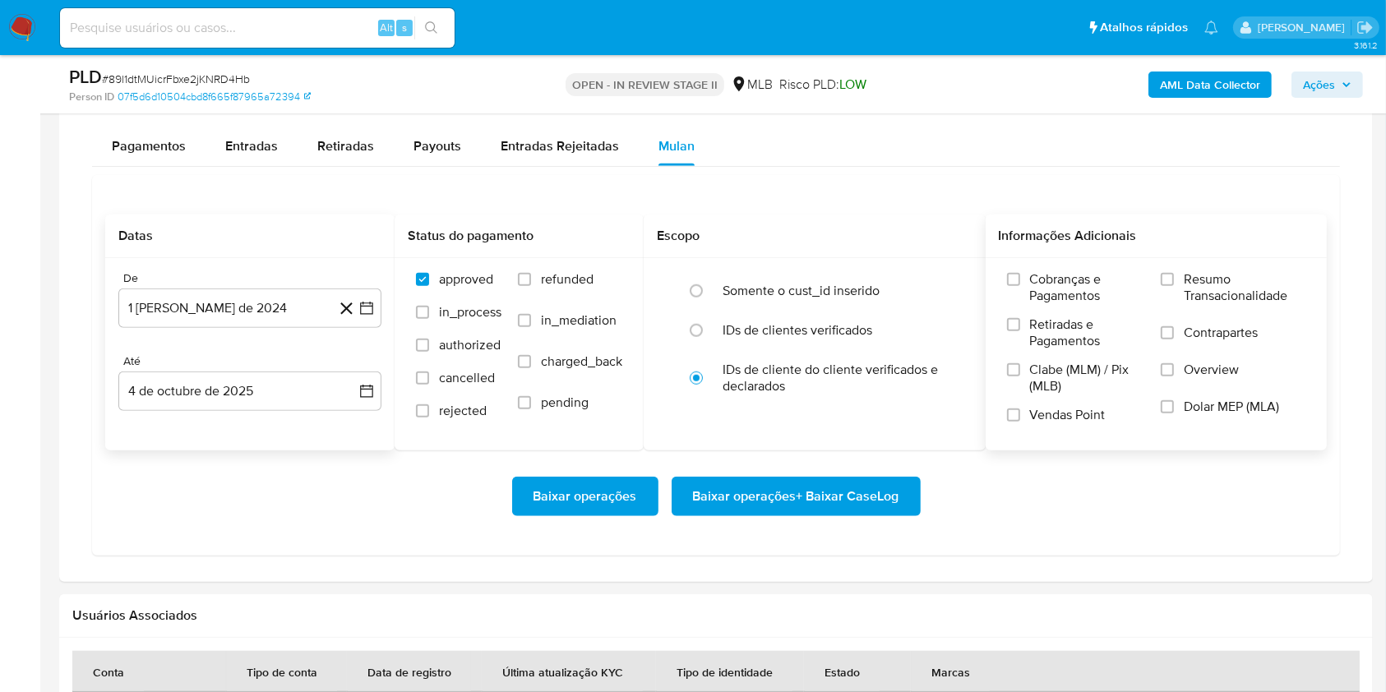
click at [1189, 282] on span "Resumo Transacionalidade" at bounding box center [1244, 287] width 122 height 33
click at [1174, 282] on input "Resumo Transacionalidade" at bounding box center [1166, 279] width 13 height 13
click at [911, 497] on button "Baixar operações + Baixar CaseLog" at bounding box center [795, 496] width 249 height 39
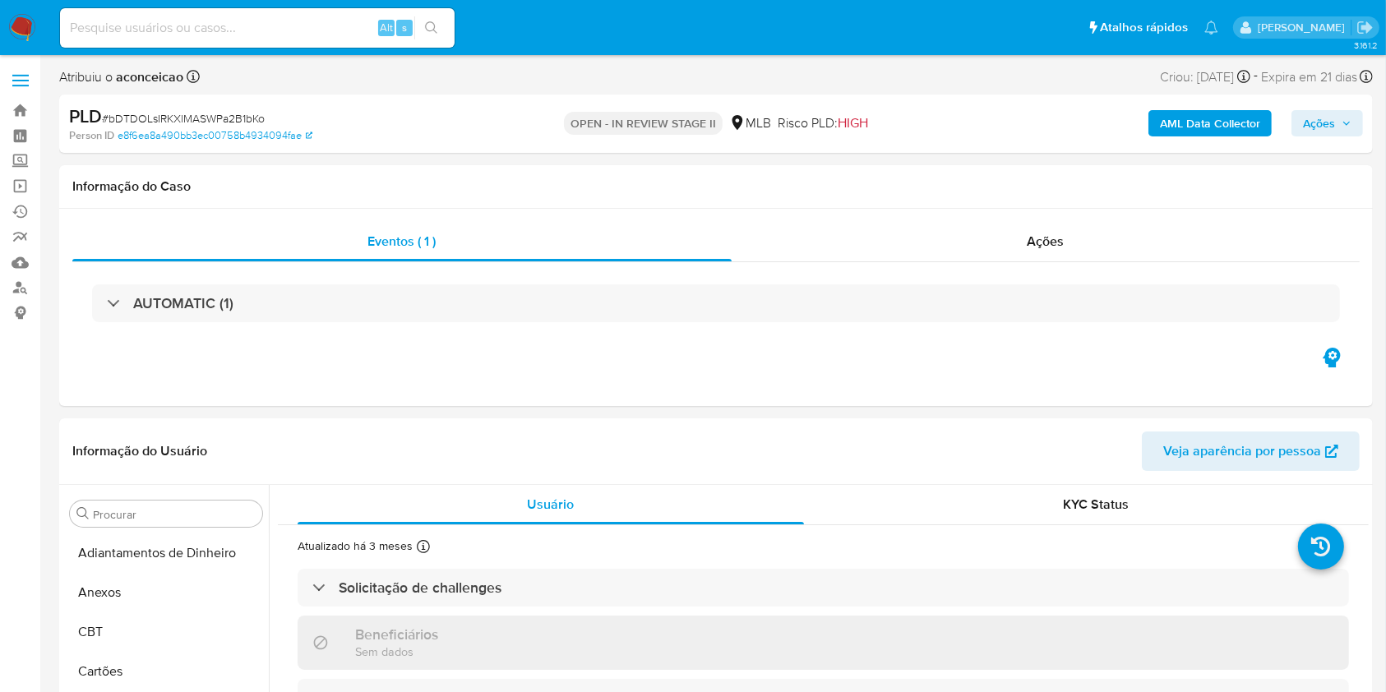
select select "10"
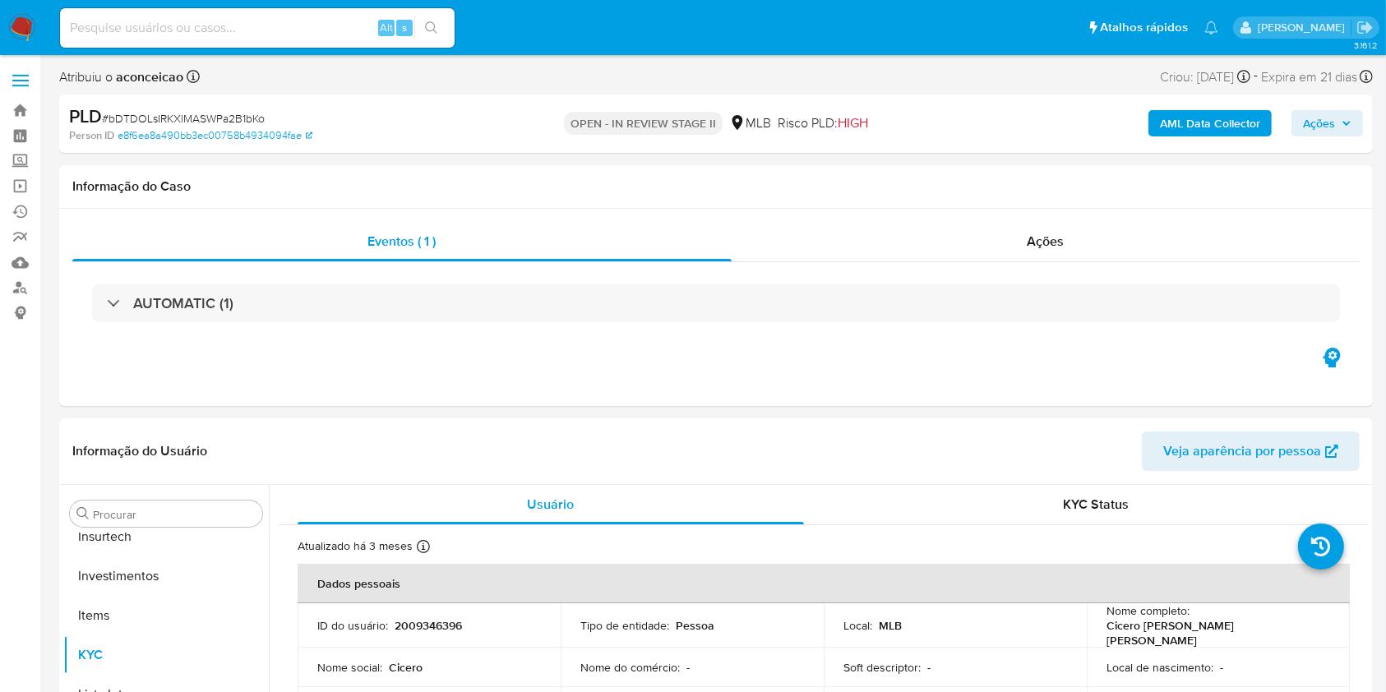
scroll to position [852, 0]
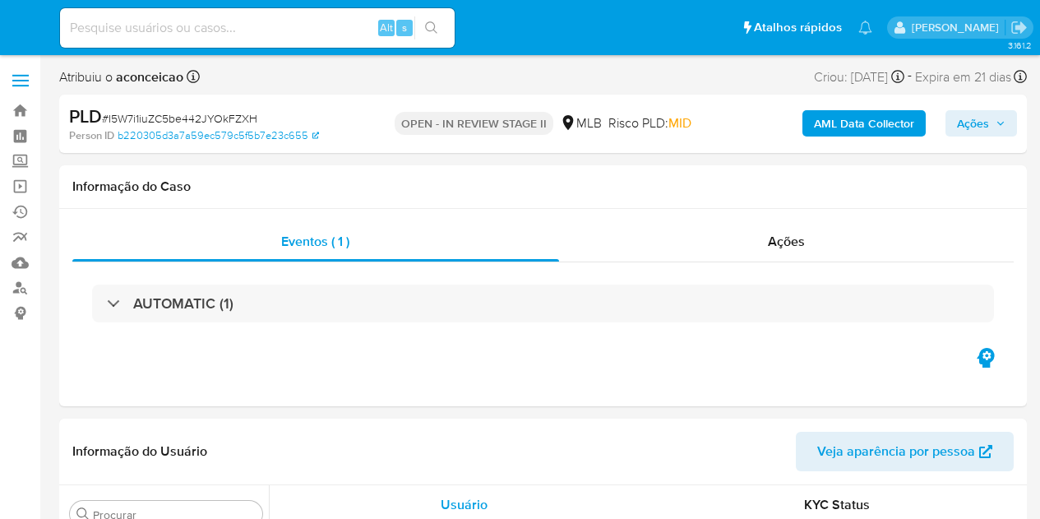
select select "10"
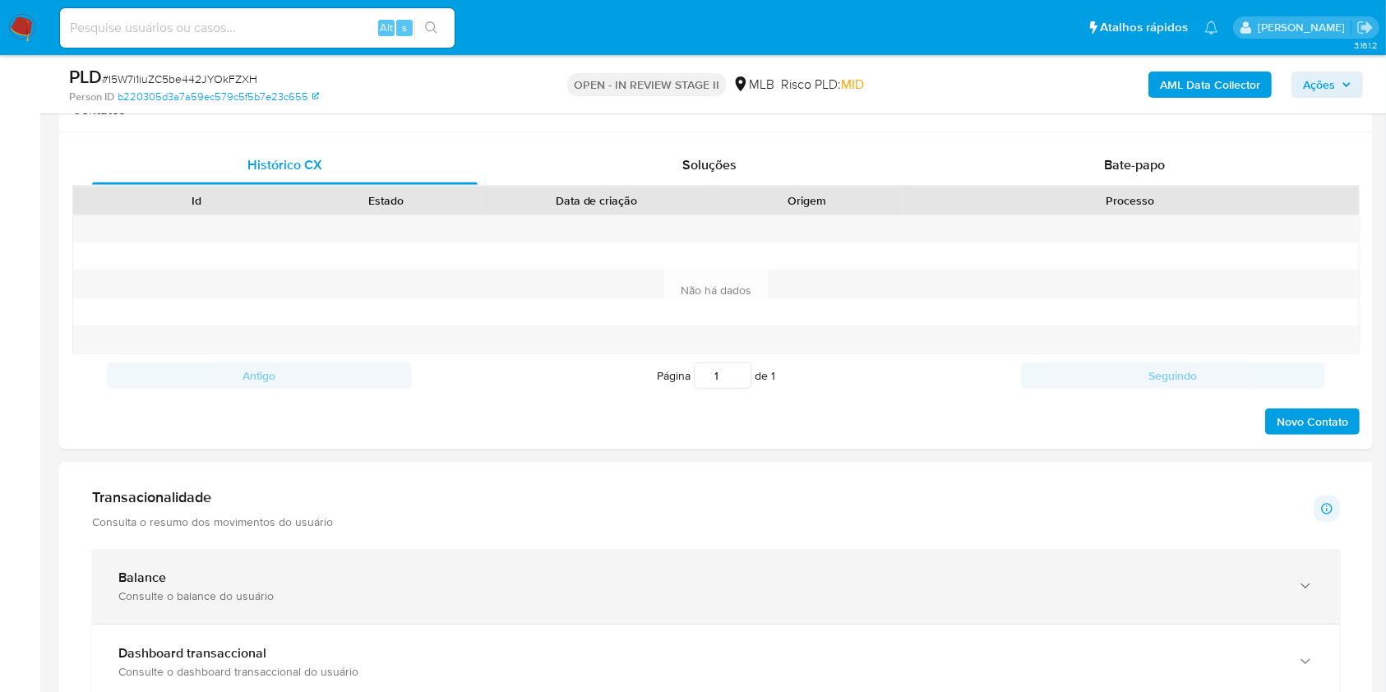
scroll to position [986, 0]
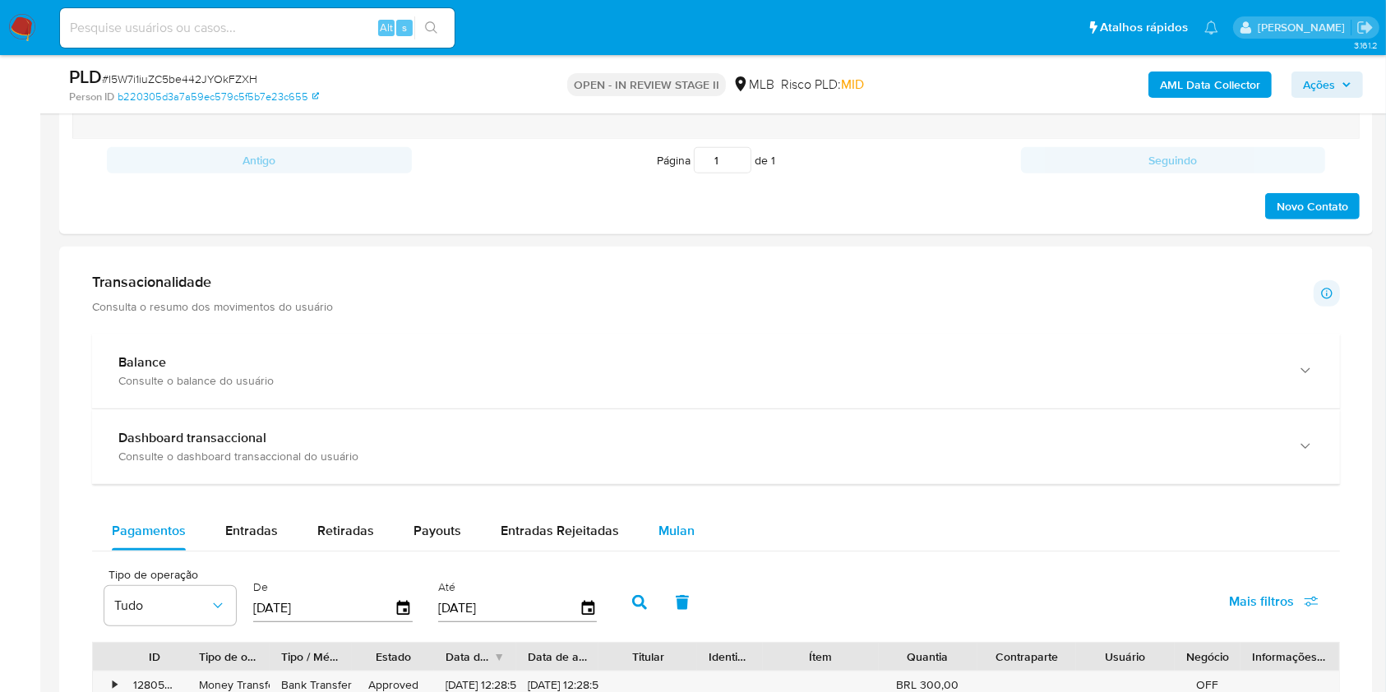
click at [684, 518] on div "Mulan" at bounding box center [676, 530] width 36 height 39
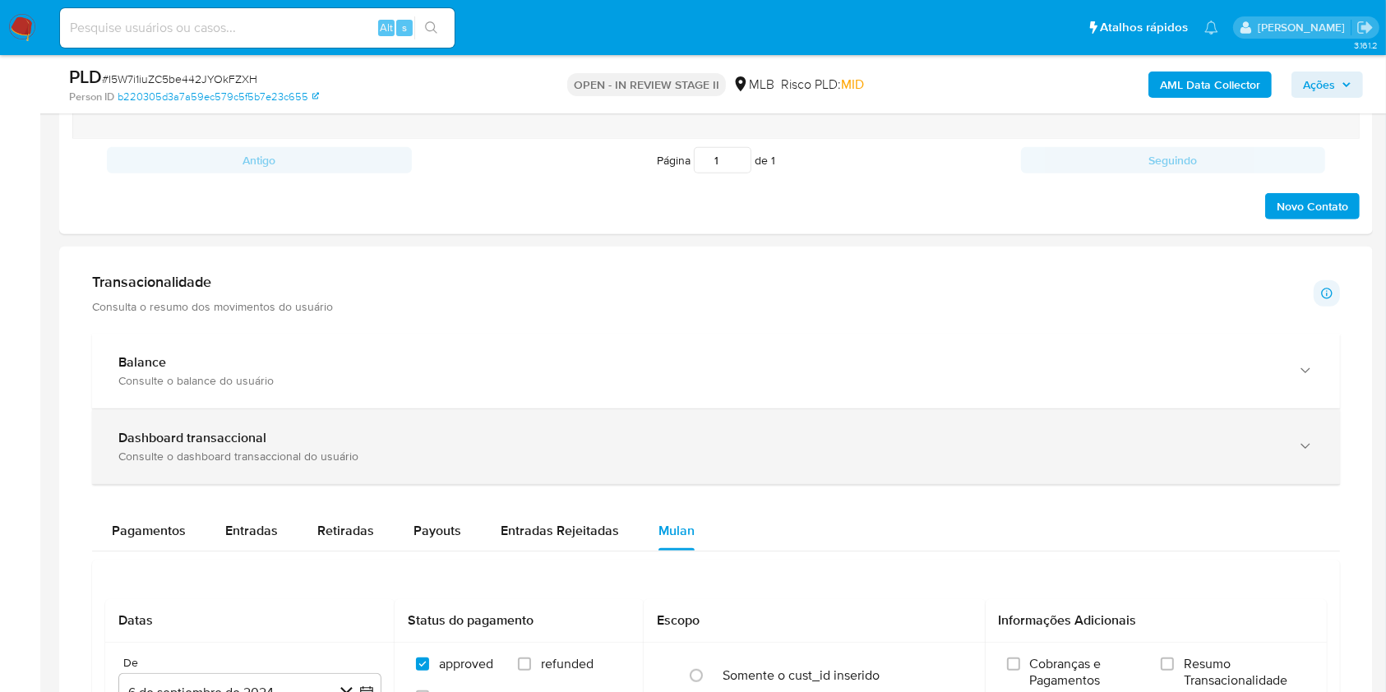
scroll to position [1205, 0]
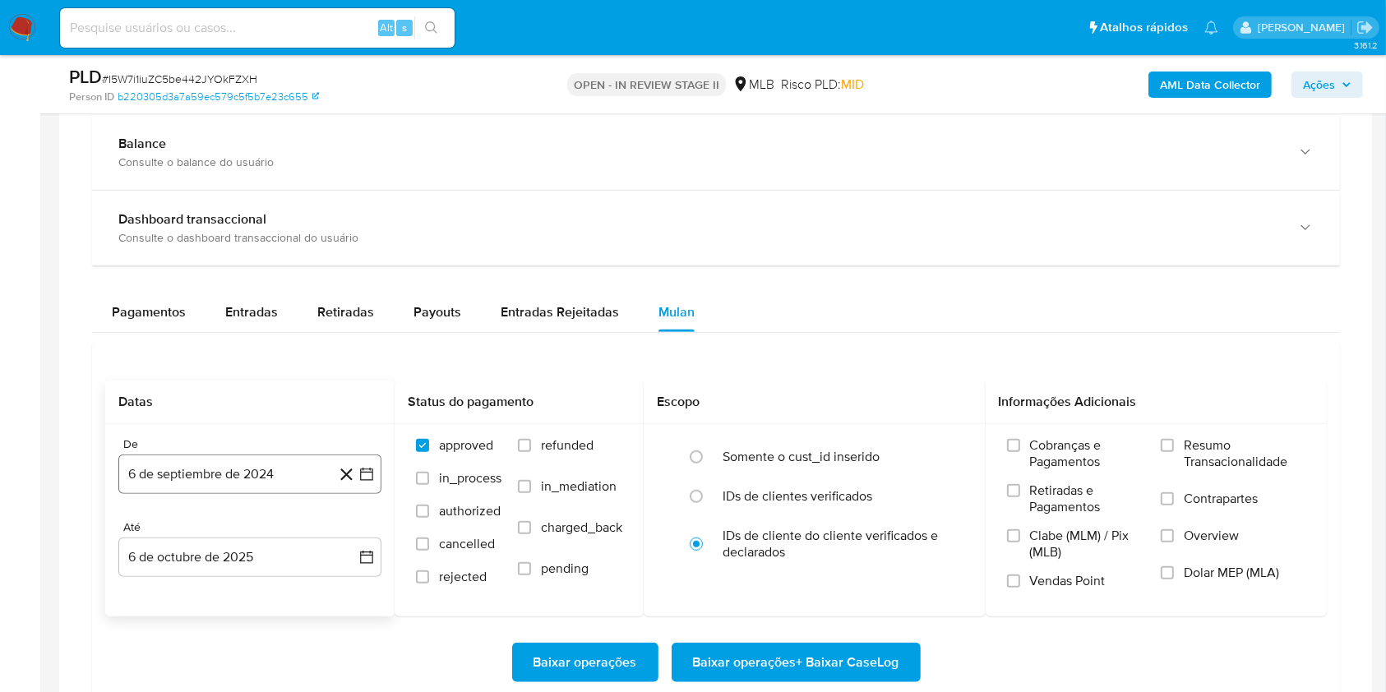
click at [313, 477] on button "6 de septiembre de 2024" at bounding box center [249, 473] width 263 height 39
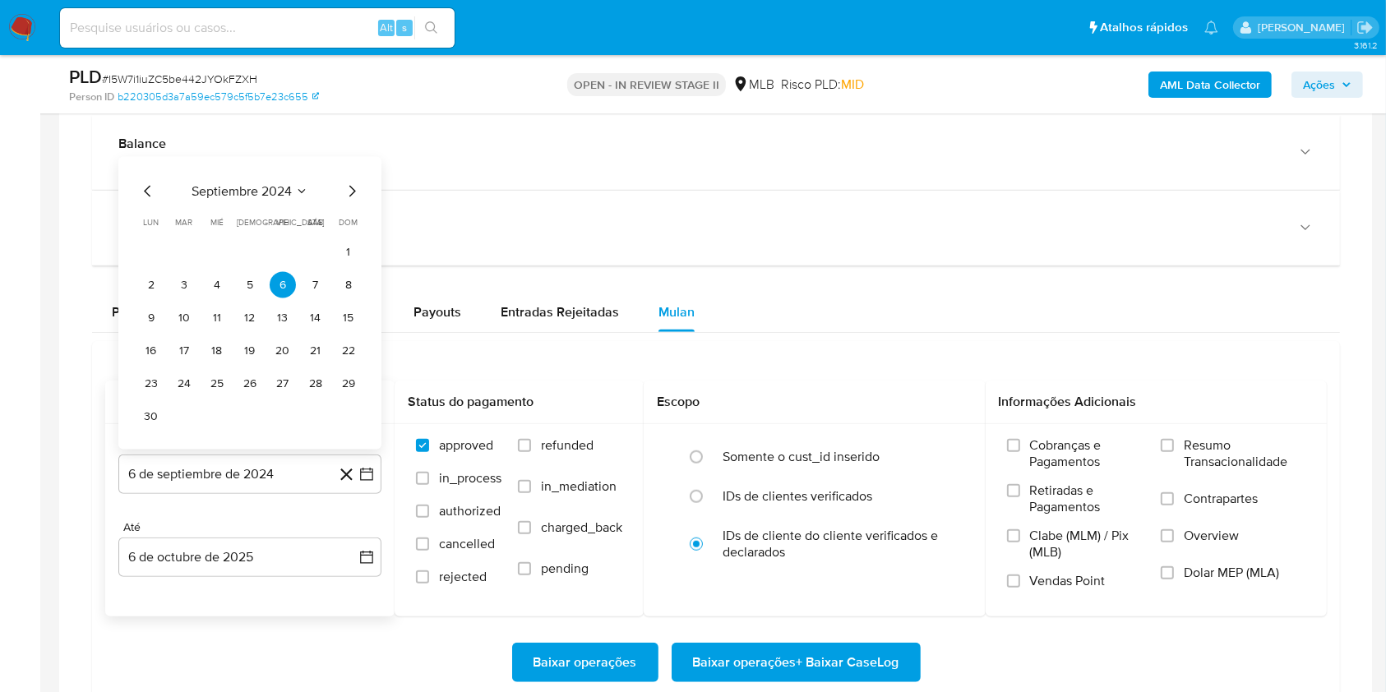
click at [266, 197] on span "septiembre 2024" at bounding box center [241, 191] width 100 height 16
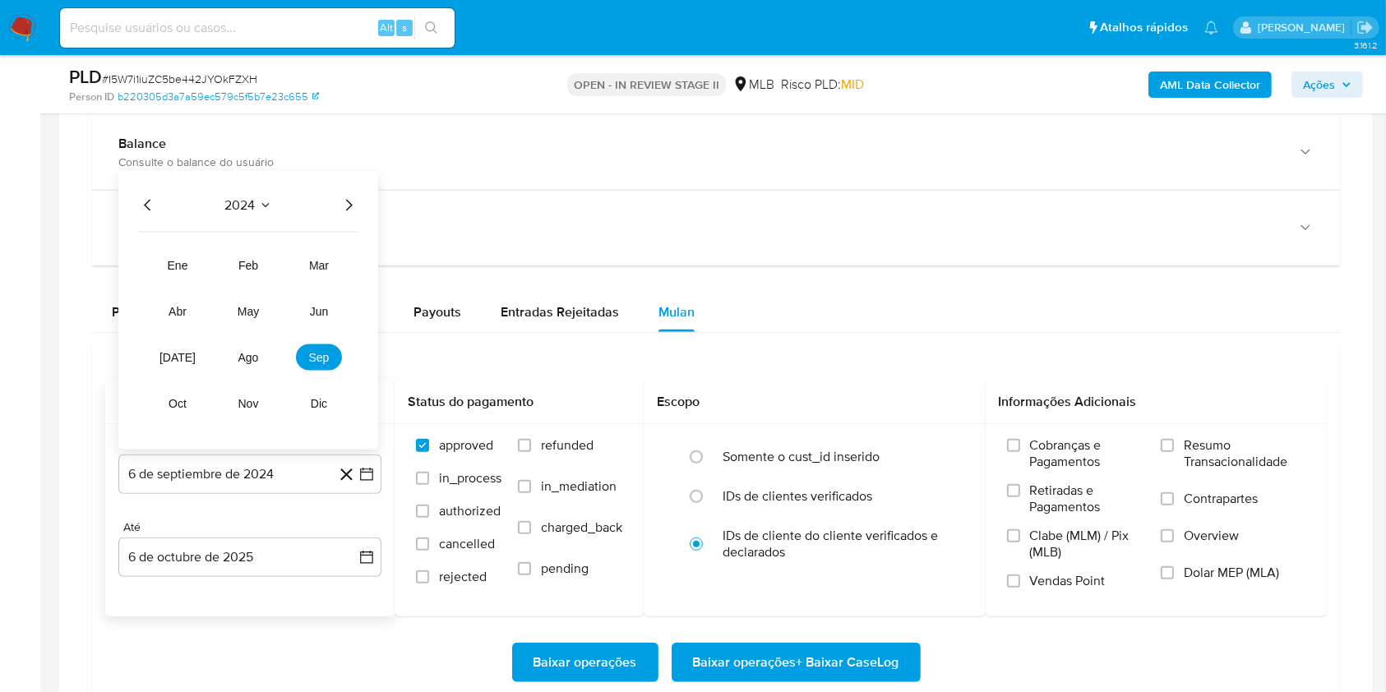
click at [344, 201] on icon "Año siguiente" at bounding box center [349, 206] width 20 height 20
click at [250, 353] on span "ago" at bounding box center [248, 357] width 21 height 13
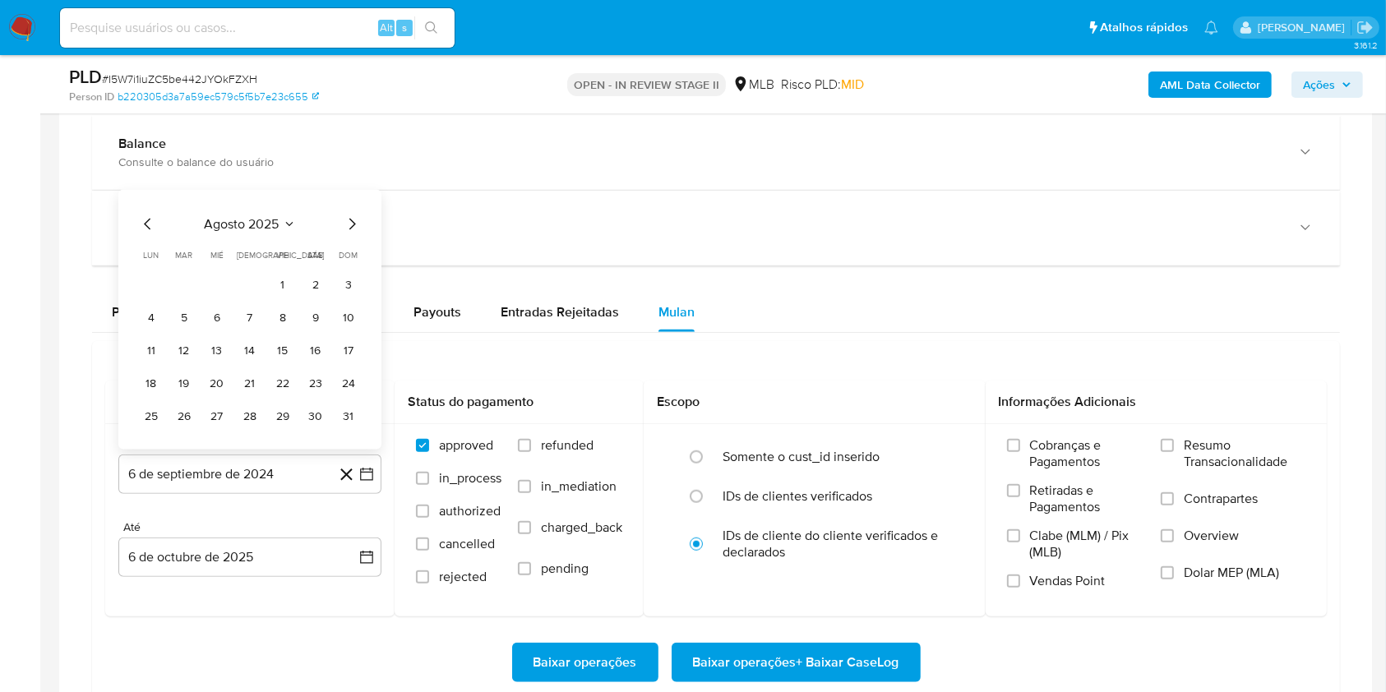
click at [289, 291] on button "1" at bounding box center [283, 285] width 26 height 26
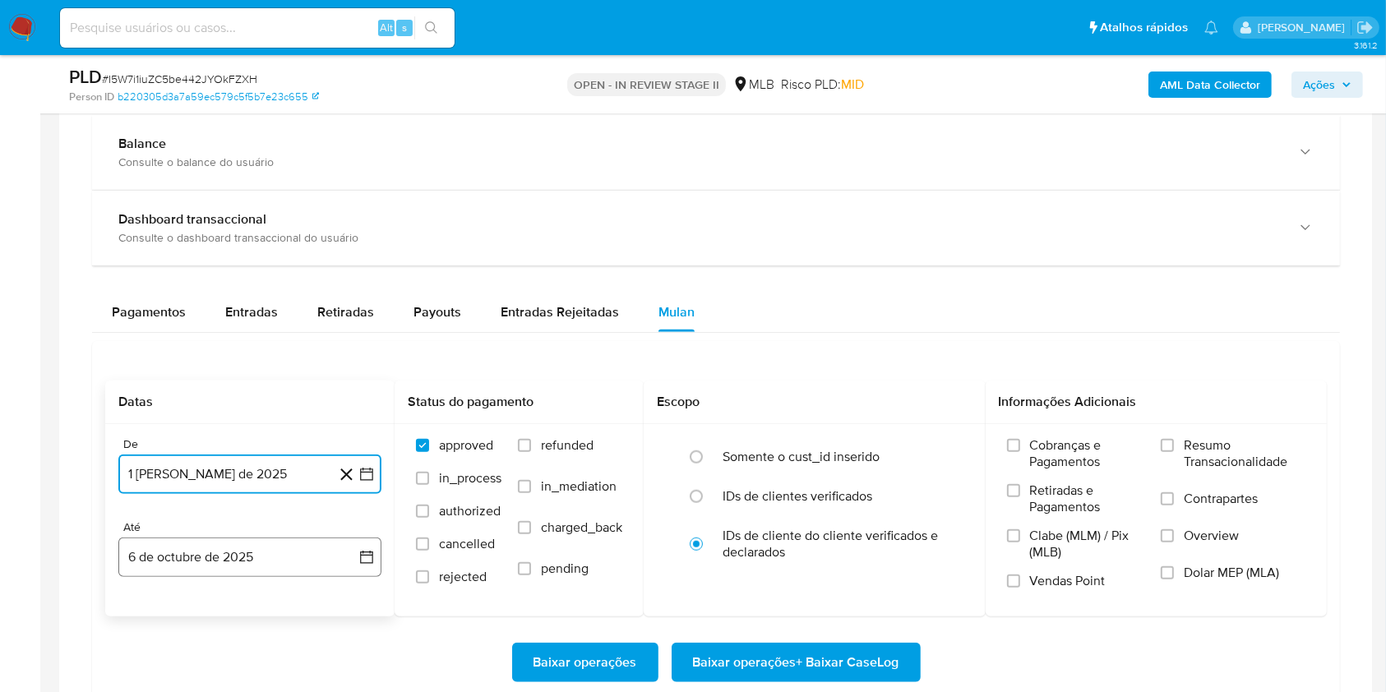
click at [280, 518] on button "6 de octubre de 2025" at bounding box center [249, 556] width 263 height 39
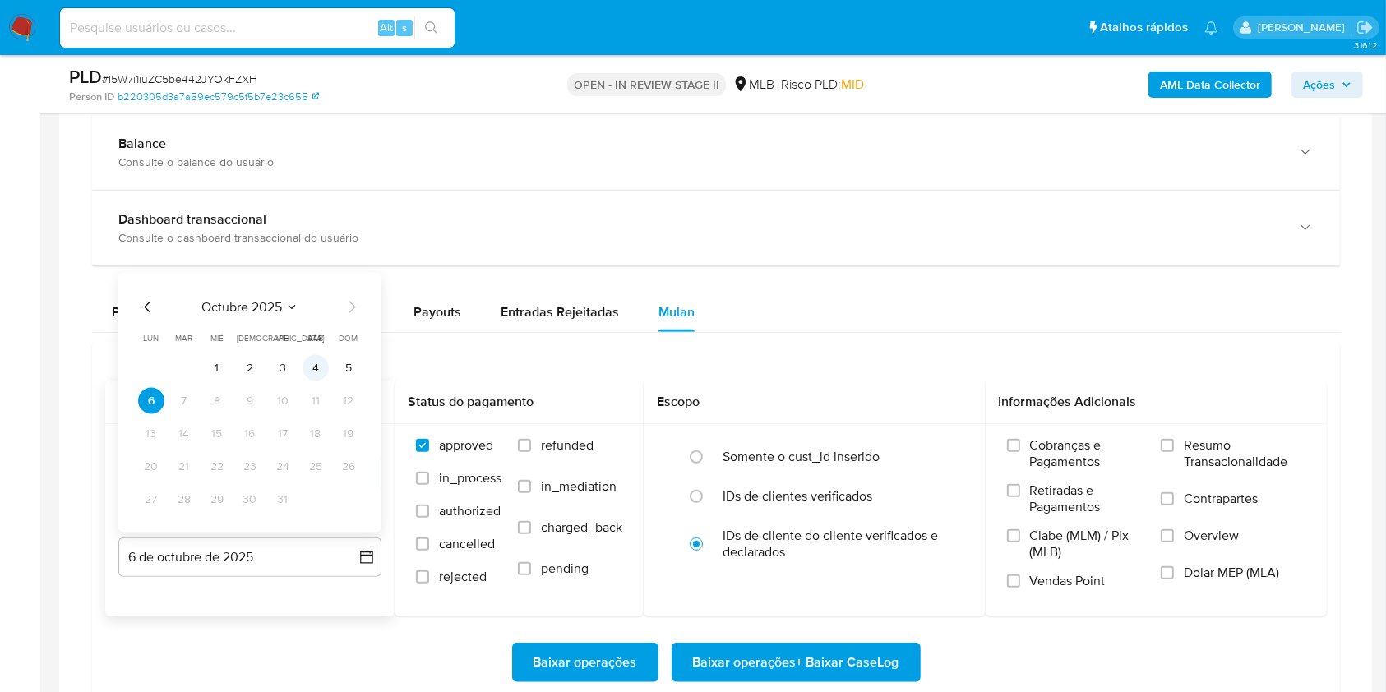
click at [318, 366] on button "4" at bounding box center [315, 368] width 26 height 26
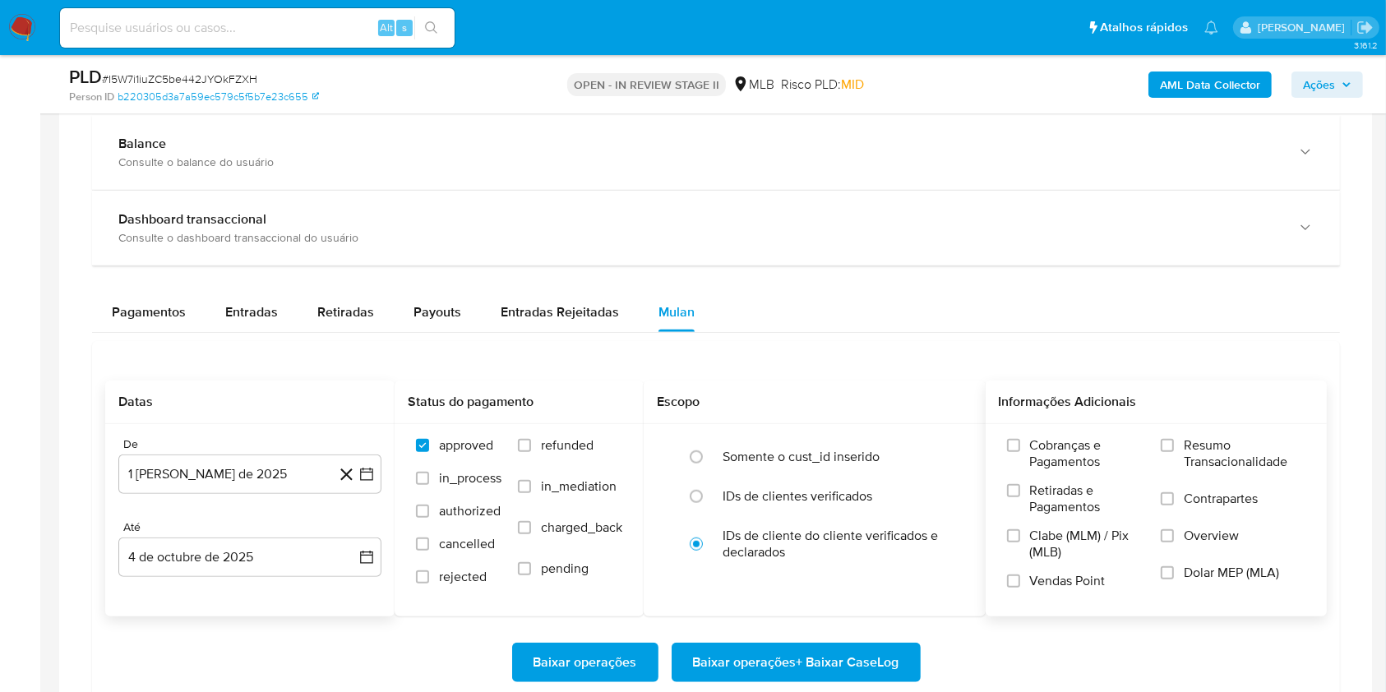
click at [1039, 459] on div "Cobranças e Pagamentos Retiradas e Pagamentos Clabe (MLM) / Pix (MLB) Vendas Po…" at bounding box center [1157, 519] width 316 height 164
drag, startPoint x: 1183, startPoint y: 450, endPoint x: 1056, endPoint y: 544, distance: 158.6
click at [1039, 453] on label "Resumo Transacionalidade" at bounding box center [1232, 463] width 145 height 53
click at [1039, 439] on input "Resumo Transacionalidade" at bounding box center [1166, 445] width 13 height 13
click at [865, 518] on span "Baixar operações + Baixar CaseLog" at bounding box center [796, 662] width 206 height 36
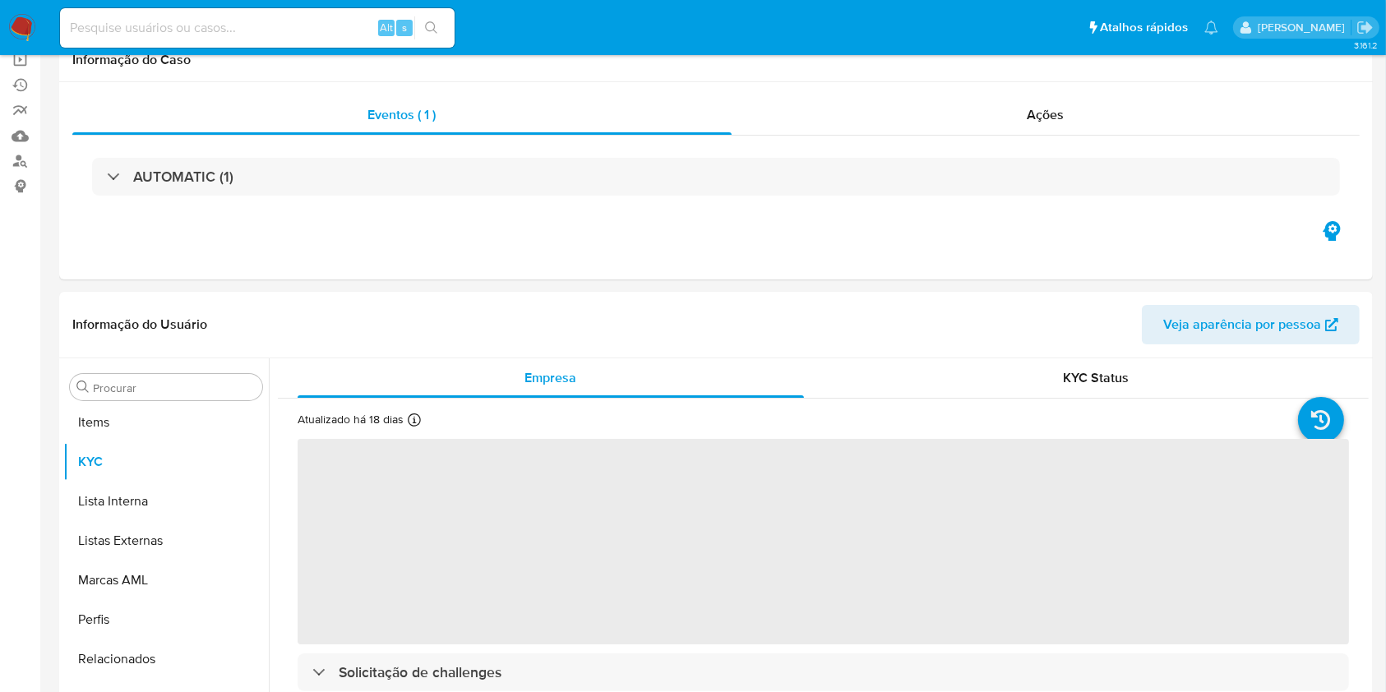
scroll to position [852, 0]
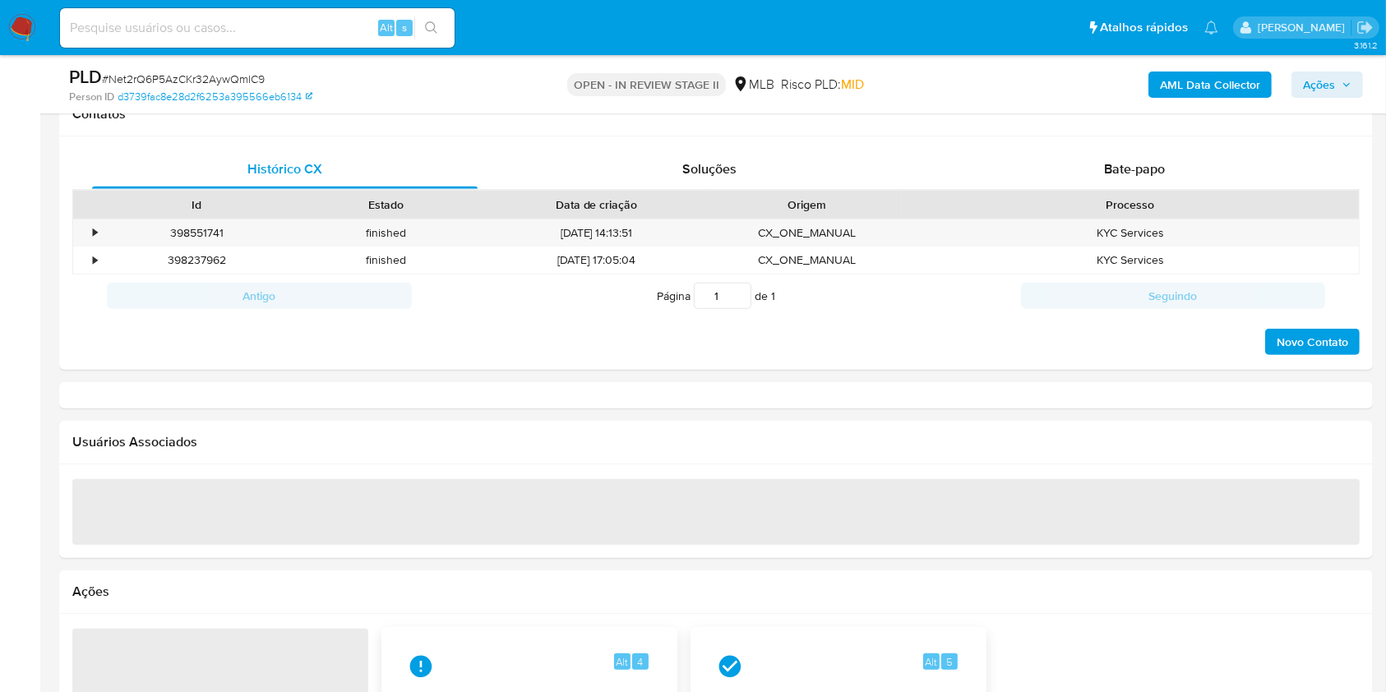
select select "10"
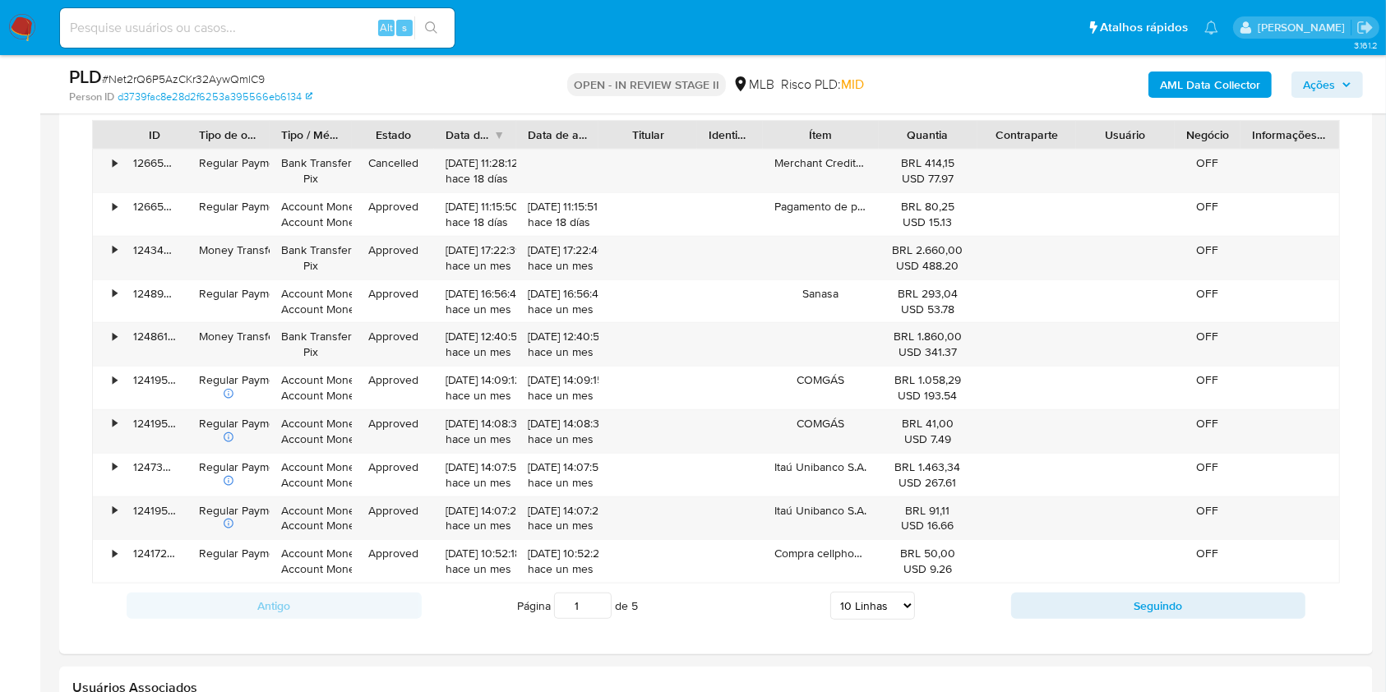
scroll to position [986, 0]
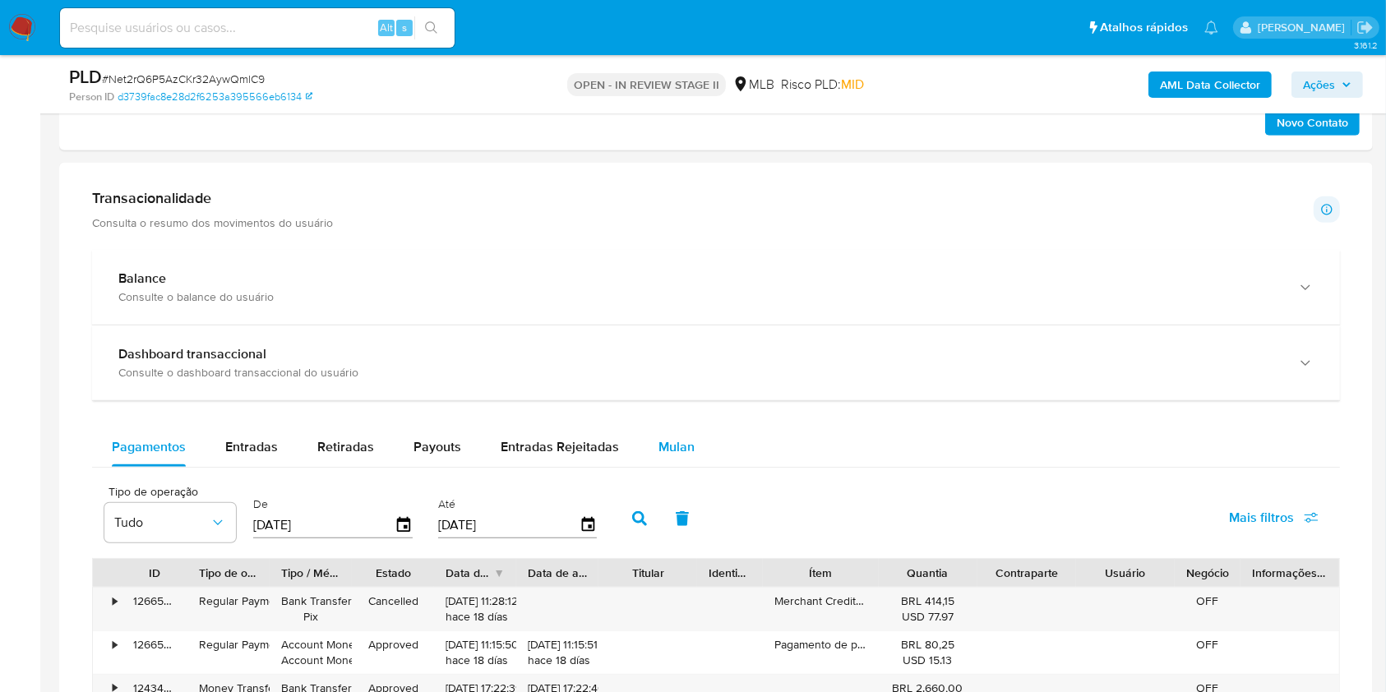
click at [692, 454] on button "Mulan" at bounding box center [677, 446] width 76 height 39
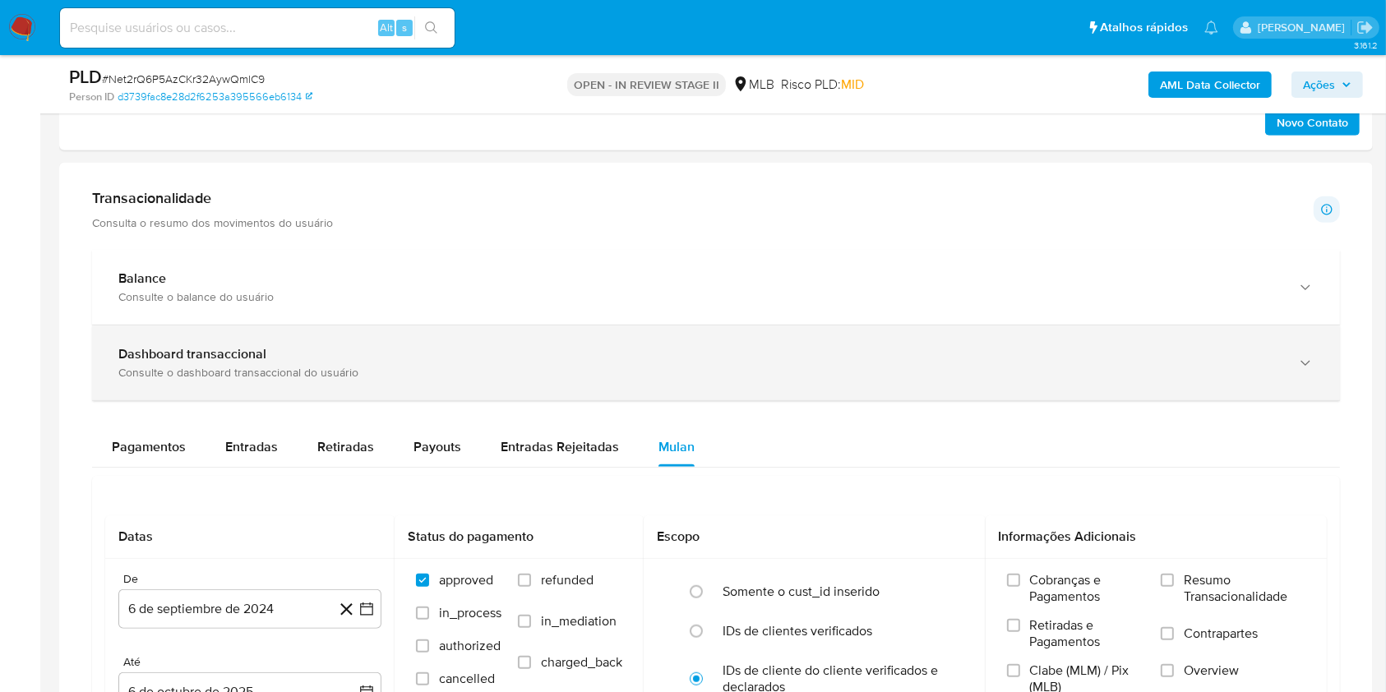
scroll to position [1205, 0]
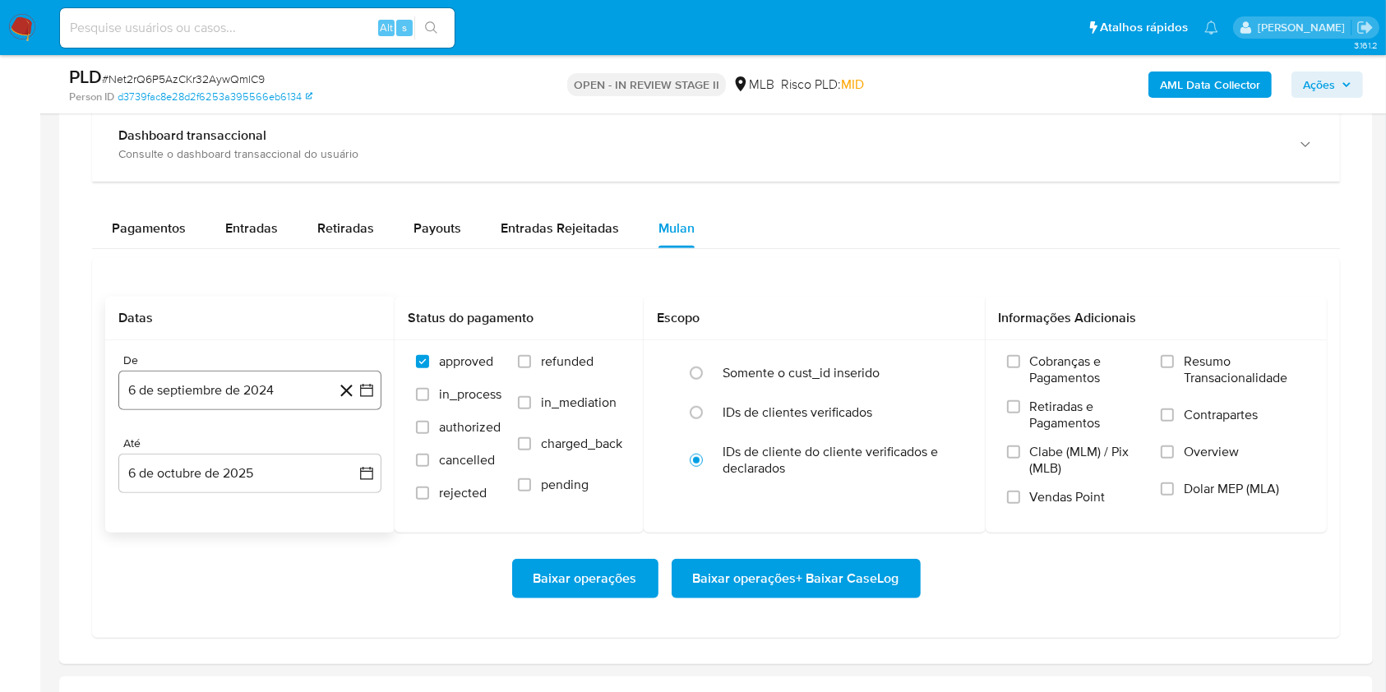
drag, startPoint x: 233, startPoint y: 409, endPoint x: 228, endPoint y: 399, distance: 11.0
click at [233, 408] on div "De 6 de septiembre de 2024 6-09-2024 Até 6 de octubre de 2025 6-10-2025" at bounding box center [249, 436] width 289 height 192
click at [229, 391] on button "6 de septiembre de 2024" at bounding box center [249, 390] width 263 height 39
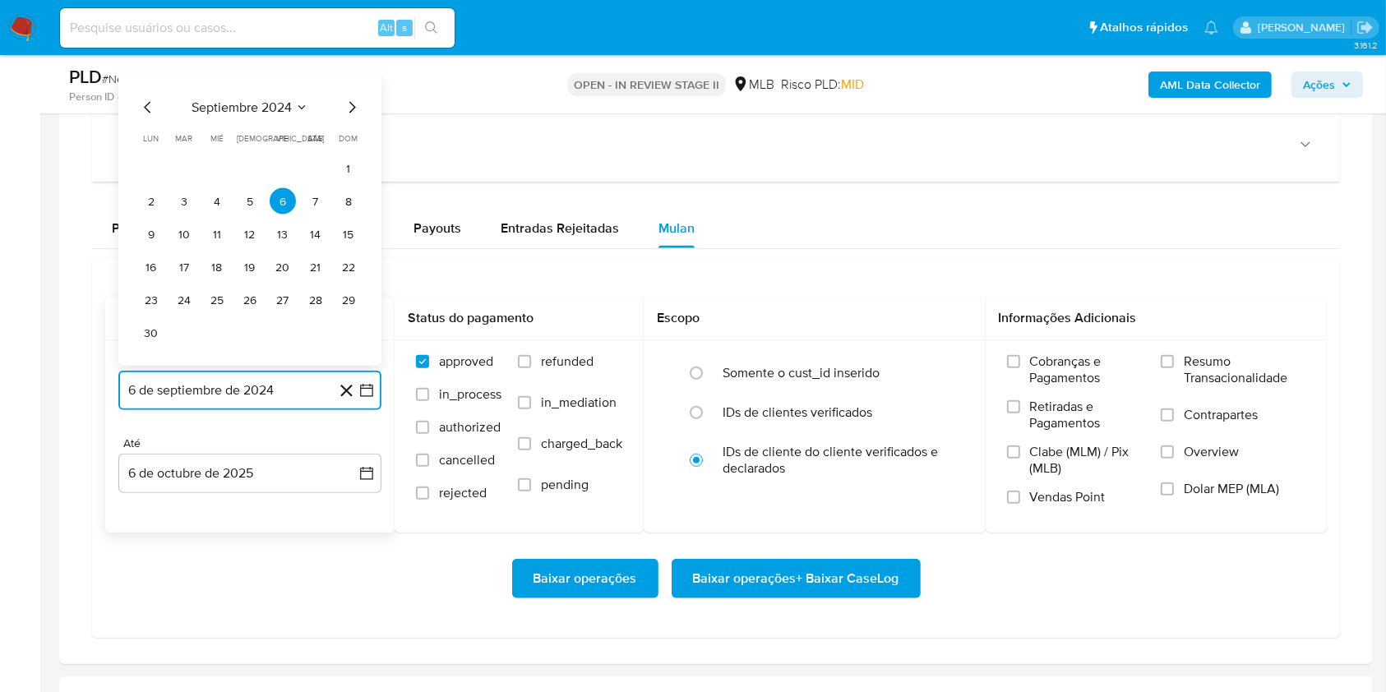
click at [255, 106] on span "septiembre 2024" at bounding box center [241, 107] width 100 height 16
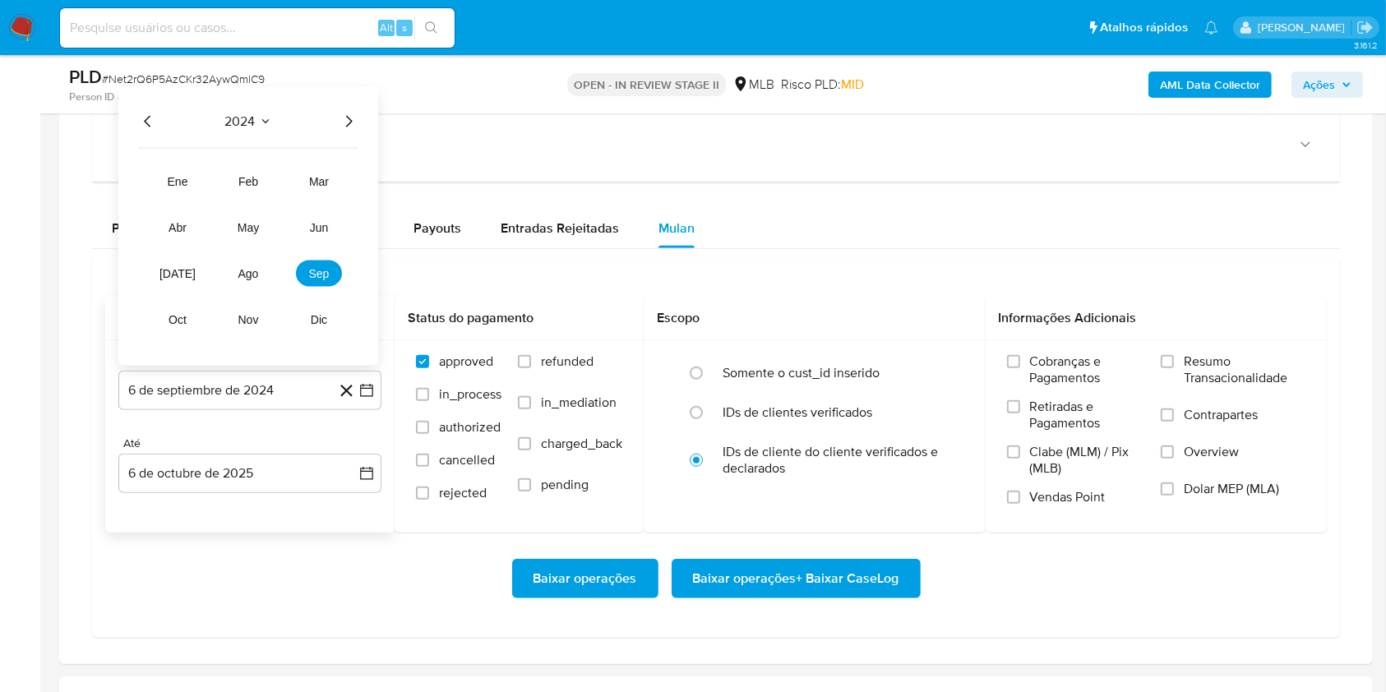
click at [341, 125] on icon "Año siguiente" at bounding box center [349, 122] width 20 height 20
click at [250, 271] on span "ago" at bounding box center [248, 273] width 21 height 13
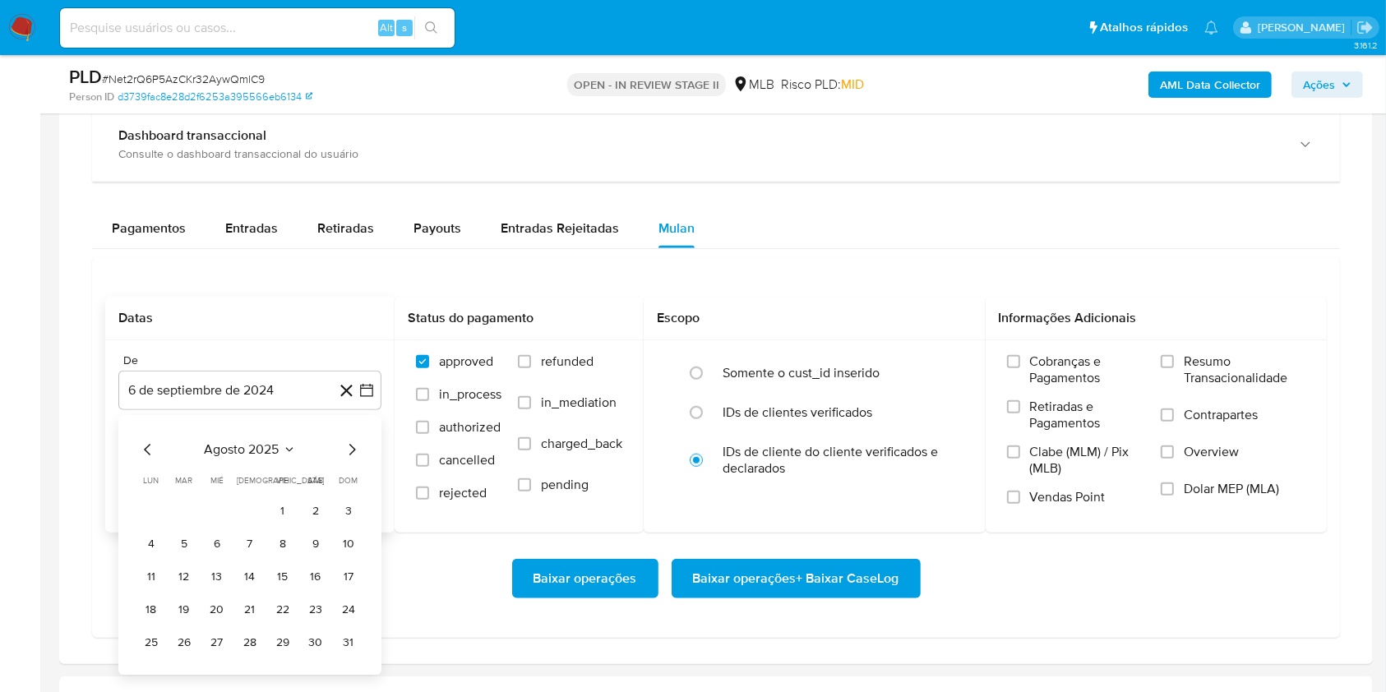
click at [285, 511] on button "1" at bounding box center [283, 511] width 26 height 26
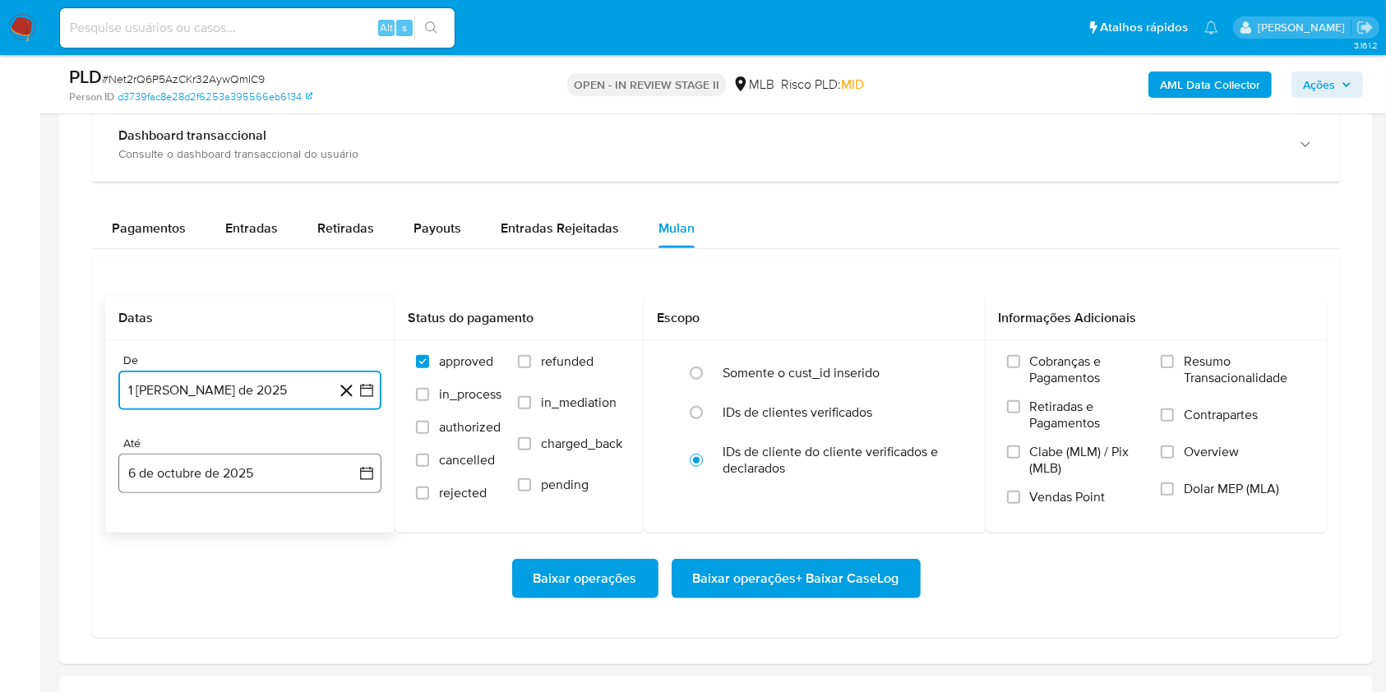
click at [284, 472] on button "6 de octubre de 2025" at bounding box center [249, 473] width 263 height 39
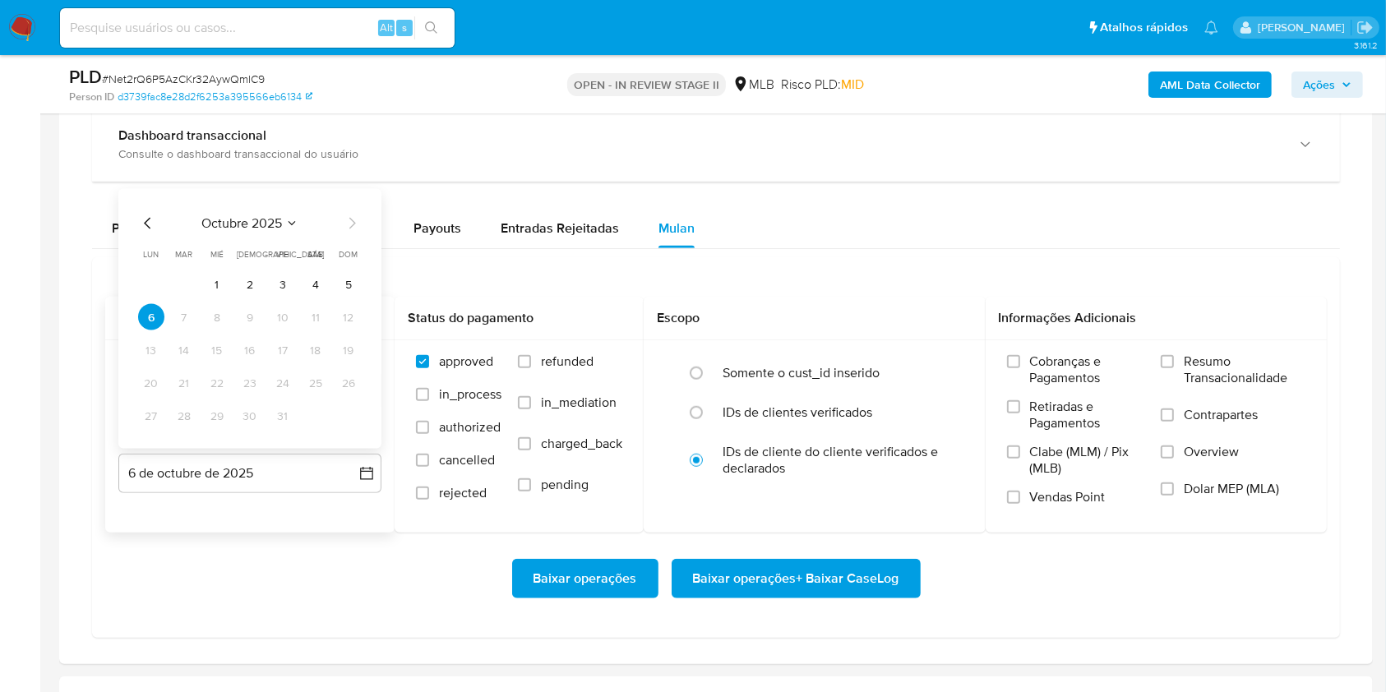
click at [330, 279] on tr "1 2 3 4 5" at bounding box center [250, 284] width 224 height 26
click at [320, 271] on button "4" at bounding box center [315, 284] width 26 height 26
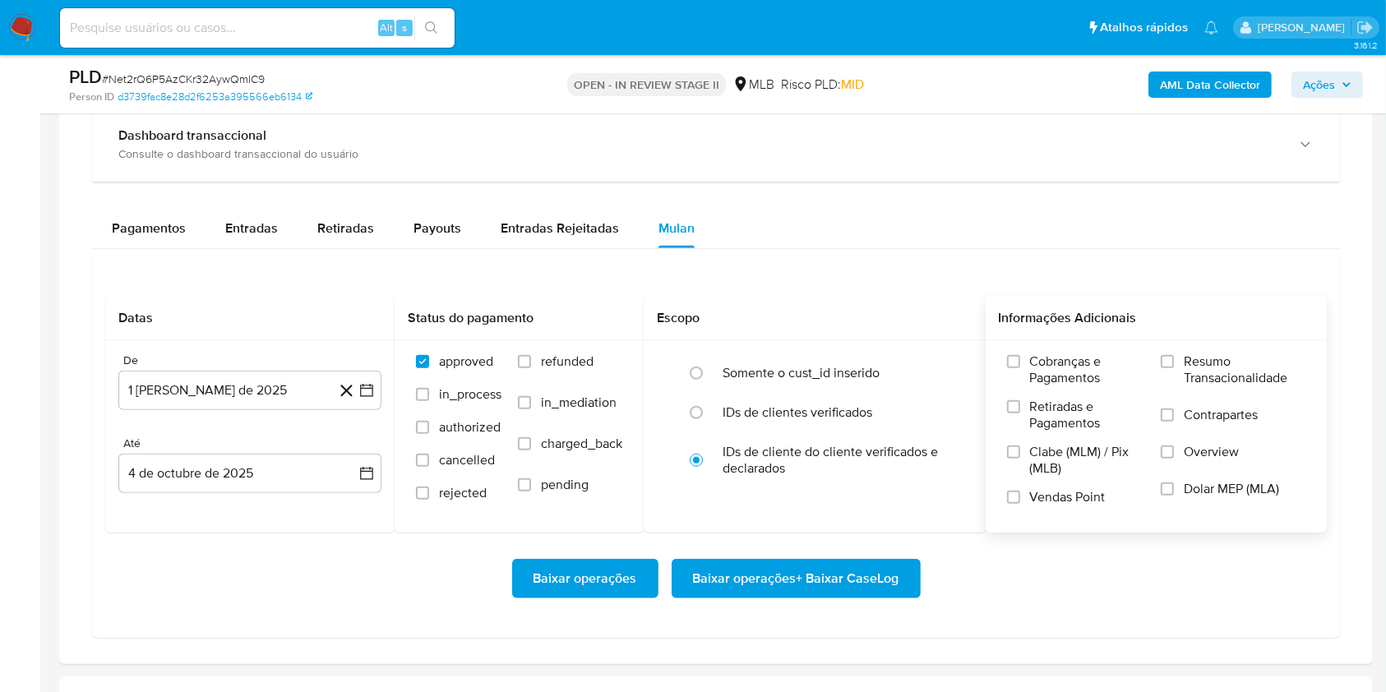
click at [1193, 359] on span "Resumo Transacionalidade" at bounding box center [1244, 369] width 122 height 33
click at [1174, 359] on input "Resumo Transacionalidade" at bounding box center [1166, 361] width 13 height 13
click at [865, 574] on span "Baixar operações + Baixar CaseLog" at bounding box center [796, 578] width 206 height 36
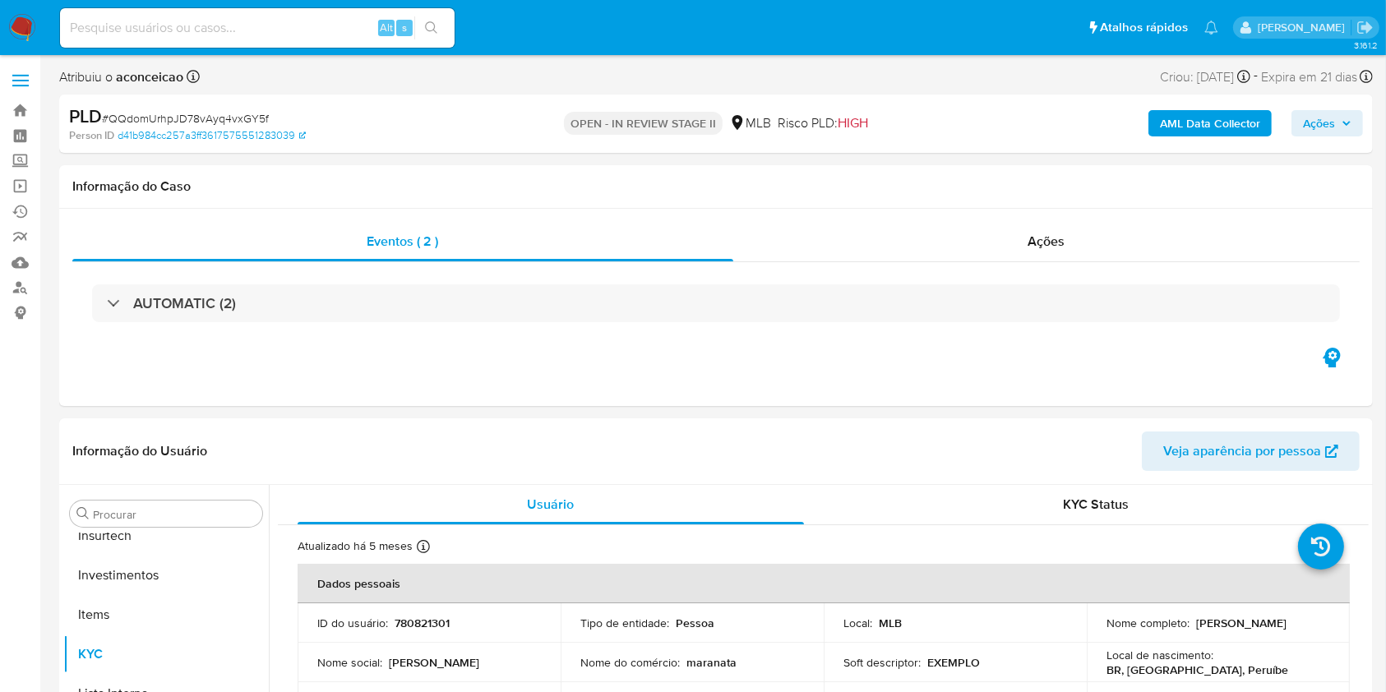
select select "10"
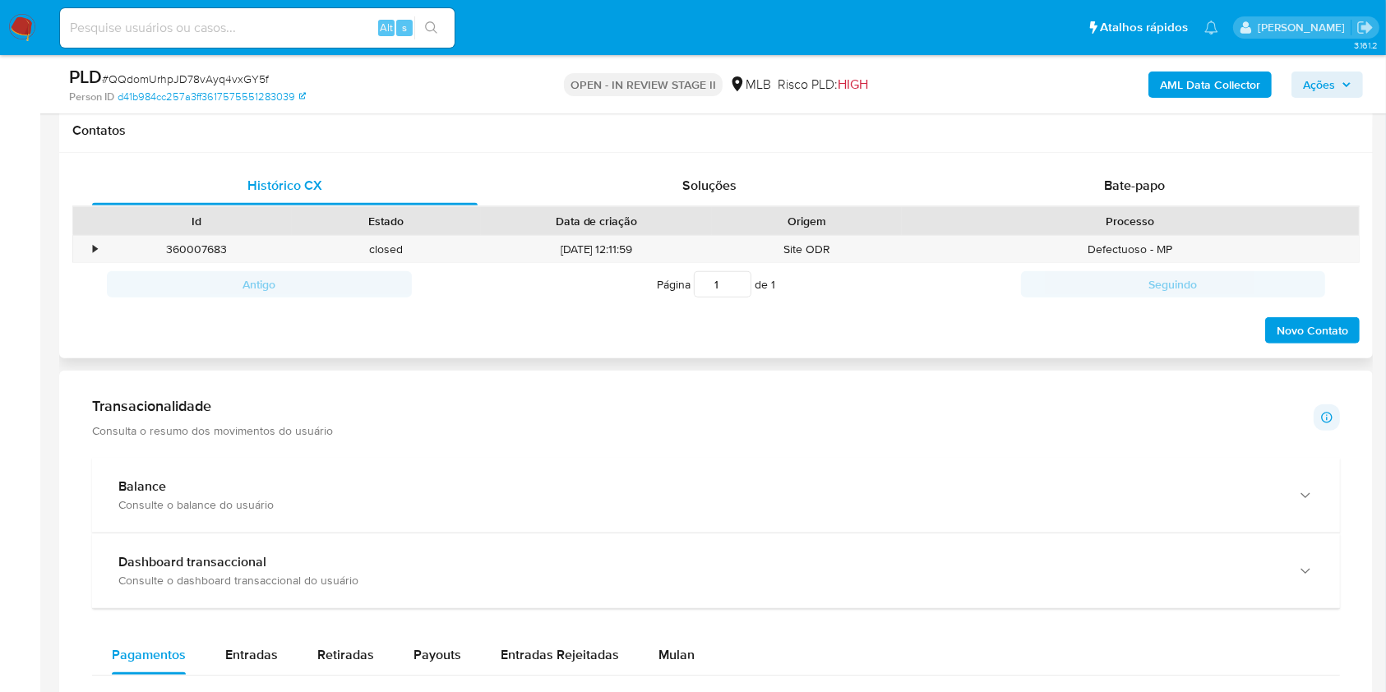
scroll to position [1205, 0]
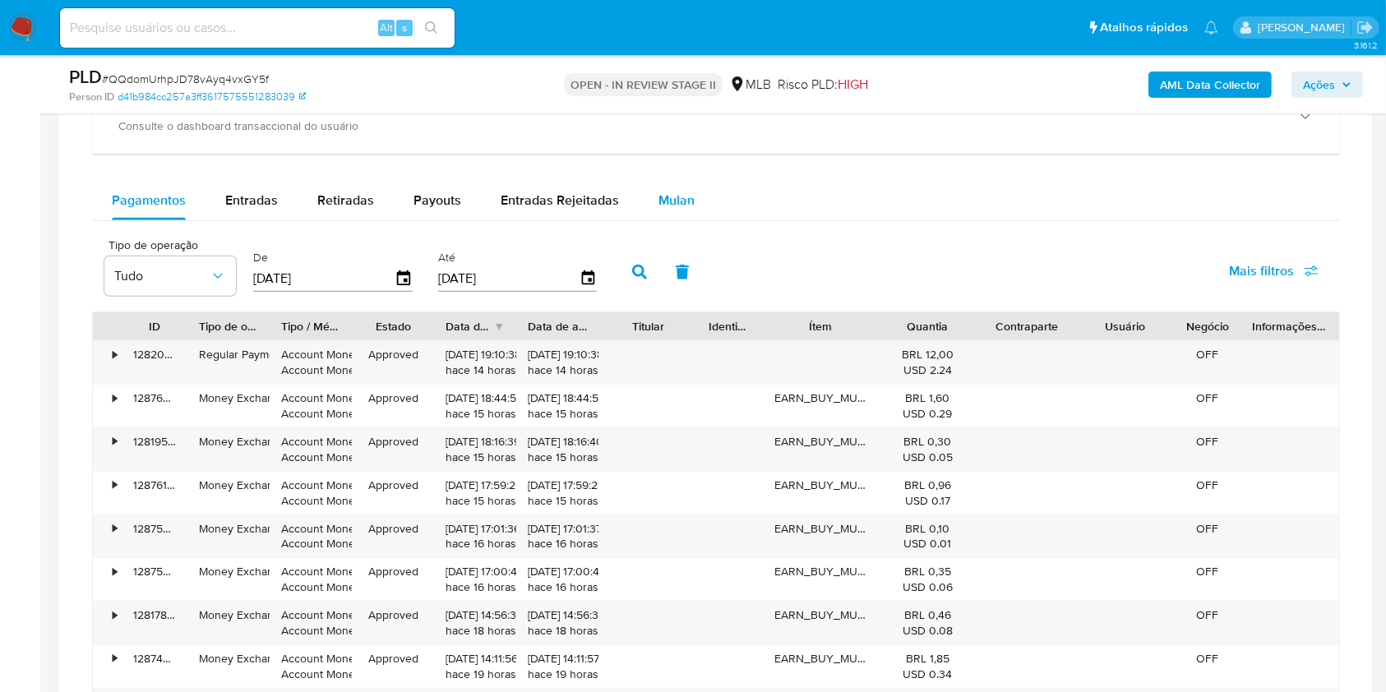
drag, startPoint x: 671, startPoint y: 196, endPoint x: 661, endPoint y: 212, distance: 19.2
click at [671, 196] on span "Mulan" at bounding box center [676, 200] width 36 height 19
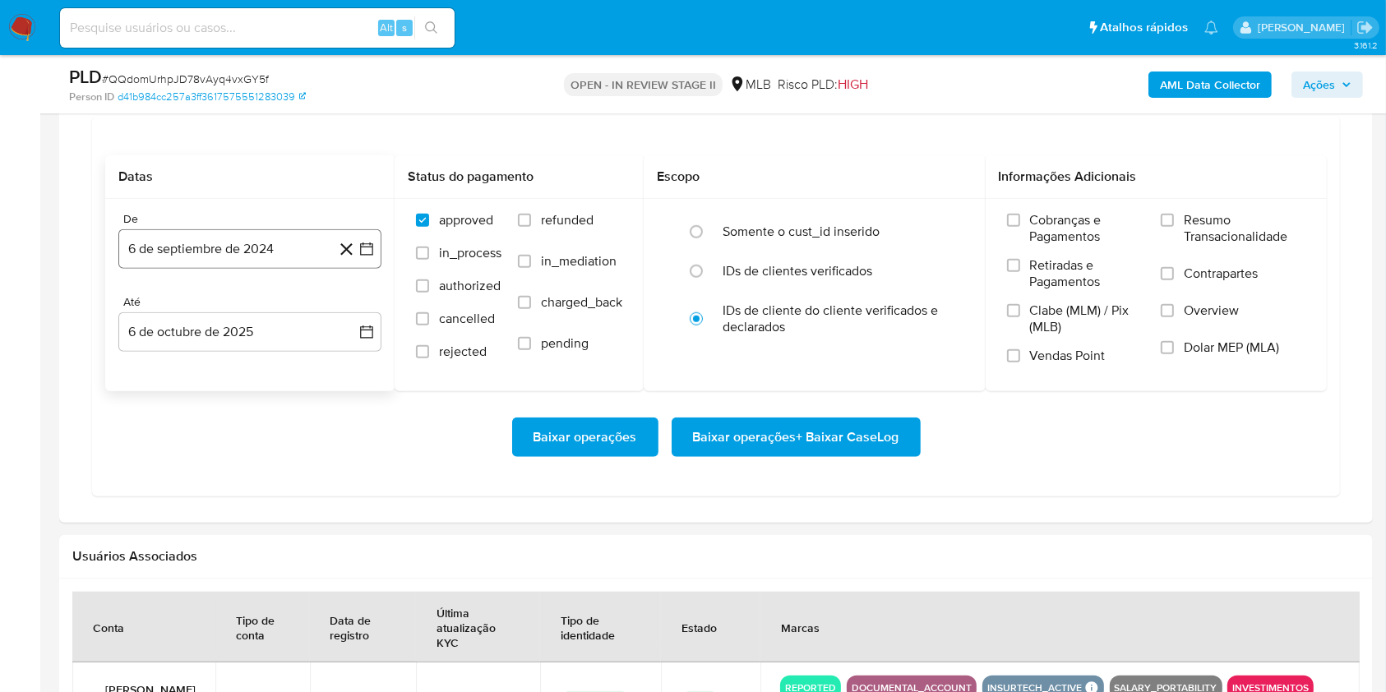
scroll to position [1315, 0]
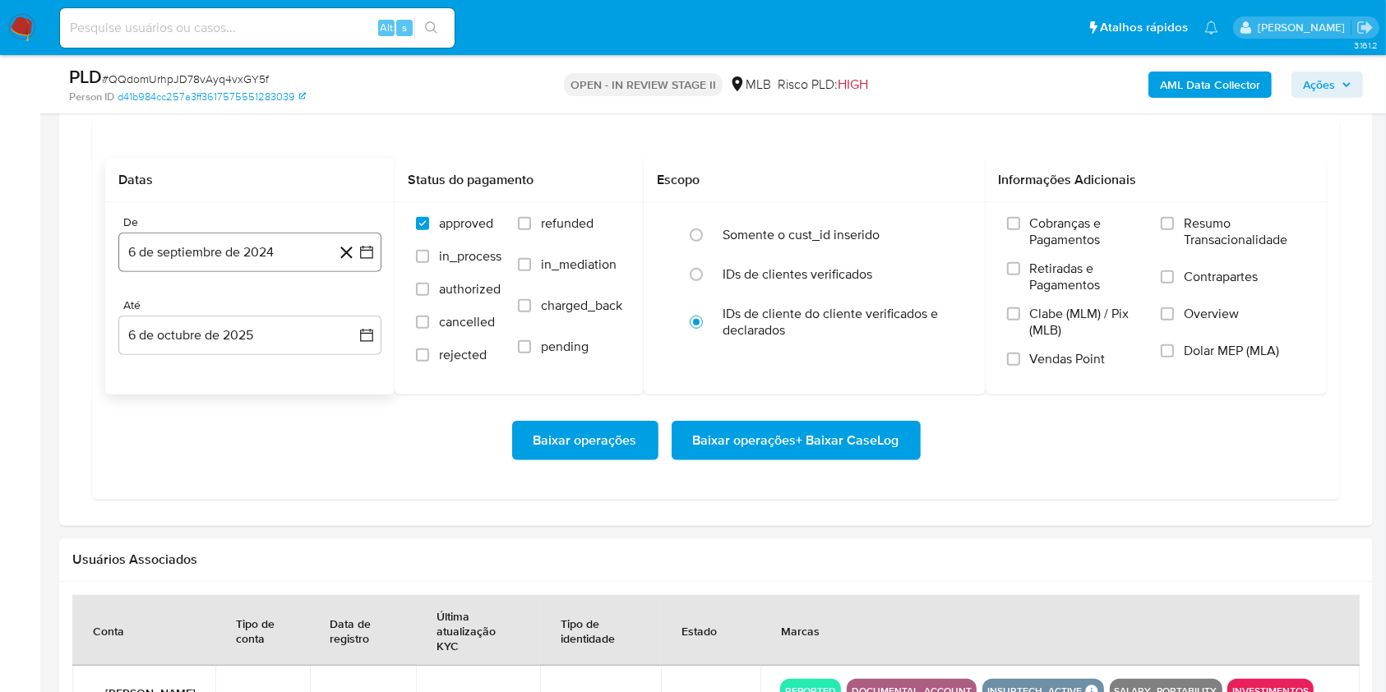
click at [284, 256] on button "6 de septiembre de 2024" at bounding box center [249, 252] width 263 height 39
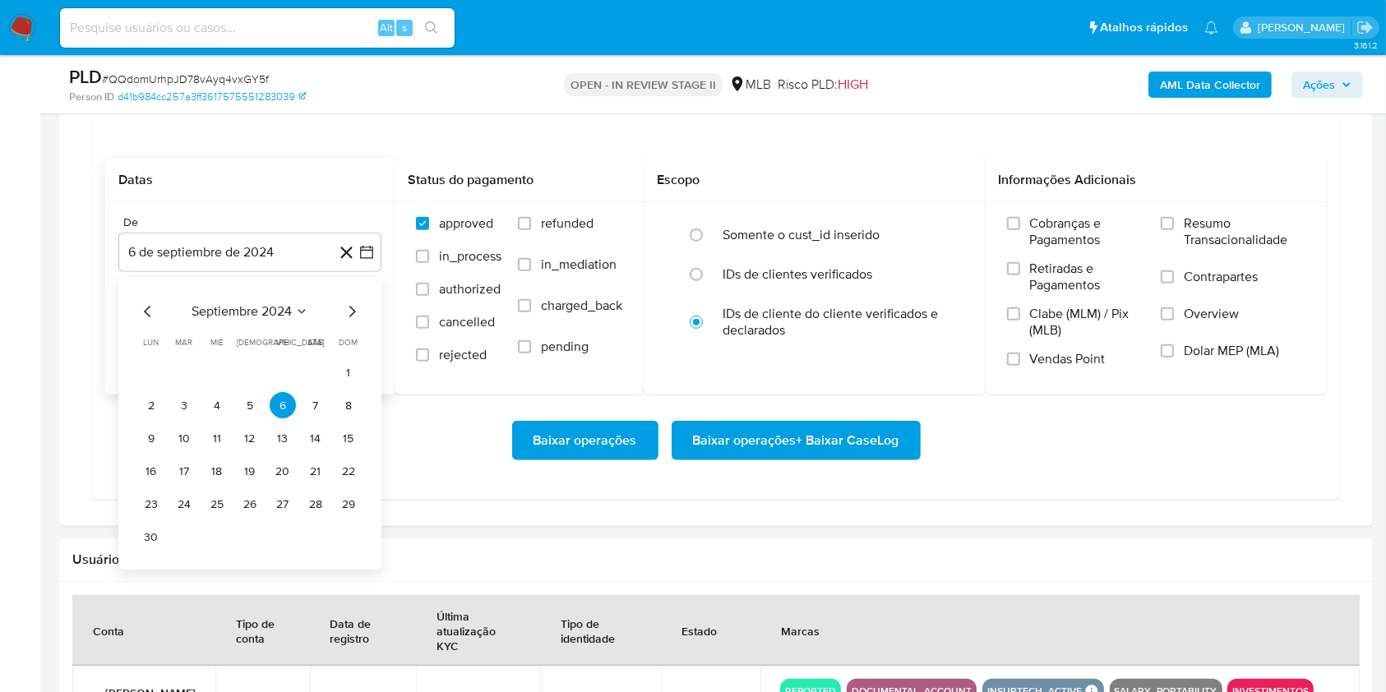
click at [270, 316] on span "septiembre 2024" at bounding box center [241, 312] width 100 height 16
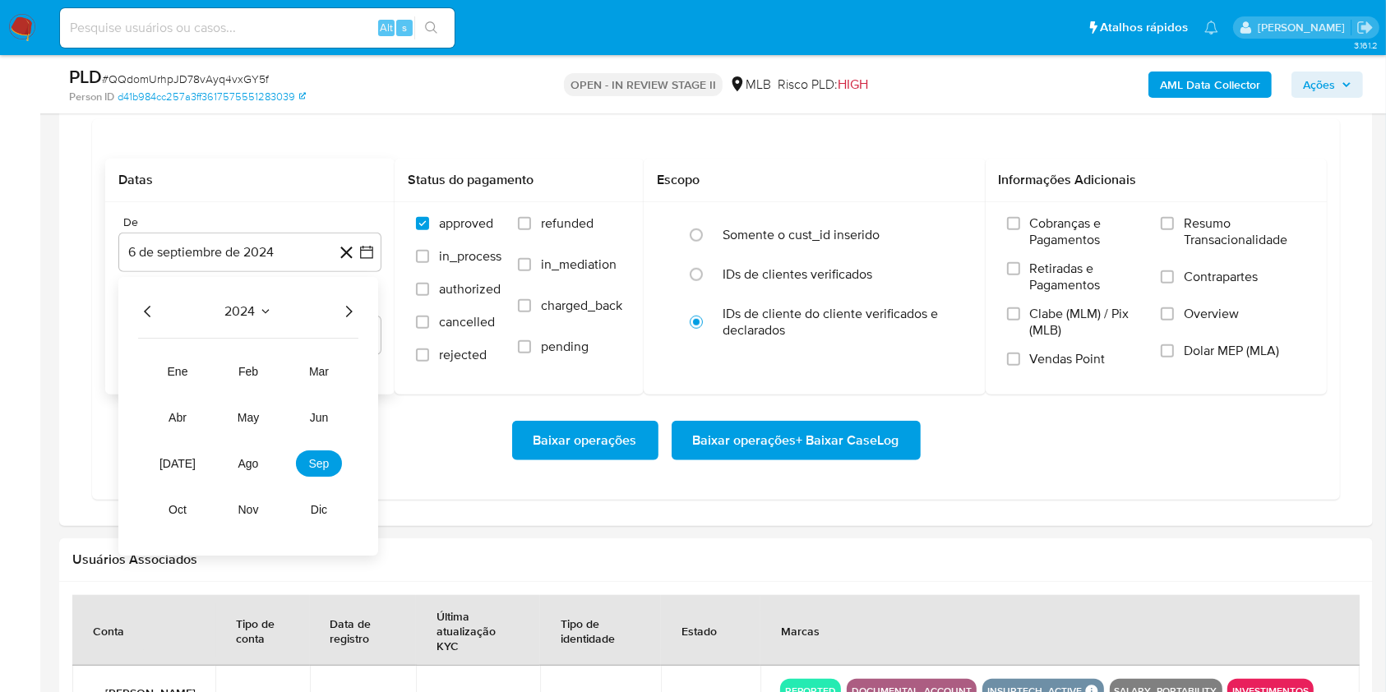
click at [348, 310] on icon "Año siguiente" at bounding box center [349, 313] width 7 height 12
click at [247, 470] on button "ago" at bounding box center [248, 464] width 46 height 26
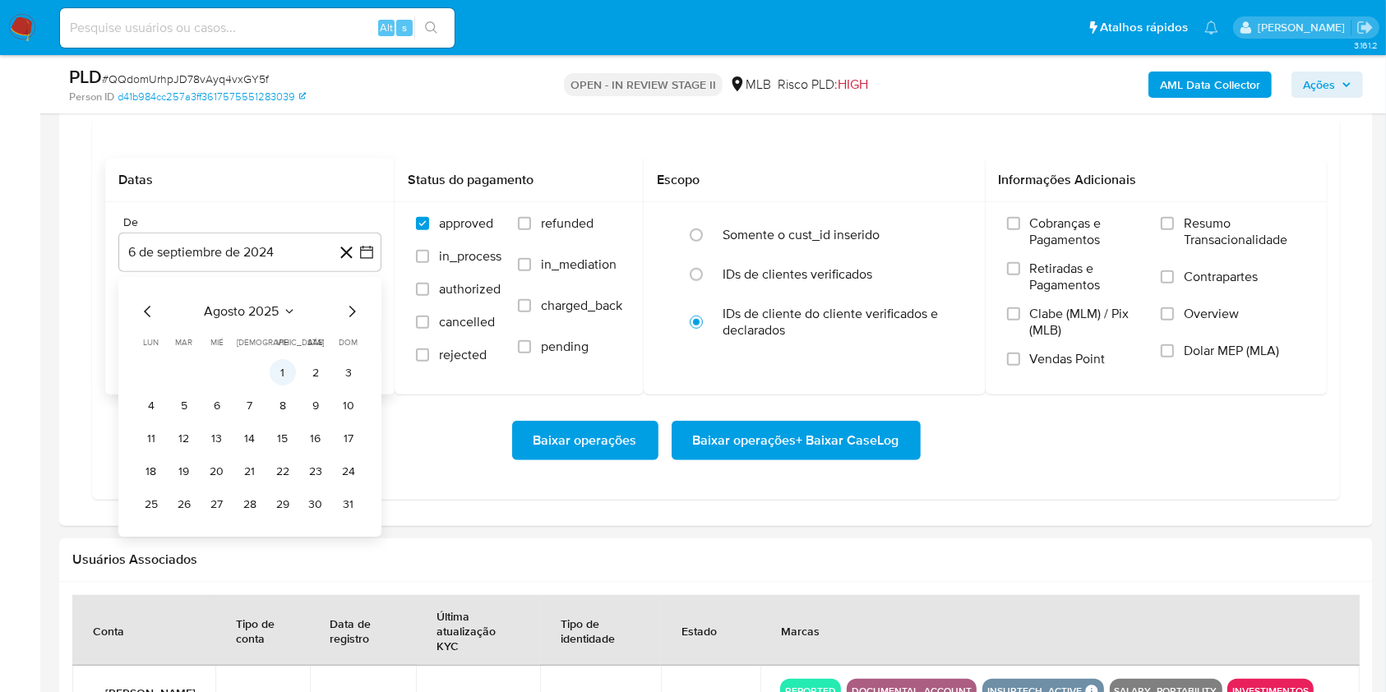
click at [287, 368] on button "1" at bounding box center [283, 373] width 26 height 26
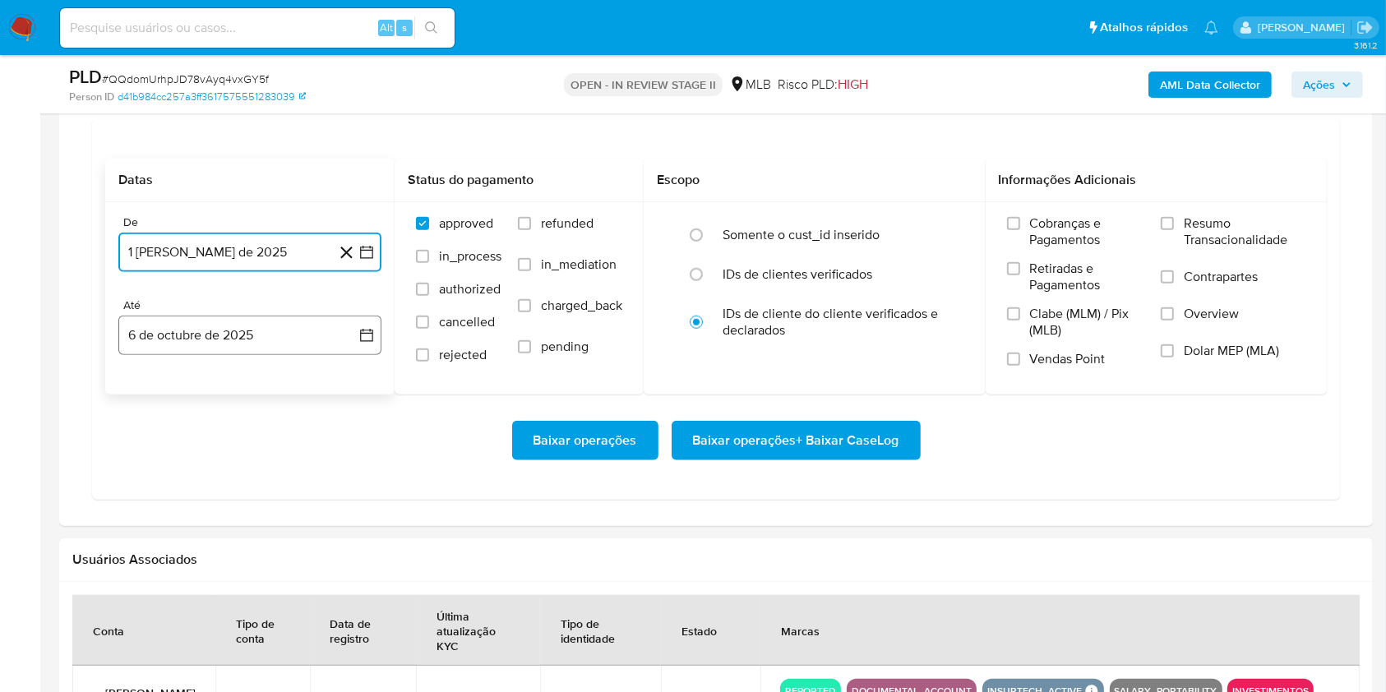
click at [287, 341] on button "6 de octubre de 2025" at bounding box center [249, 335] width 263 height 39
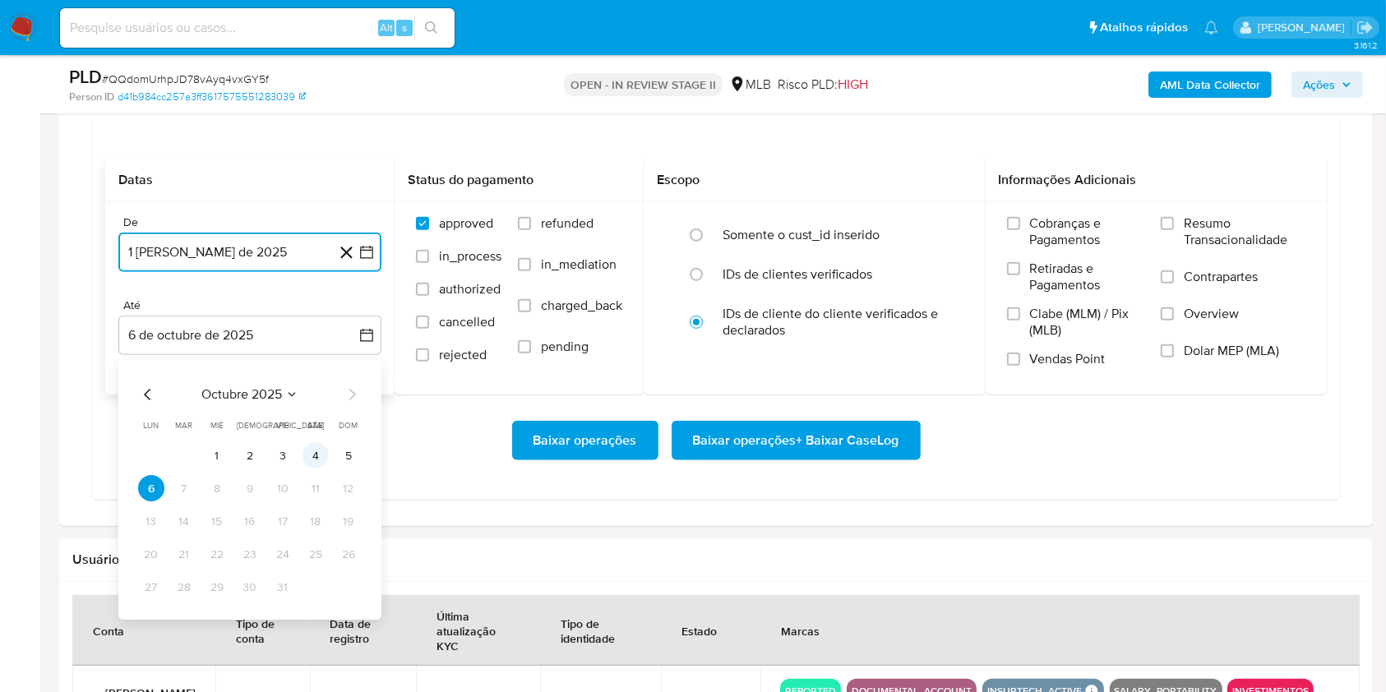
click at [322, 449] on button "4" at bounding box center [315, 456] width 26 height 26
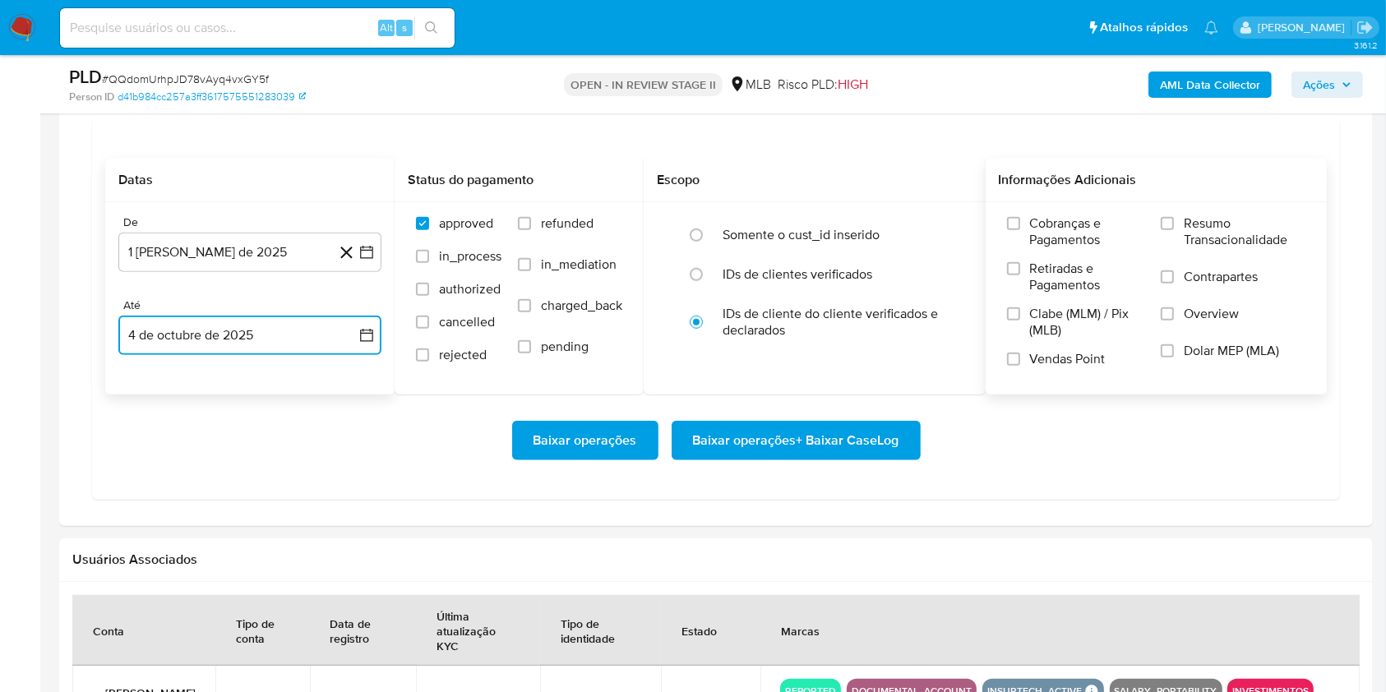
drag, startPoint x: 1168, startPoint y: 225, endPoint x: 1151, endPoint y: 242, distance: 23.8
click at [1165, 228] on input "Resumo Transacionalidade" at bounding box center [1166, 223] width 13 height 13
click at [854, 455] on span "Baixar operações + Baixar CaseLog" at bounding box center [796, 440] width 206 height 36
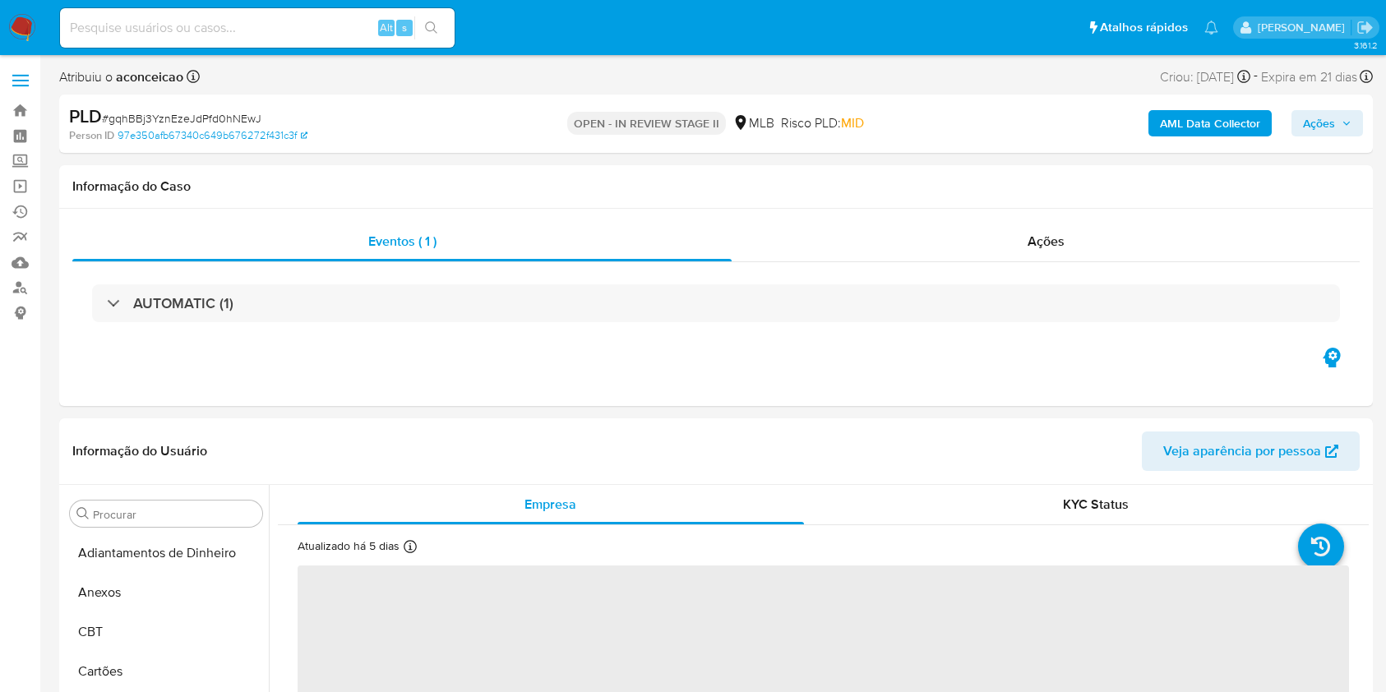
select select "10"
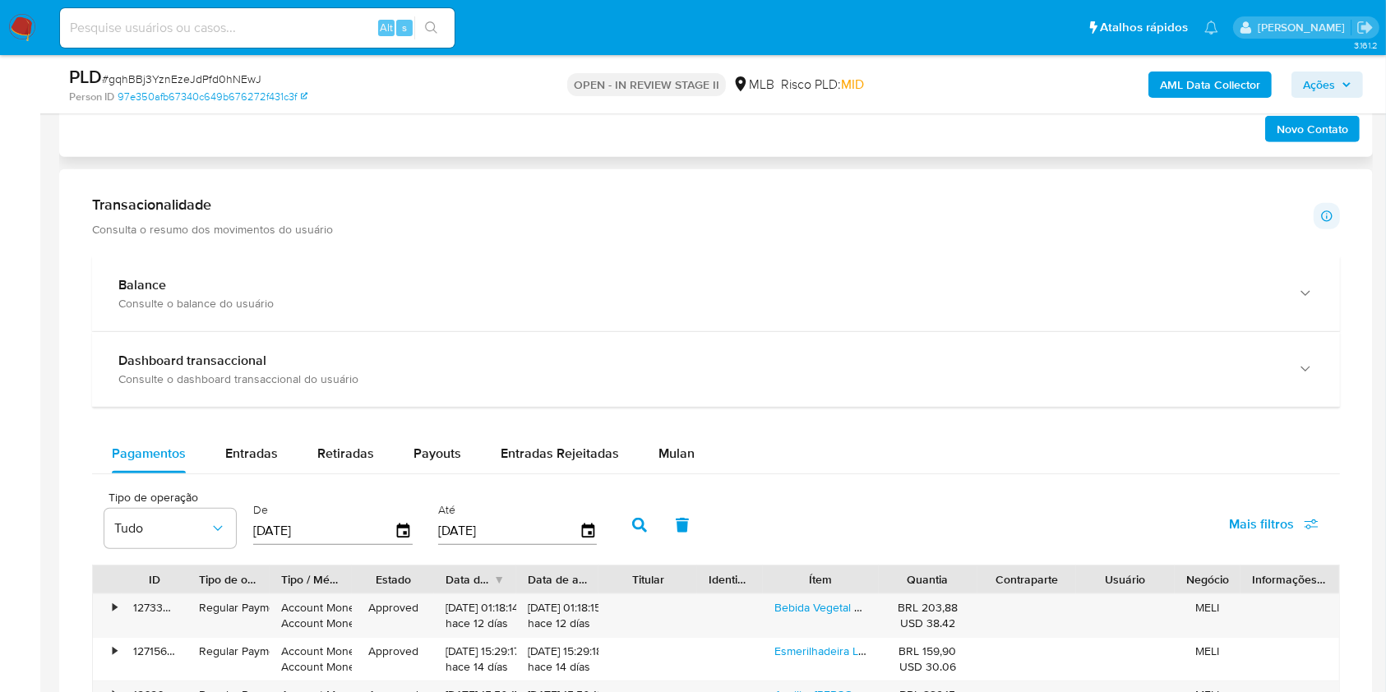
scroll to position [1096, 0]
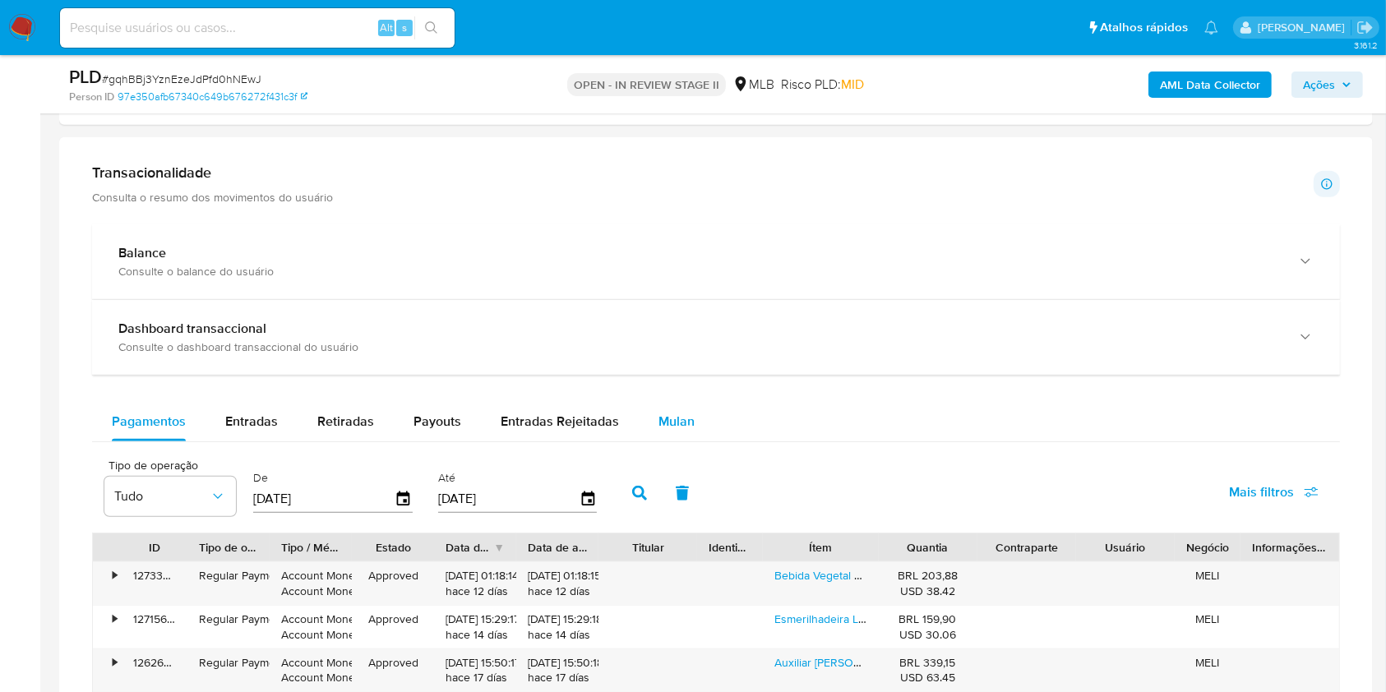
click at [674, 432] on div "Mulan" at bounding box center [676, 421] width 36 height 39
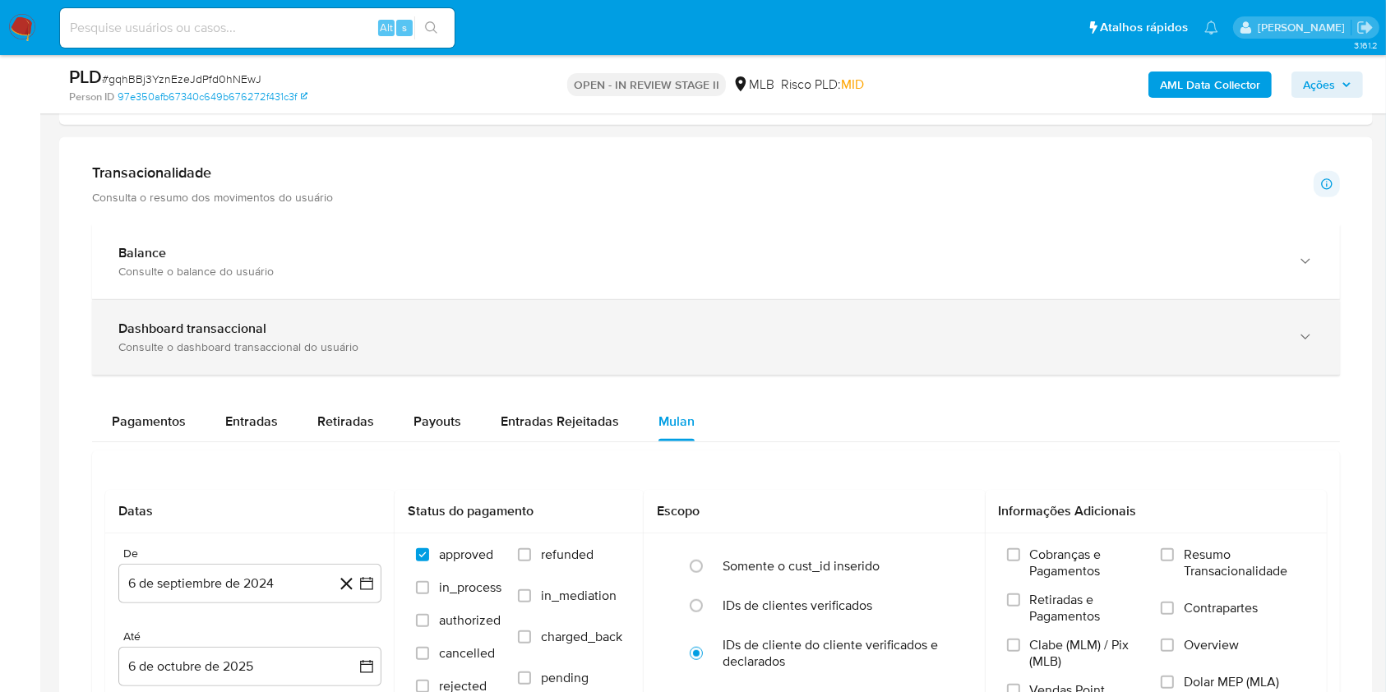
scroll to position [1315, 0]
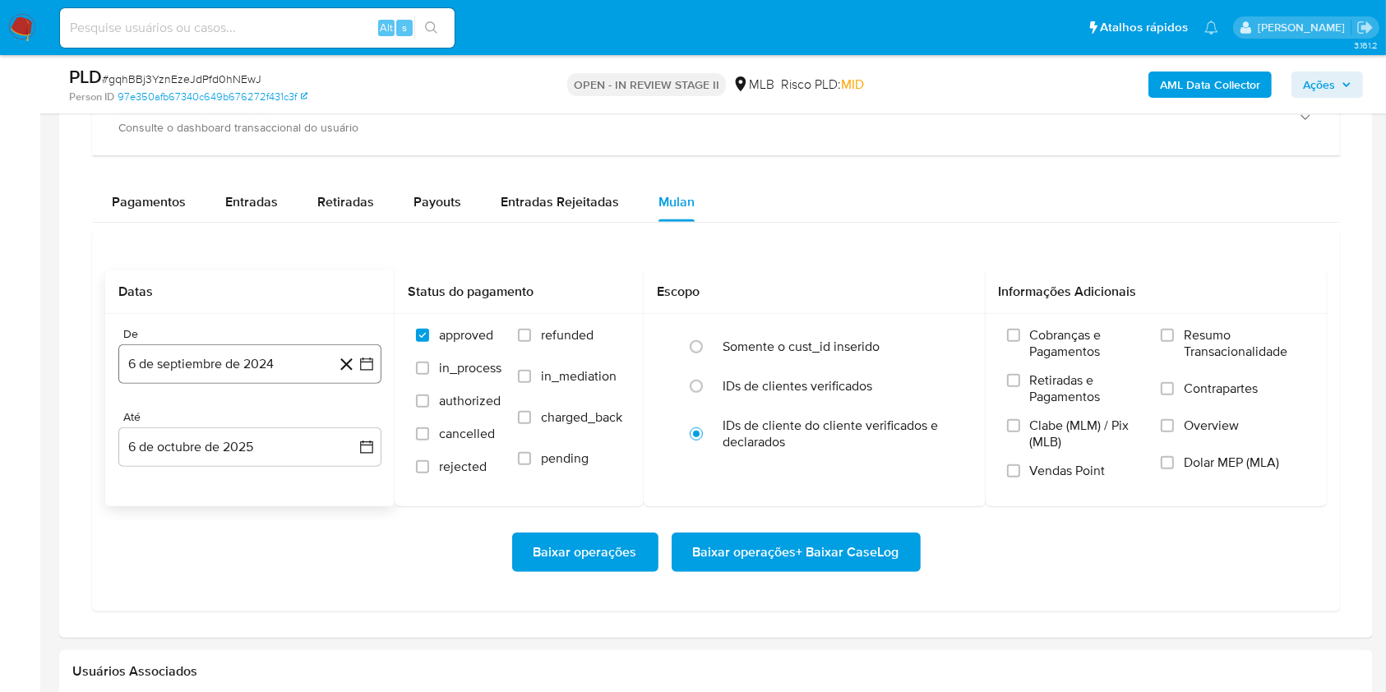
click at [263, 360] on button "6 de septiembre de 2024" at bounding box center [249, 363] width 263 height 39
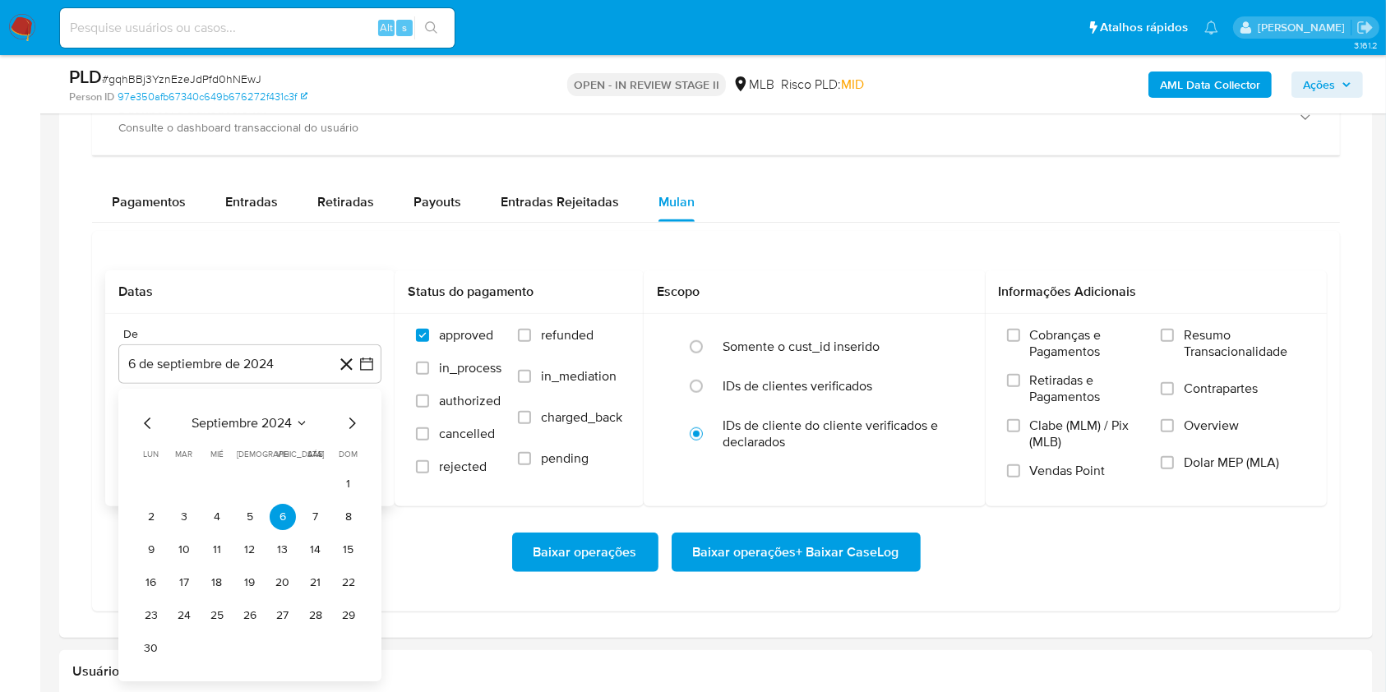
click at [289, 424] on span "septiembre 2024" at bounding box center [241, 423] width 100 height 16
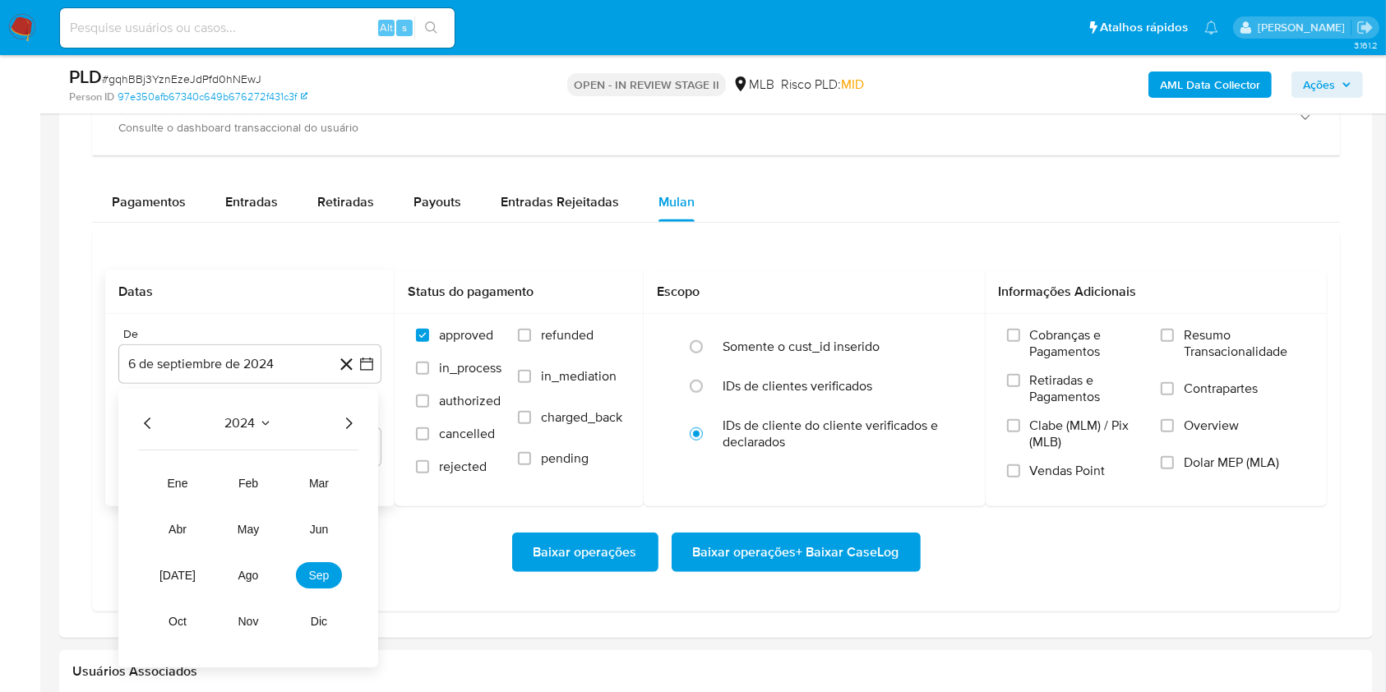
click at [349, 421] on icon "Año siguiente" at bounding box center [349, 423] width 7 height 12
click at [238, 580] on span "ago" at bounding box center [248, 575] width 21 height 13
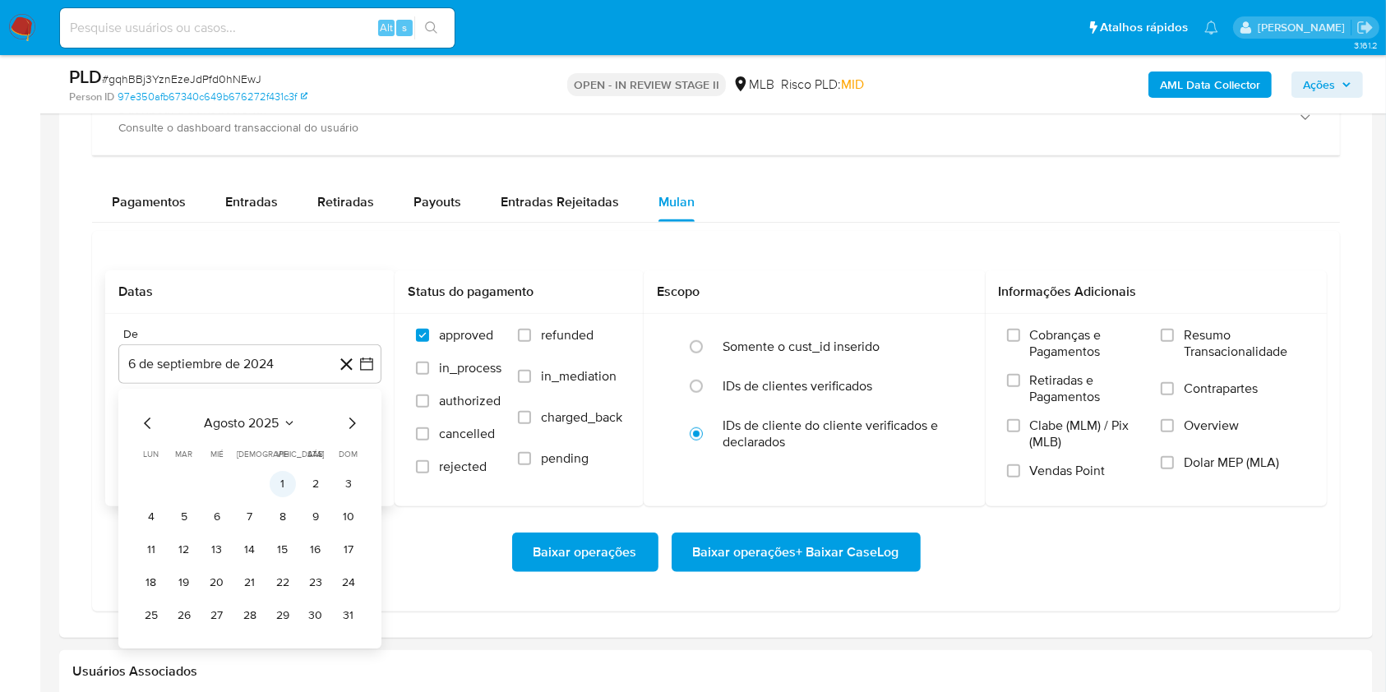
click at [282, 485] on button "1" at bounding box center [283, 484] width 26 height 26
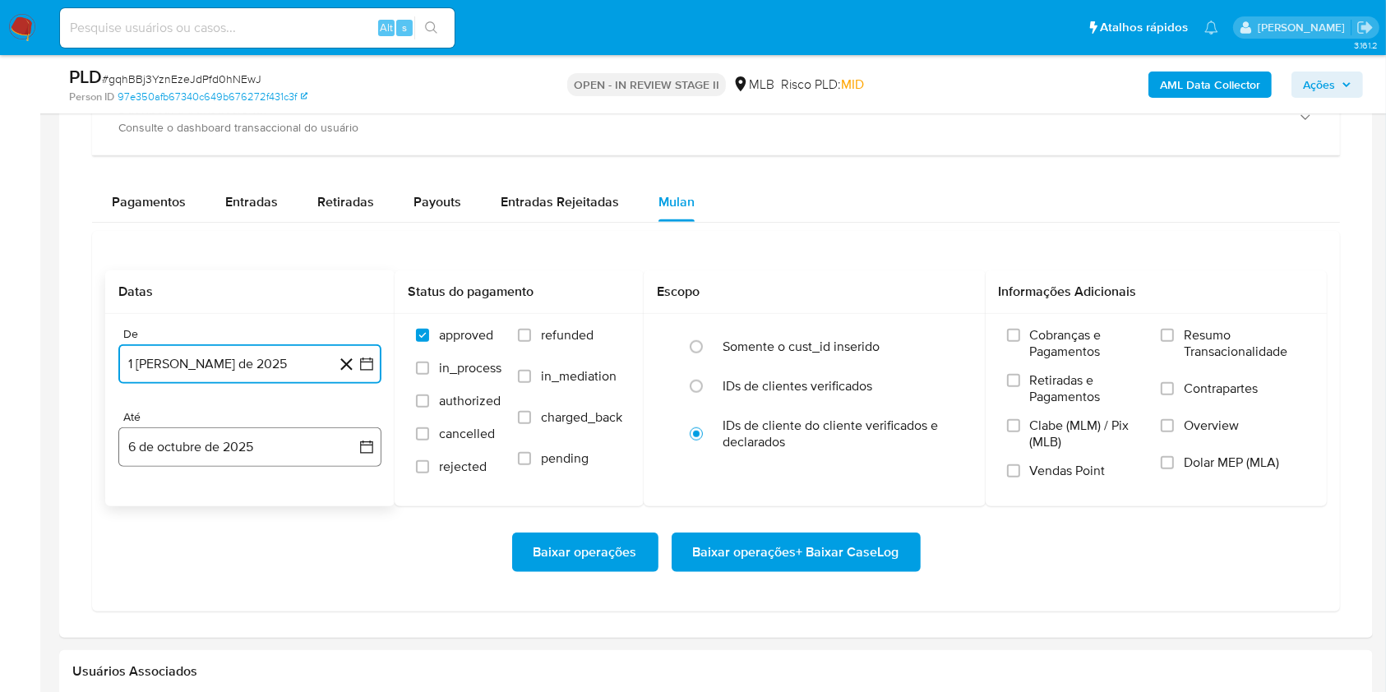
click at [287, 440] on button "6 de octubre de 2025" at bounding box center [249, 446] width 263 height 39
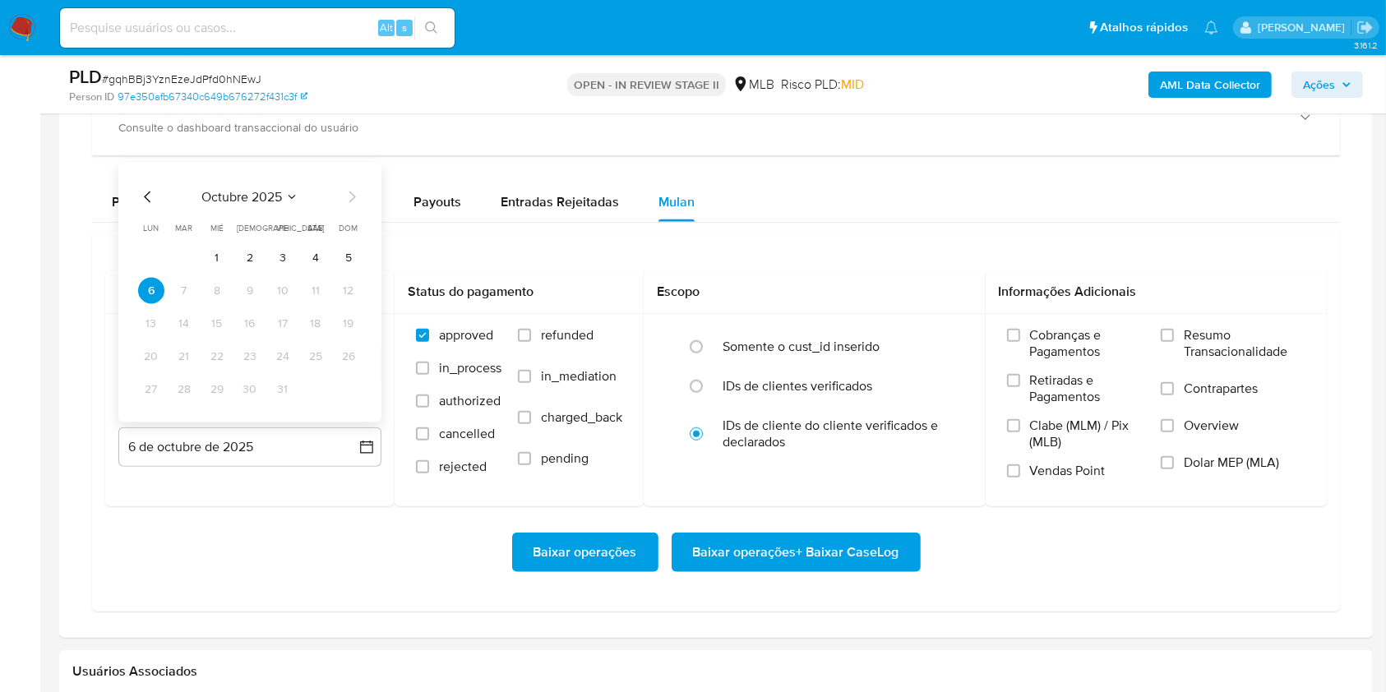
click at [311, 252] on button "4" at bounding box center [315, 258] width 26 height 26
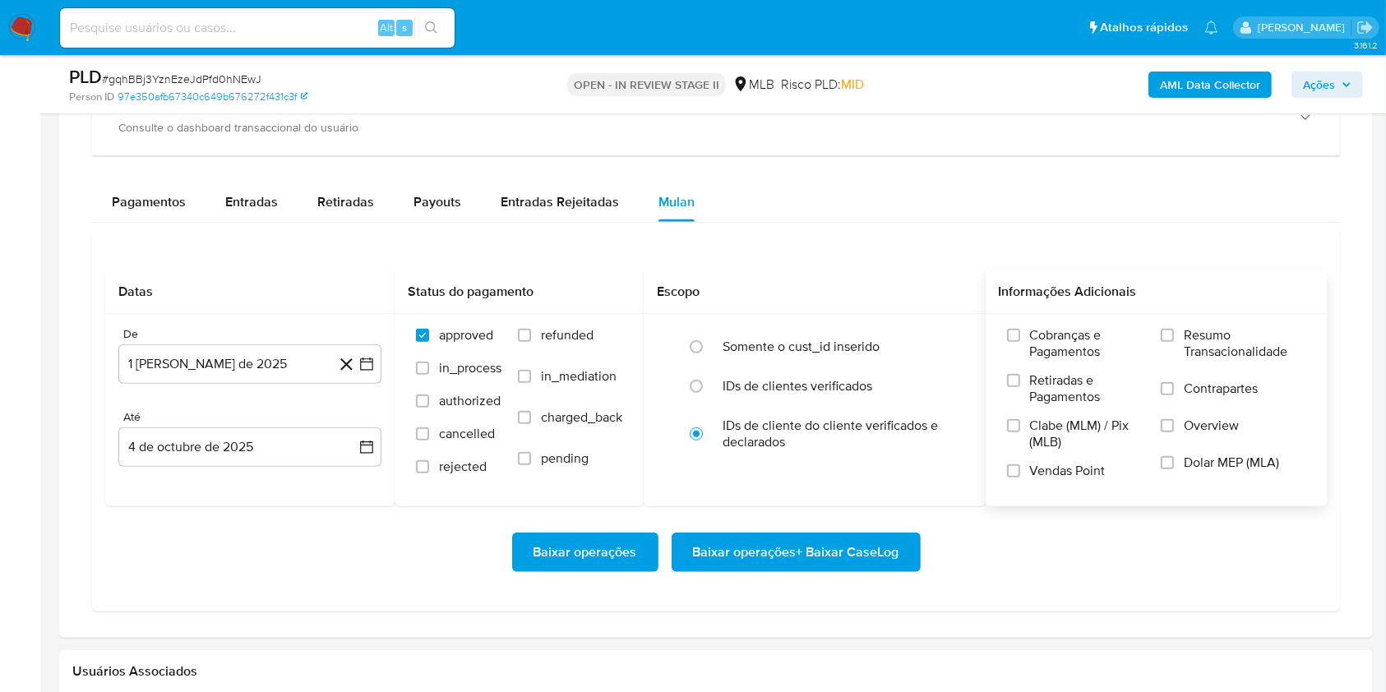
click at [1192, 327] on span "Resumo Transacionalidade" at bounding box center [1244, 343] width 122 height 33
click at [1174, 329] on input "Resumo Transacionalidade" at bounding box center [1166, 335] width 13 height 13
click at [815, 555] on span "Baixar operações + Baixar CaseLog" at bounding box center [796, 552] width 206 height 36
